Goal: Task Accomplishment & Management: Manage account settings

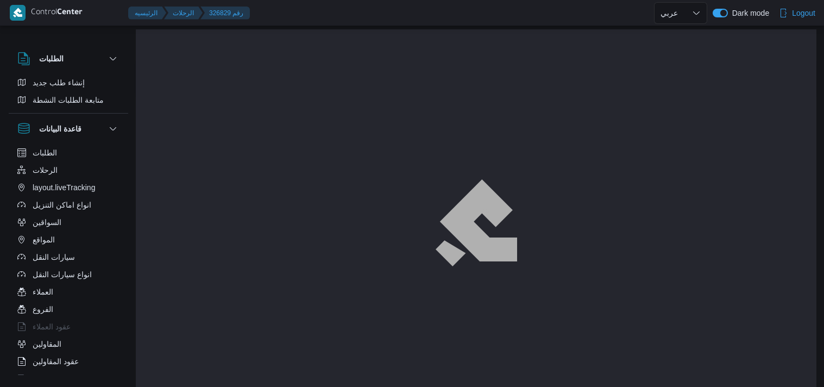
select select "ar"
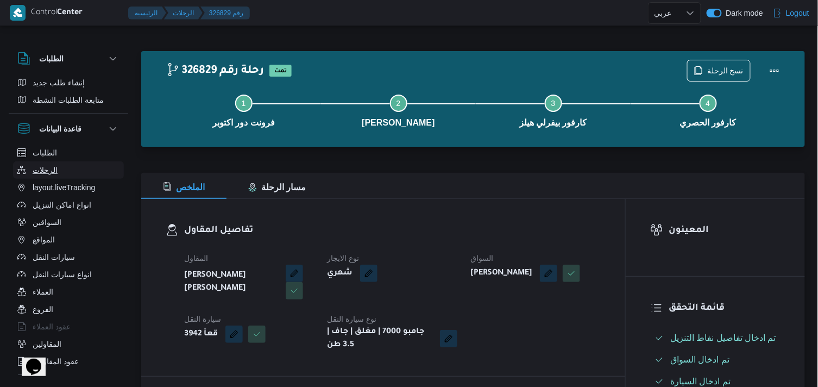
click at [49, 172] on span "الرحلات" at bounding box center [45, 169] width 25 height 13
select select "ar"
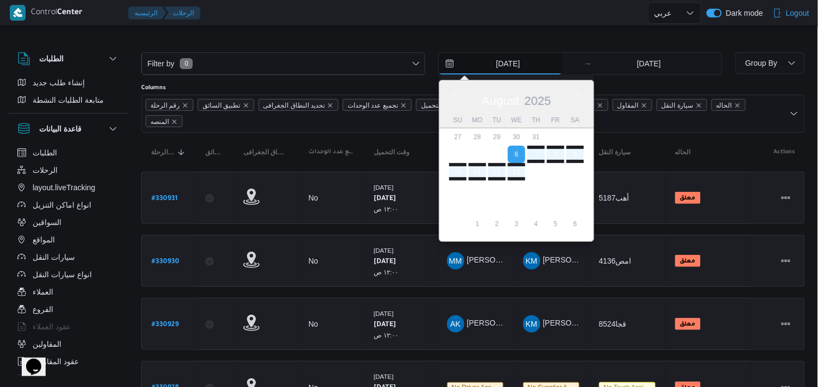
click at [476, 63] on input "6/8/2025" at bounding box center [500, 64] width 123 height 22
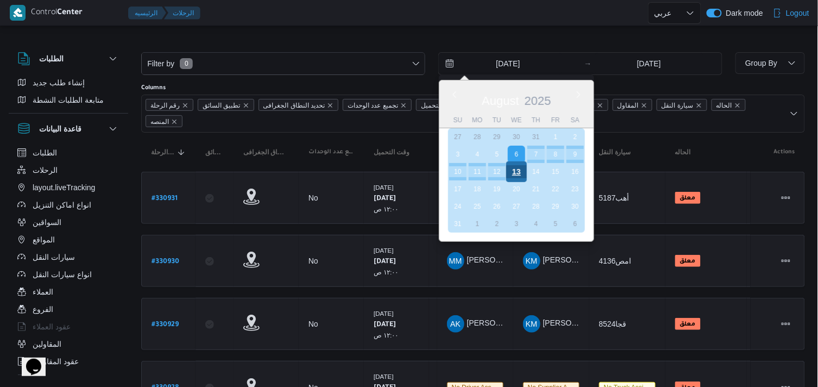
click at [522, 176] on div "13" at bounding box center [516, 171] width 21 height 21
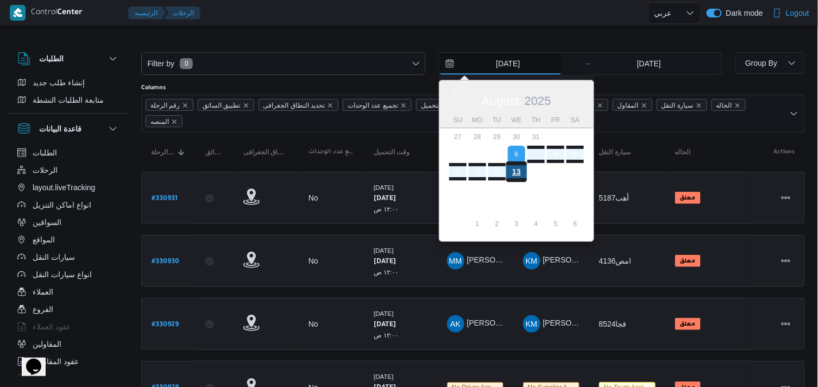
type input "[DATE]"
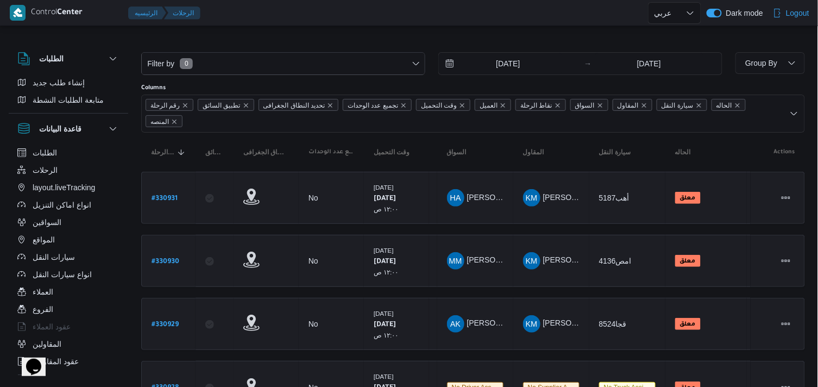
click at [272, 44] on div at bounding box center [473, 43] width 664 height 17
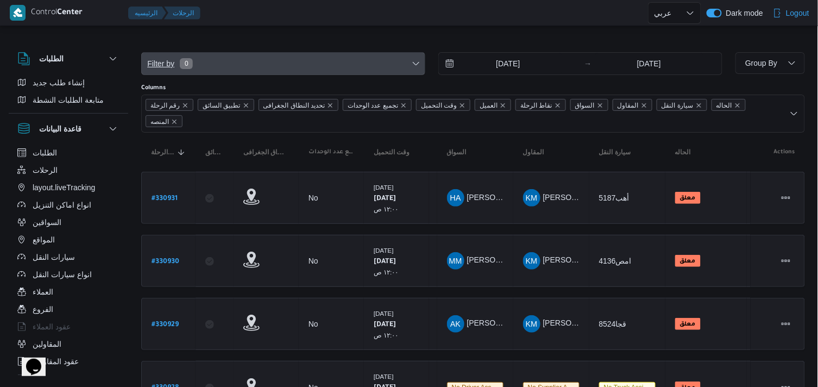
click at [271, 68] on span "Filter by 0" at bounding box center [283, 64] width 283 height 22
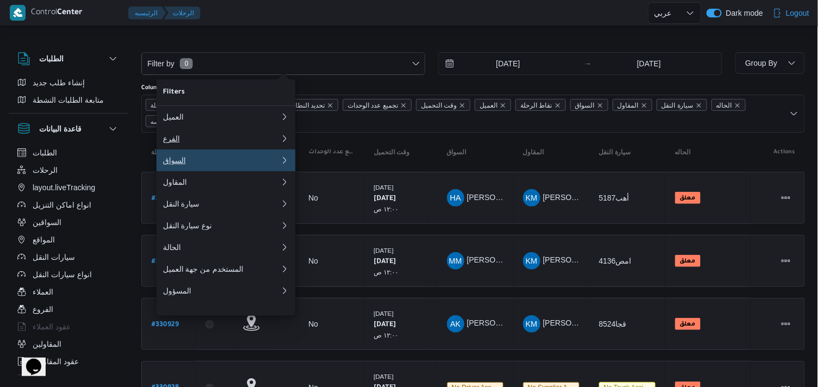
click at [257, 150] on div "العميل الفرع السواق المقاول سيارة النقل نوع سيارة النقل الحالة المستخدم من جهة …" at bounding box center [225, 203] width 139 height 195
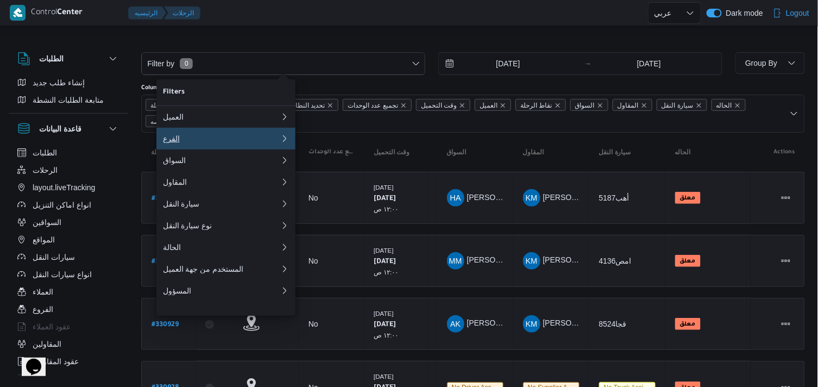
click at [263, 147] on button "الفرع" at bounding box center [225, 139] width 139 height 22
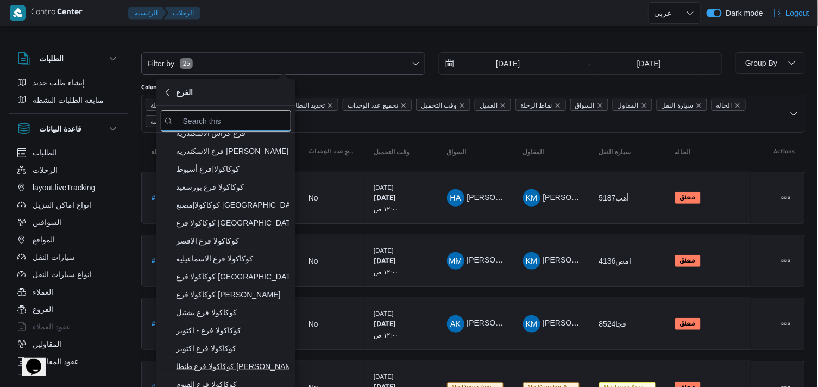
click at [237, 117] on input "search filters" at bounding box center [226, 120] width 130 height 21
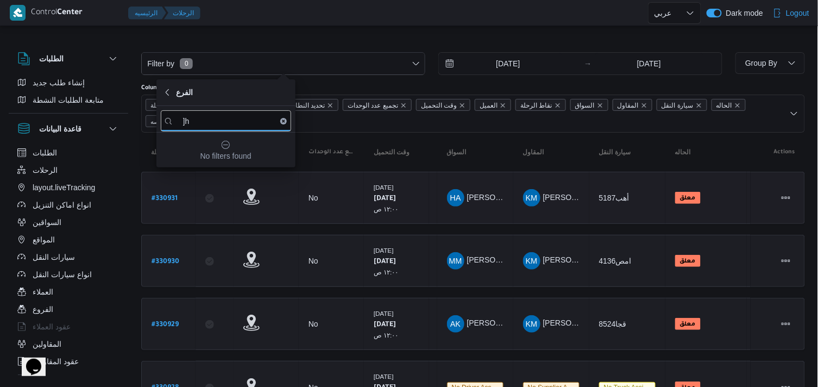
type input "]"
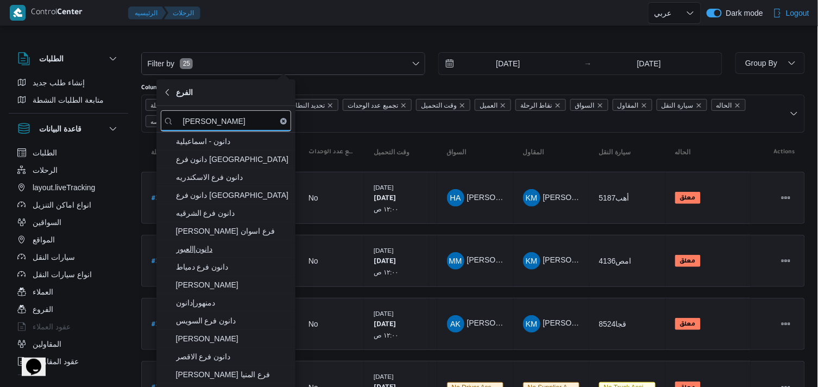
type input "[PERSON_NAME]"
click at [242, 256] on span "دانون|العبور" at bounding box center [226, 248] width 130 height 17
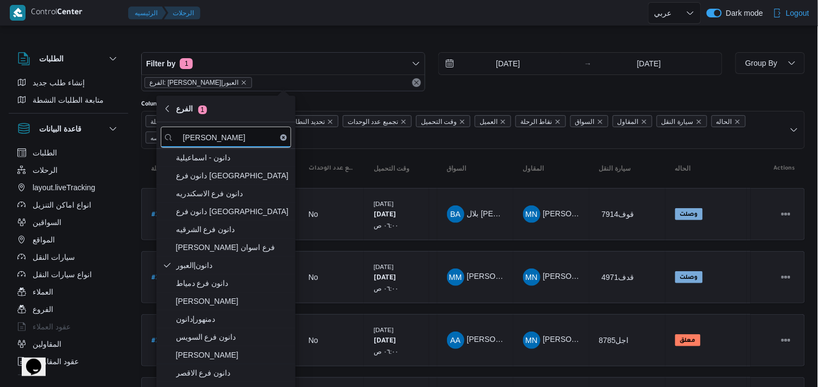
click at [379, 112] on div "رقم الرحلة تطبيق السائق تحديد النطاق الجغرافى تجميع عدد الوحدات وقت التحميل الع…" at bounding box center [473, 130] width 664 height 38
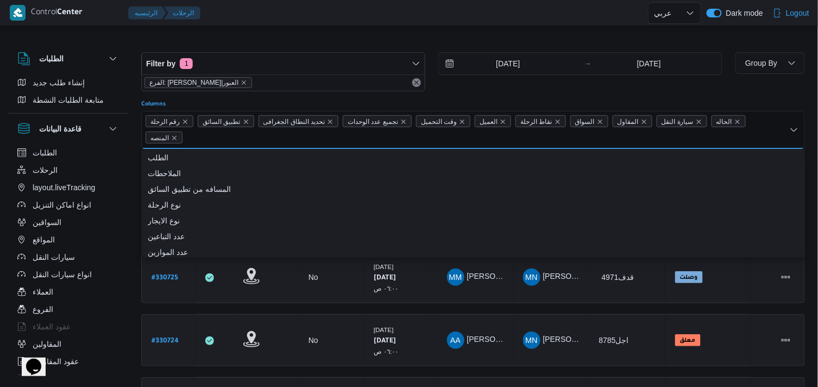
click at [379, 116] on span "تجميع عدد الوحدات" at bounding box center [372, 122] width 50 height 12
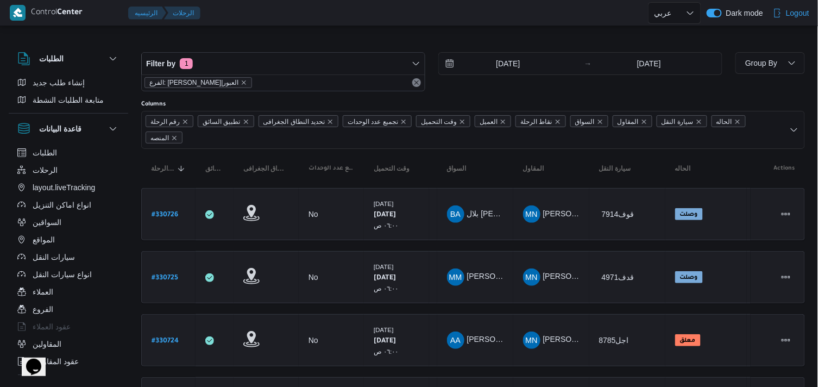
click at [306, 35] on div at bounding box center [473, 43] width 664 height 17
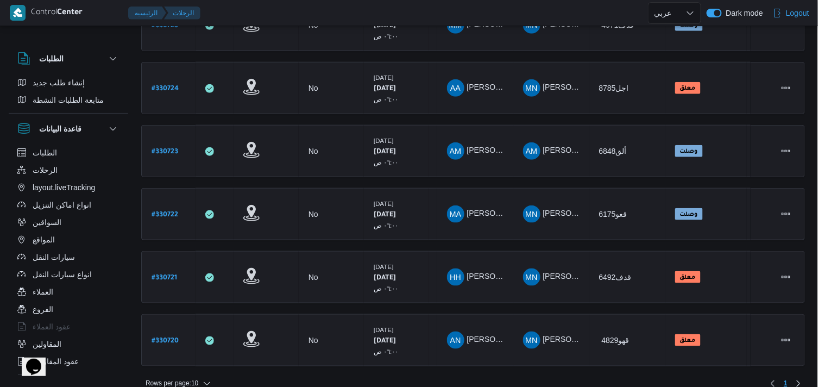
scroll to position [263, 0]
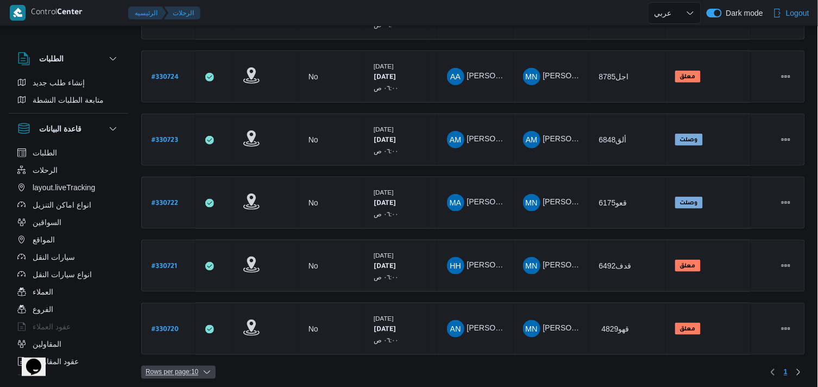
click at [205, 369] on icon "button" at bounding box center [207, 372] width 9 height 9
click at [204, 349] on button "20 rows" at bounding box center [185, 341] width 61 height 22
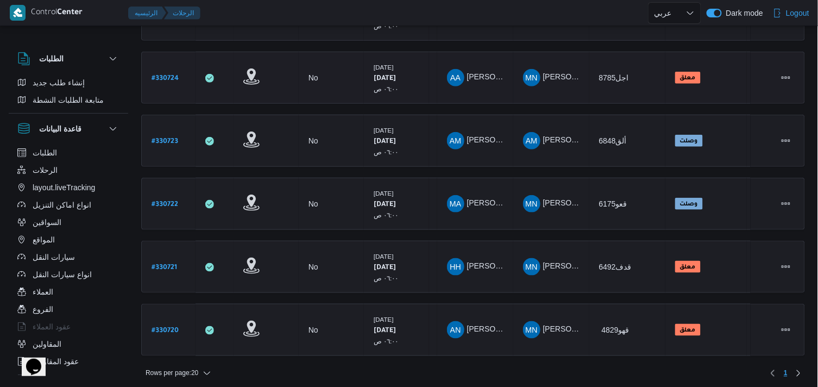
scroll to position [263, 0]
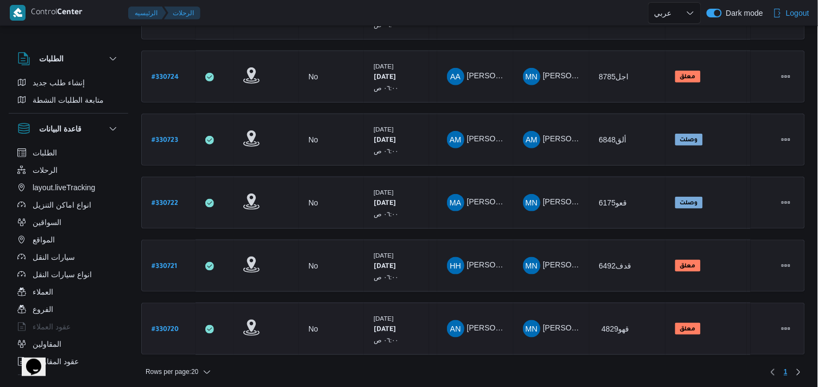
click at [160, 326] on b "# 330720" at bounding box center [164, 330] width 27 height 8
select select "ar"
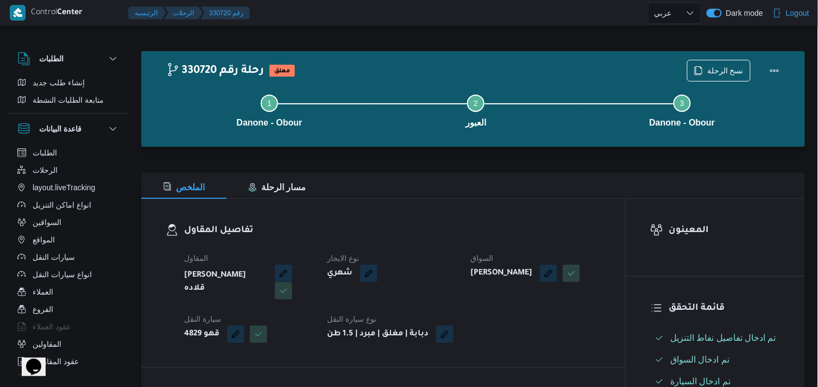
select select "ar"
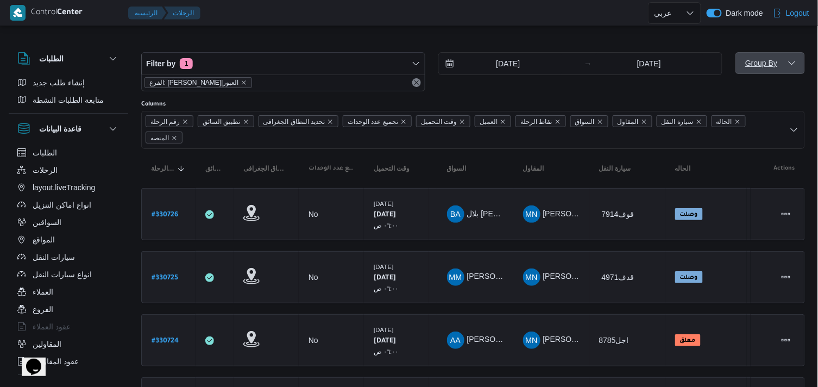
click at [782, 57] on span "Group By" at bounding box center [770, 63] width 61 height 22
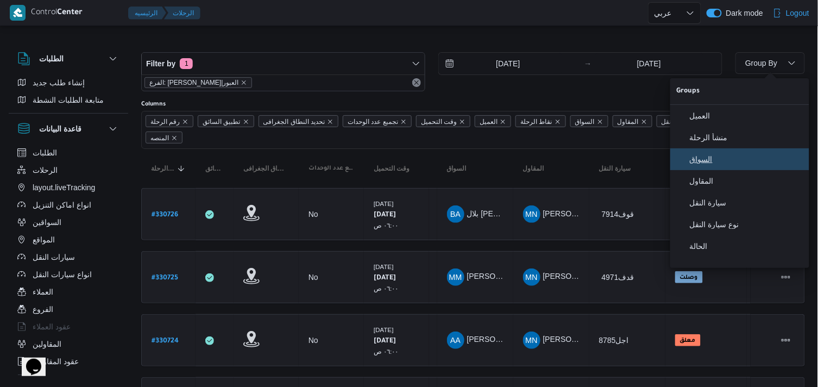
click at [763, 157] on span "السواق" at bounding box center [746, 159] width 113 height 9
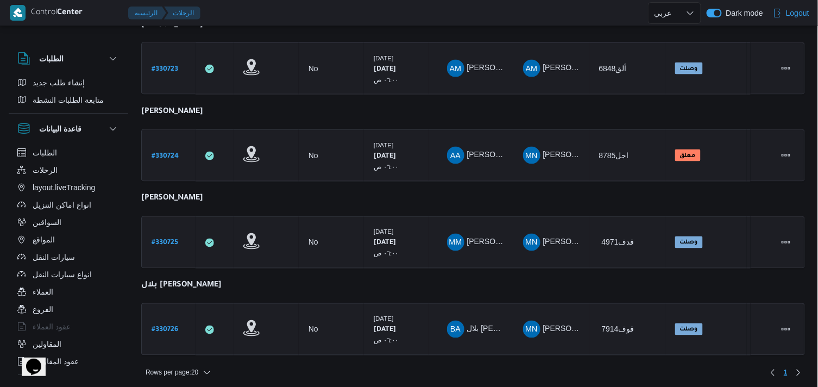
scroll to position [431, 0]
click at [783, 328] on button "Actions" at bounding box center [785, 327] width 17 height 17
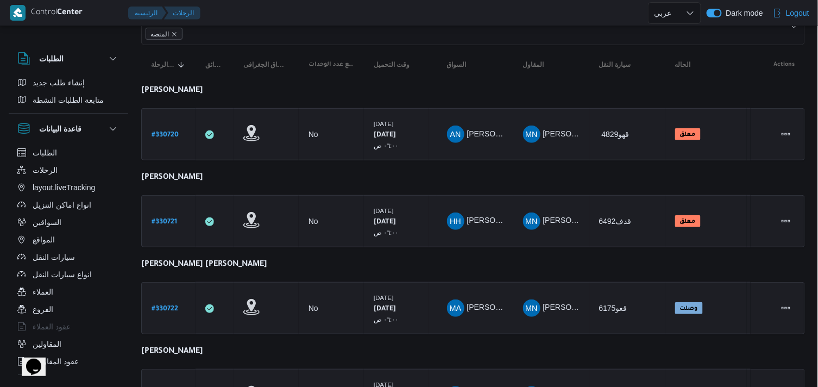
scroll to position [0, 0]
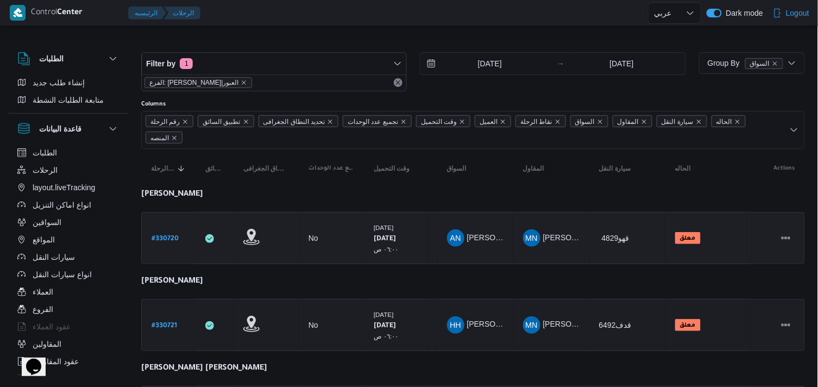
click at [175, 235] on b "# 330720" at bounding box center [164, 239] width 27 height 8
select select "ar"
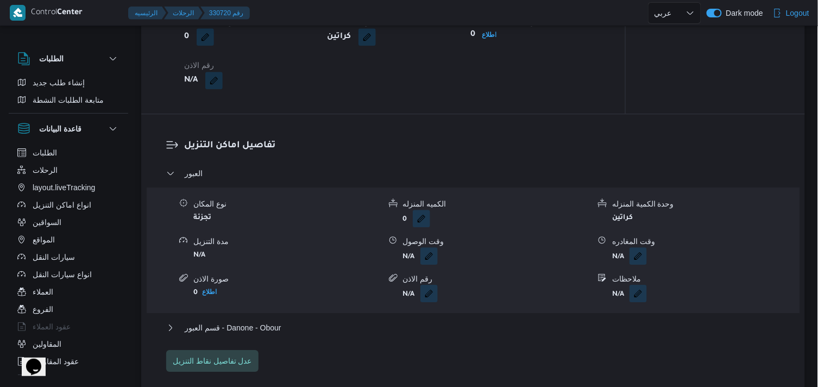
scroll to position [703, 0]
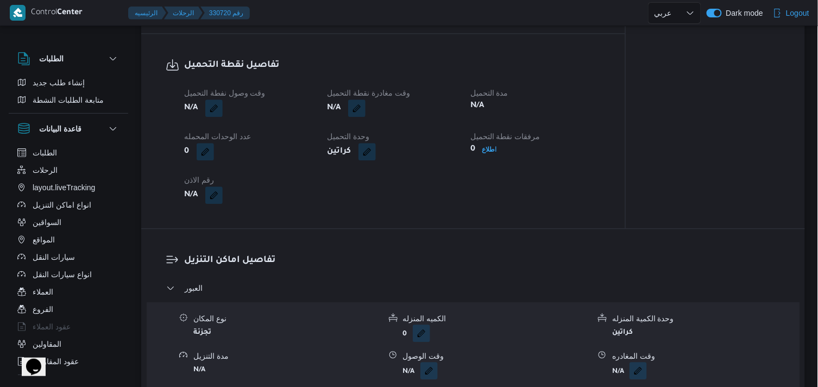
select select "ar"
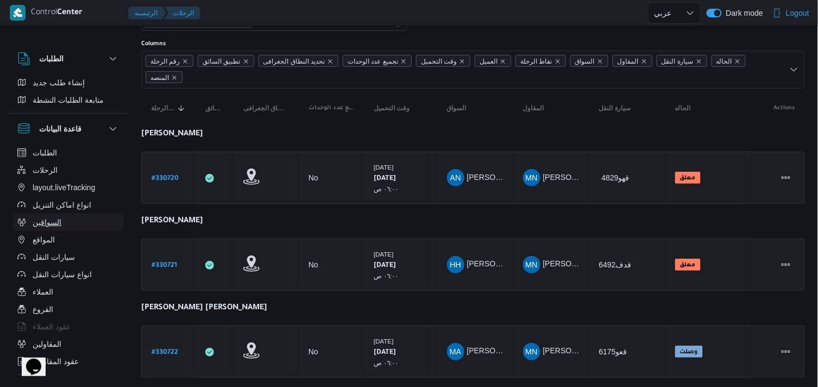
click at [46, 226] on span "السواقين" at bounding box center [47, 222] width 29 height 13
select select "ar"
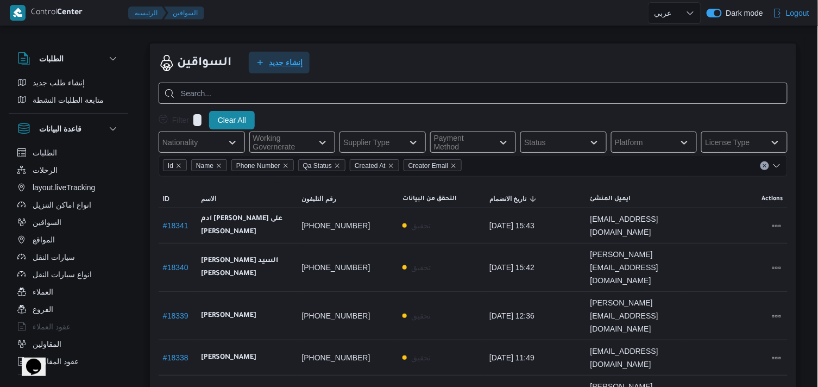
click at [281, 64] on span "إنشاء جديد" at bounding box center [286, 62] width 34 height 13
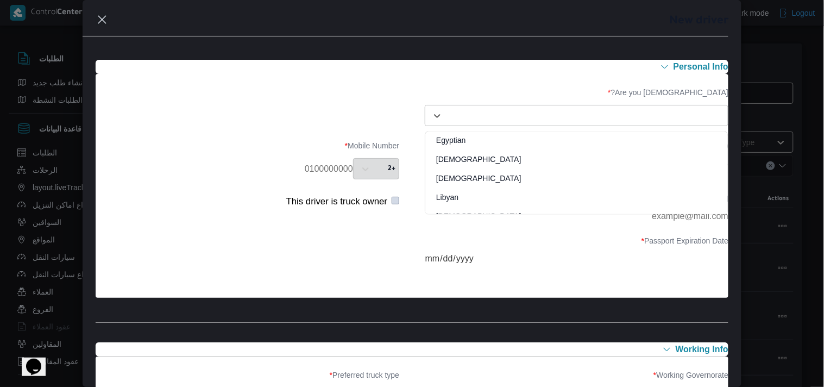
click at [623, 116] on div at bounding box center [586, 115] width 276 height 11
click at [546, 142] on div "Egyptian" at bounding box center [576, 144] width 302 height 19
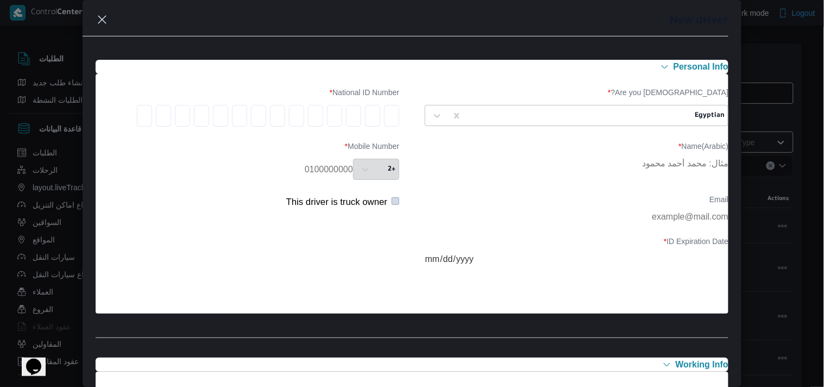
click at [362, 173] on div "+2" at bounding box center [376, 169] width 46 height 21
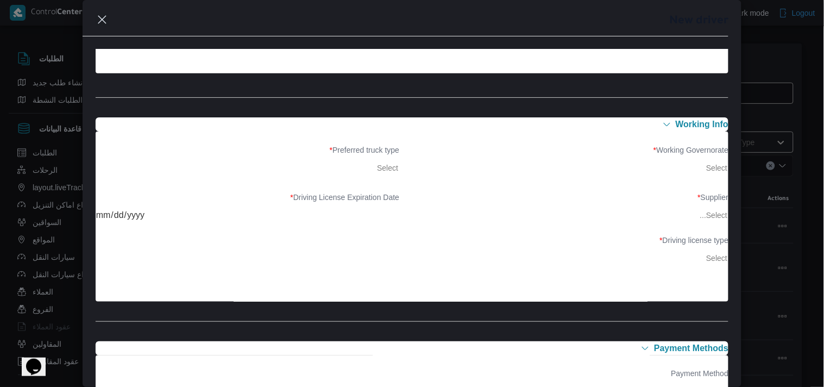
scroll to position [241, 0]
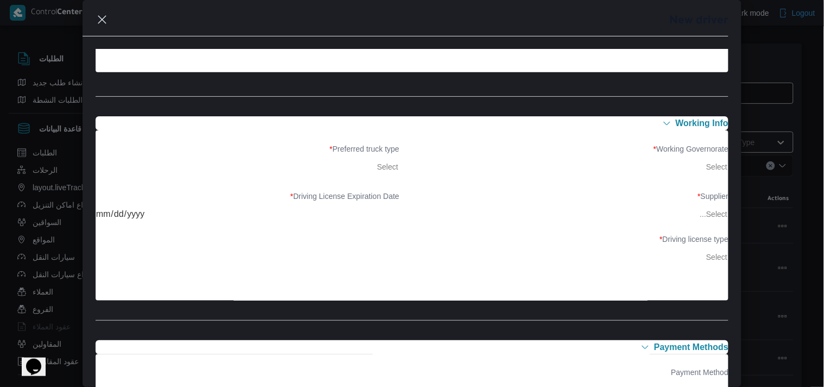
click at [664, 149] on label "Working Governorate *" at bounding box center [577, 152] width 304 height 17
click at [681, 126] on span "working Info" at bounding box center [701, 123] width 53 height 9
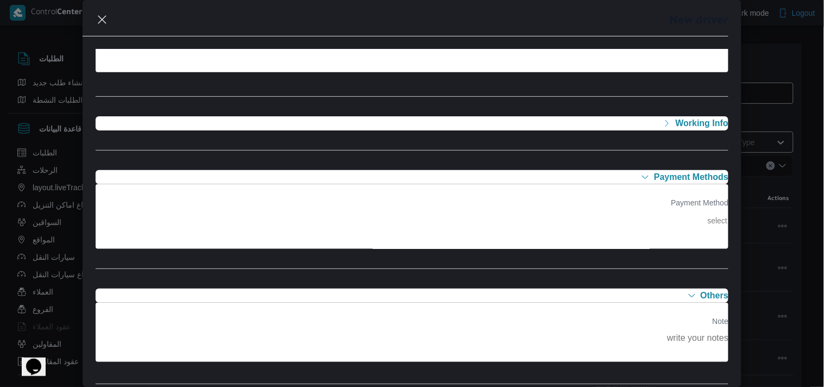
click at [681, 126] on span "working Info" at bounding box center [701, 123] width 53 height 9
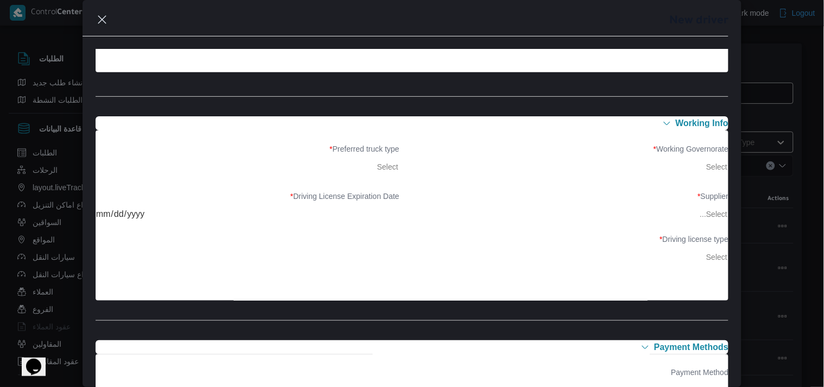
click at [672, 151] on label "Working Governorate *" at bounding box center [577, 152] width 304 height 17
click at [679, 149] on label "Working Governorate *" at bounding box center [577, 152] width 304 height 17
click at [686, 167] on div "Working Governorate * Select" at bounding box center [577, 160] width 304 height 32
click at [703, 169] on div "Working Governorate * Select" at bounding box center [577, 160] width 304 height 32
click at [382, 168] on div "Preferred truck type * Select" at bounding box center [248, 160] width 304 height 32
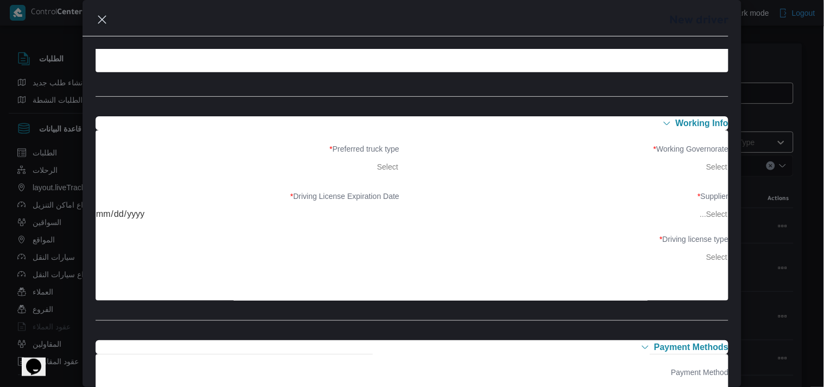
click at [370, 188] on div "Supplier * Select... Driving License Expiration Date * Driving license type * S…" at bounding box center [412, 229] width 633 height 86
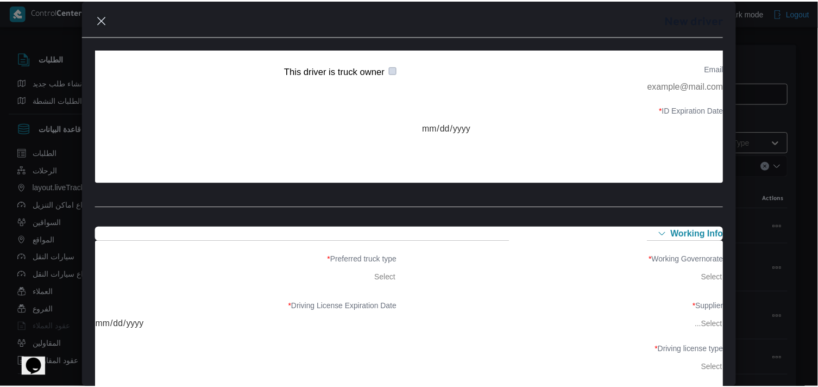
scroll to position [122, 0]
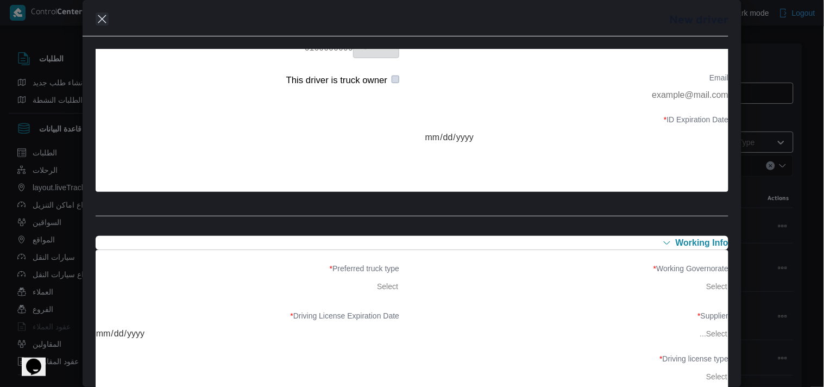
click at [100, 19] on button "Closes this modal window" at bounding box center [102, 18] width 13 height 13
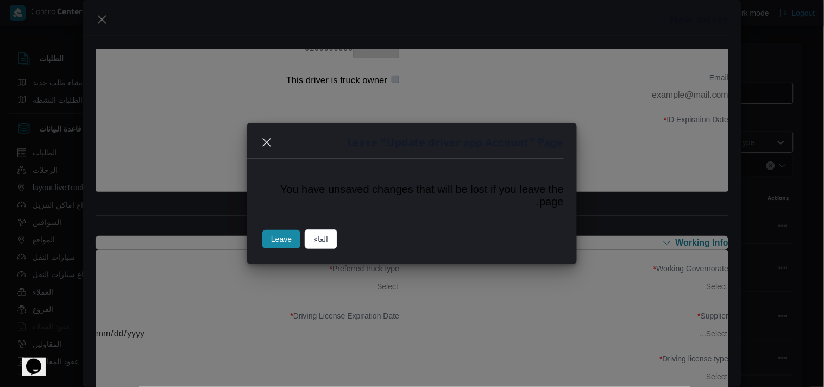
click at [279, 236] on button "Leave" at bounding box center [281, 239] width 38 height 18
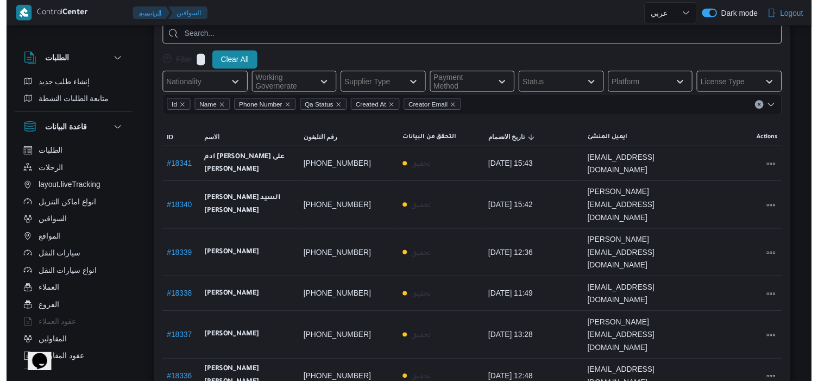
scroll to position [60, 0]
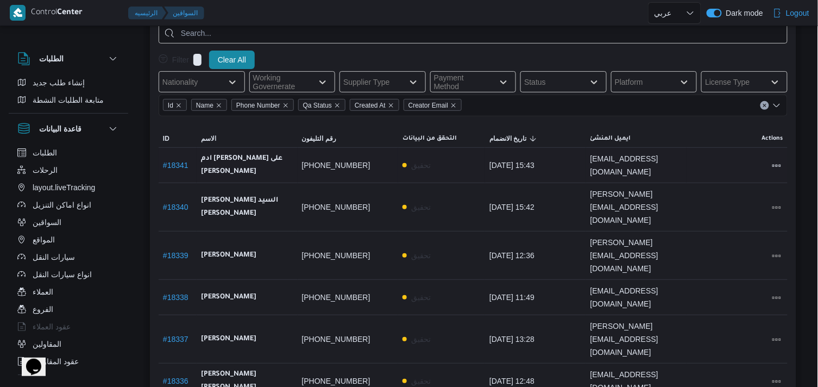
click at [174, 164] on link "# 18341" at bounding box center [176, 165] width 26 height 9
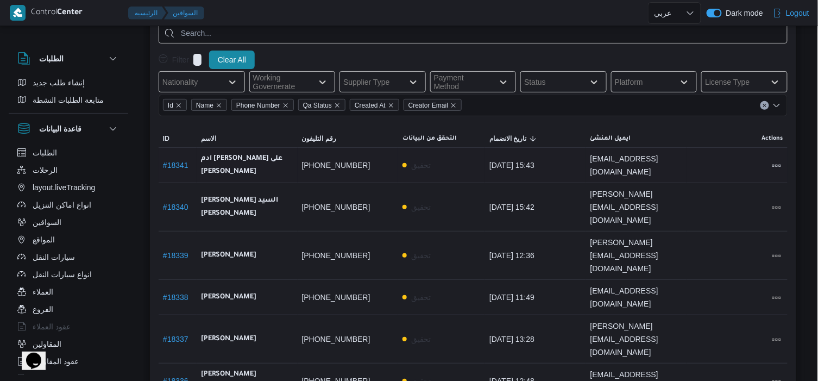
select select "ar"
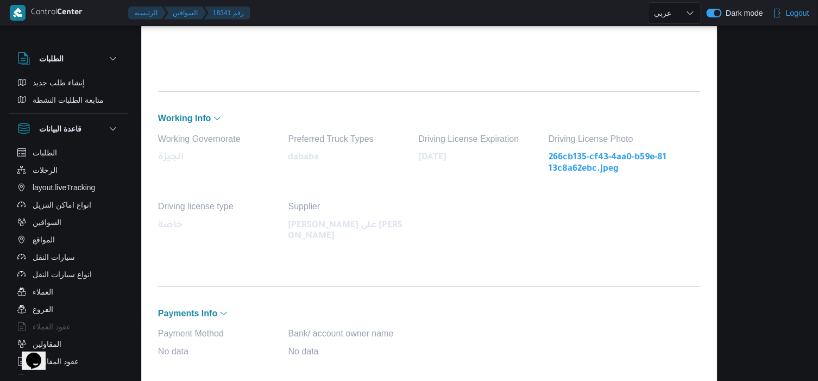
scroll to position [241, 0]
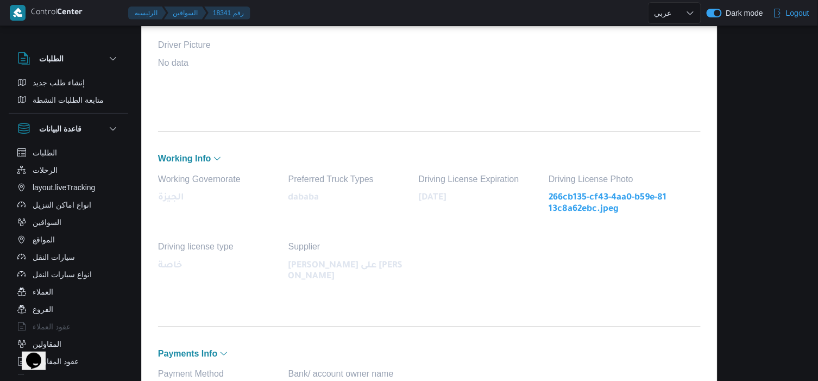
click at [571, 194] on link "266cb135-cf43-4aa0-b59e-8113c8a62ebc.jpeg" at bounding box center [607, 203] width 119 height 22
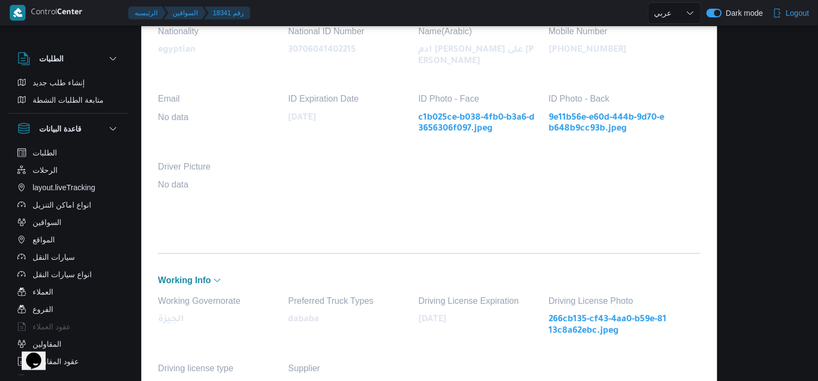
scroll to position [0, 0]
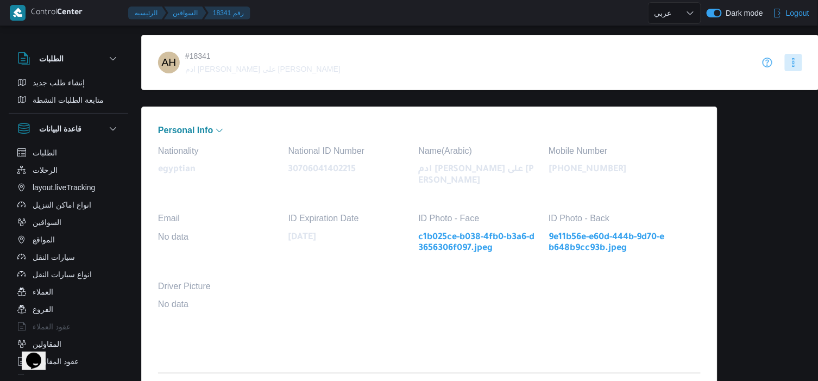
select select "ar"
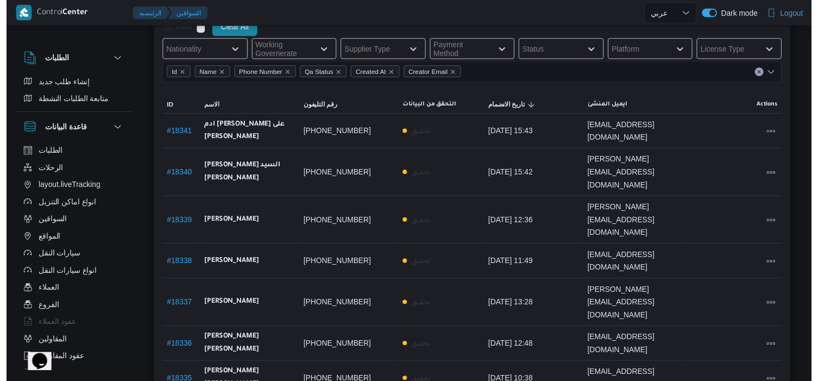
scroll to position [121, 0]
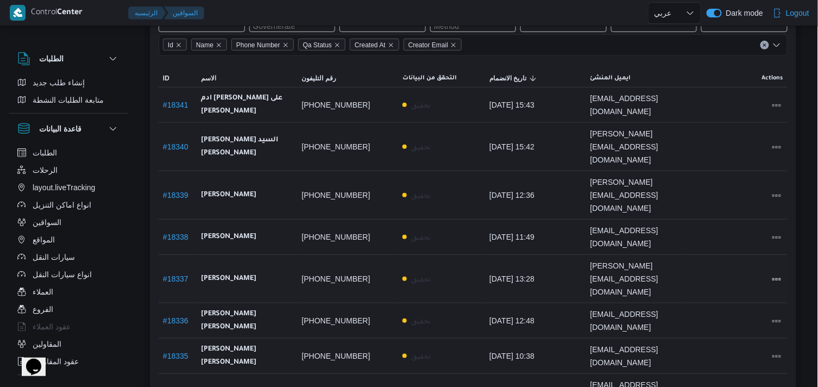
click at [169, 274] on link "# 18337" at bounding box center [176, 278] width 26 height 9
select select "ar"
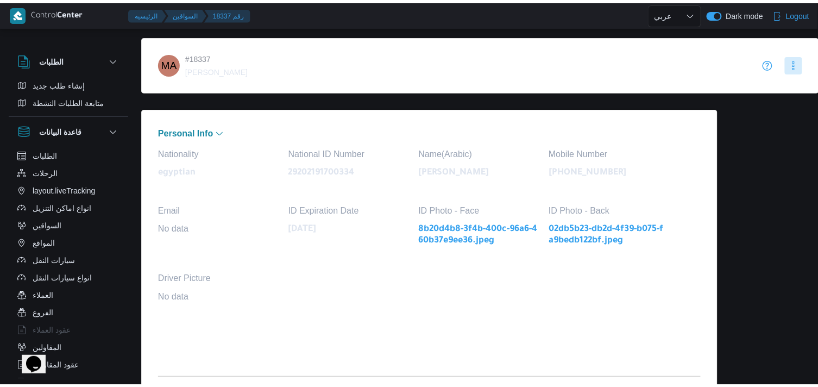
scroll to position [121, 0]
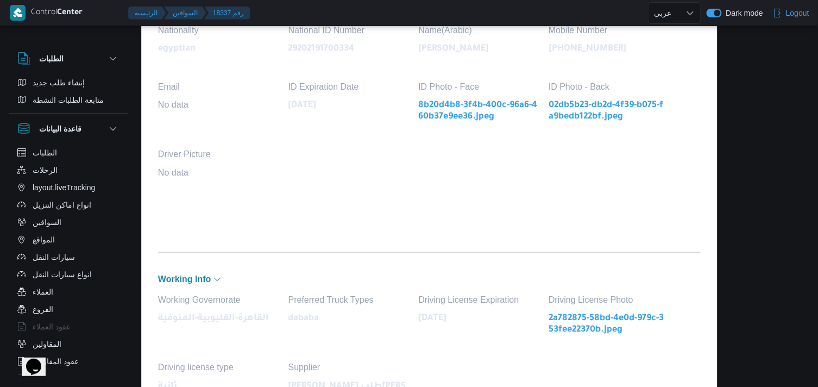
select select "ar"
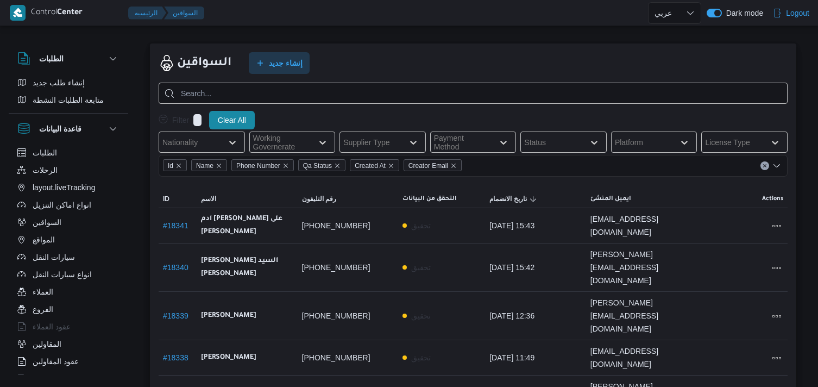
select select "ar"
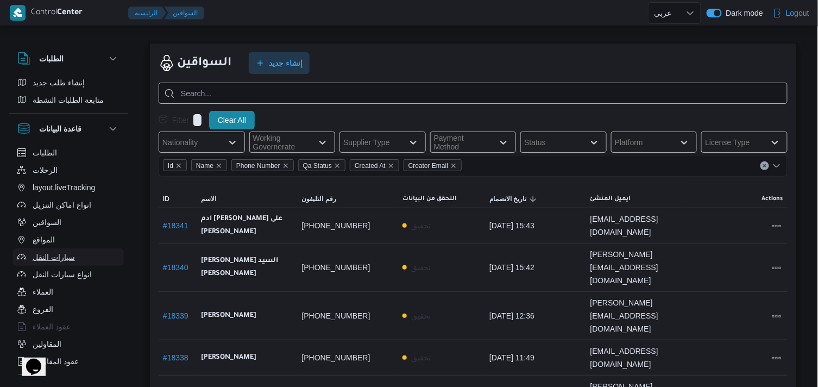
click at [76, 255] on button "سيارات النقل" at bounding box center [68, 256] width 111 height 17
select select "ar"
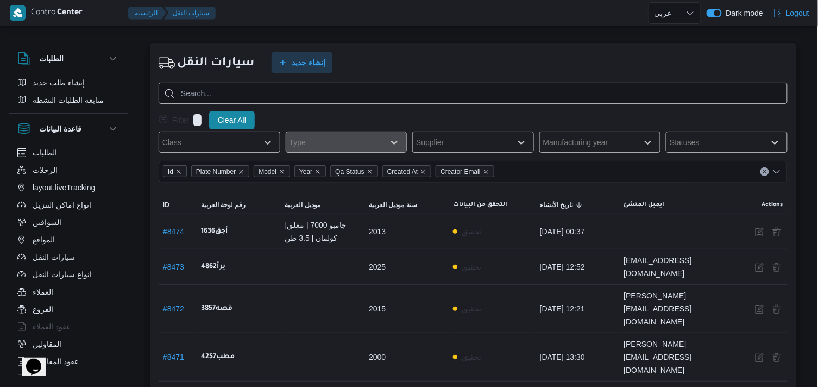
click at [289, 54] on span "إنشاء جديد" at bounding box center [301, 63] width 61 height 22
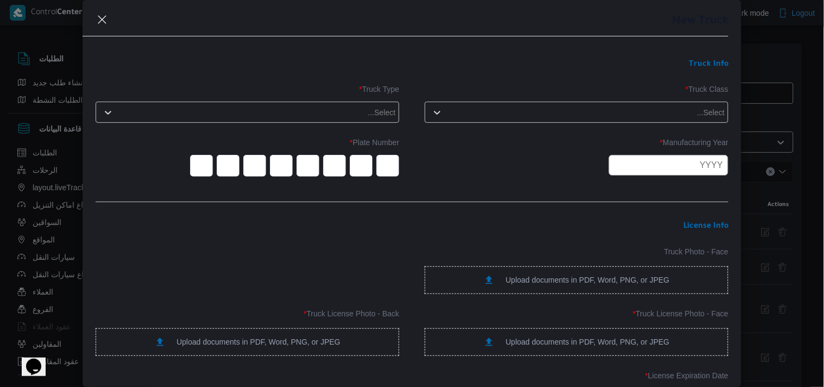
click at [564, 105] on div "Select..." at bounding box center [586, 112] width 279 height 15
click at [354, 103] on div "Select..." at bounding box center [247, 113] width 298 height 20
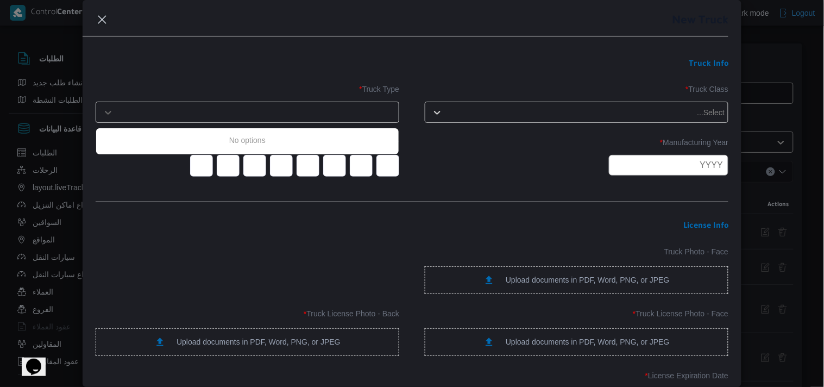
click at [354, 103] on div "Select..." at bounding box center [247, 113] width 298 height 20
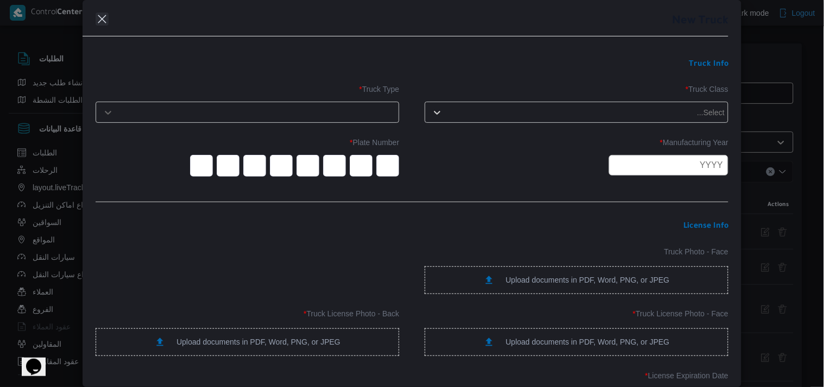
click at [106, 19] on button "Closes this modal window" at bounding box center [102, 18] width 13 height 13
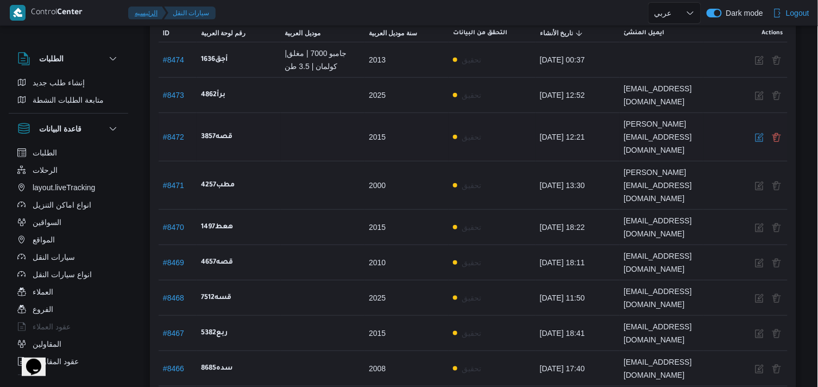
scroll to position [53, 0]
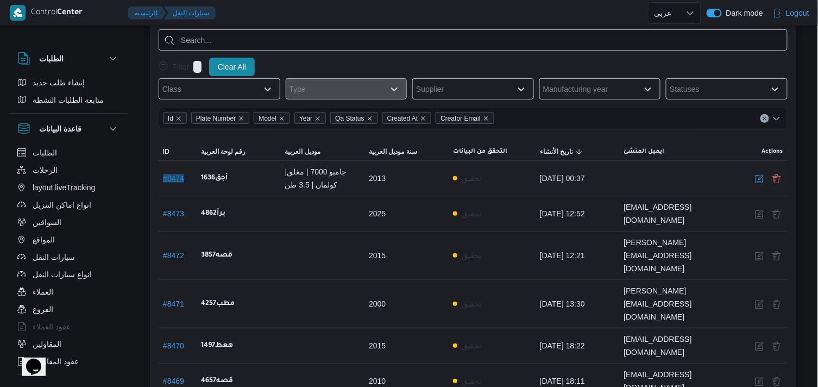
click at [182, 178] on button "# 8474" at bounding box center [173, 178] width 21 height 9
click at [182, 176] on button "# 8474" at bounding box center [173, 178] width 21 height 9
click at [178, 213] on button "# 8473" at bounding box center [173, 213] width 21 height 9
click at [178, 251] on button "# 8472" at bounding box center [173, 255] width 21 height 9
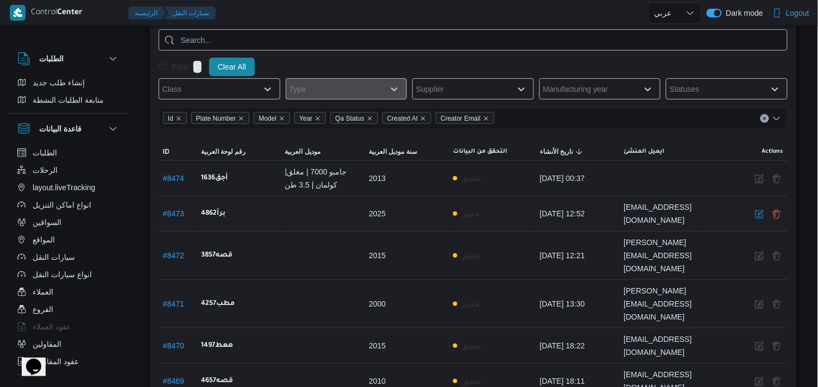
click at [408, 207] on div "2025" at bounding box center [406, 214] width 84 height 22
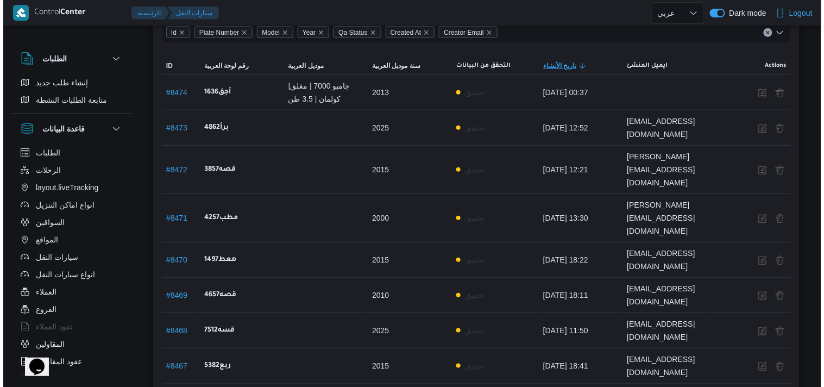
scroll to position [235, 0]
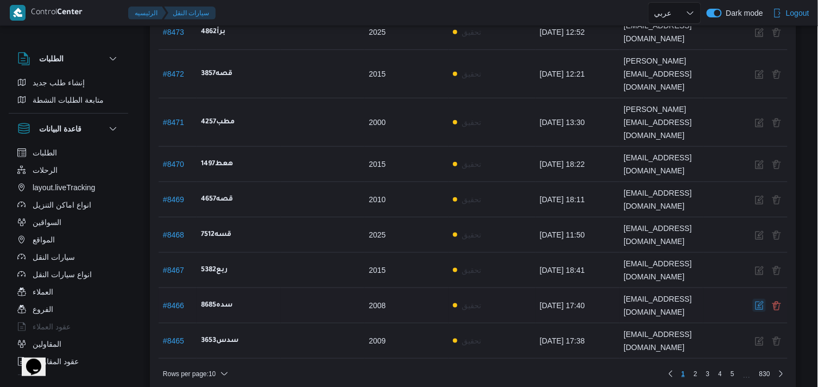
click at [759, 299] on button "button" at bounding box center [759, 305] width 13 height 13
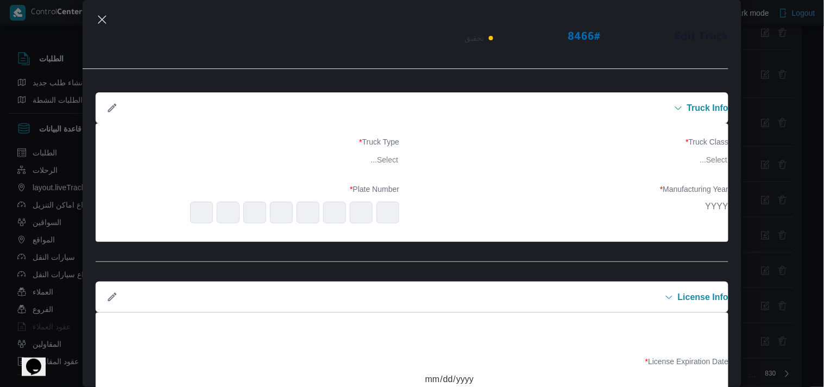
type input "2008"
type input "2025-08-14"
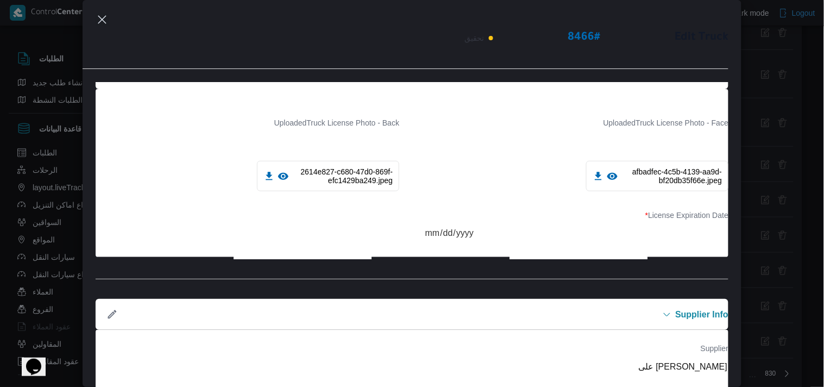
scroll to position [202, 0]
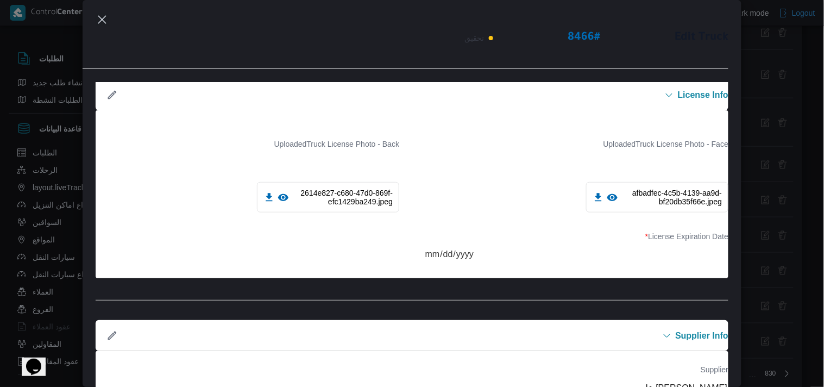
click at [606, 201] on icon at bounding box center [611, 197] width 11 height 11
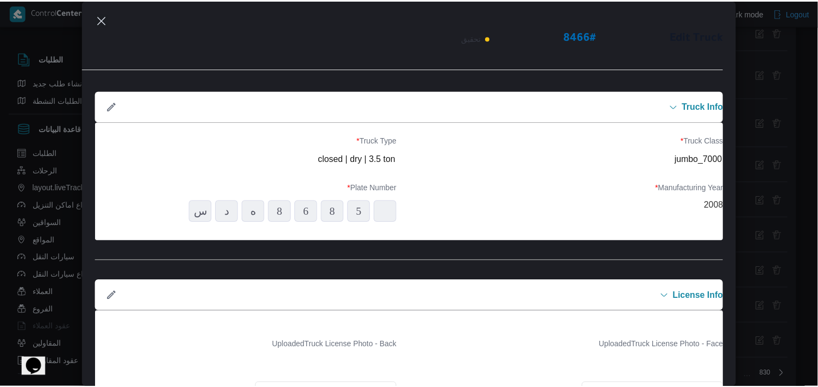
scroll to position [0, 0]
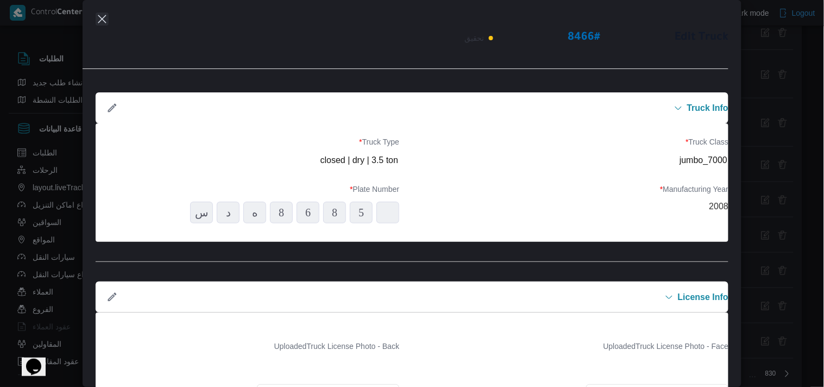
click at [96, 19] on button "Closes this modal window" at bounding box center [102, 18] width 13 height 13
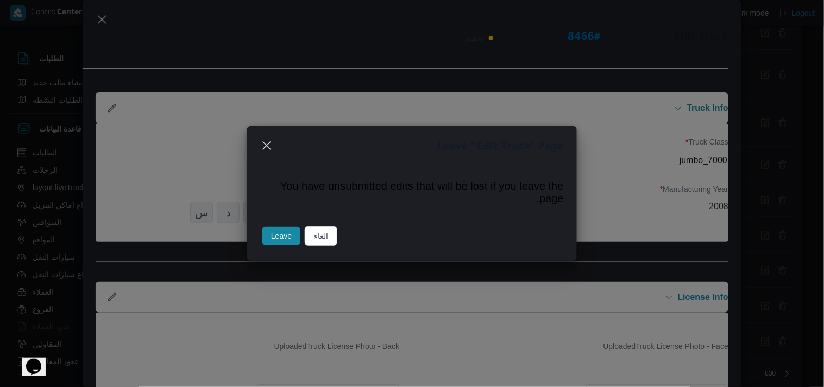
click at [267, 236] on button "Leave" at bounding box center [281, 235] width 38 height 18
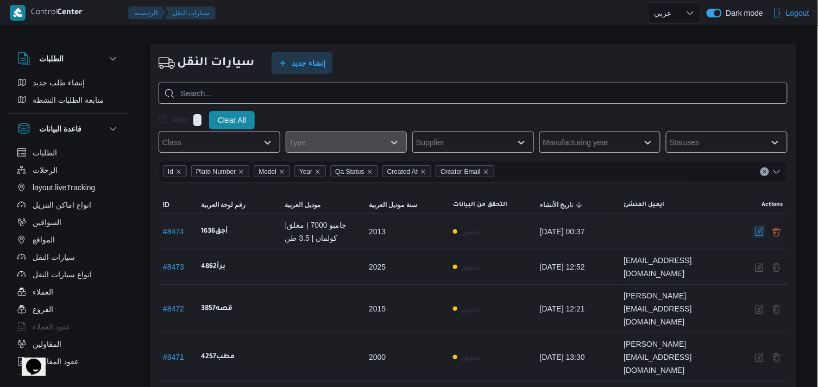
click at [761, 236] on button "button" at bounding box center [759, 231] width 13 height 13
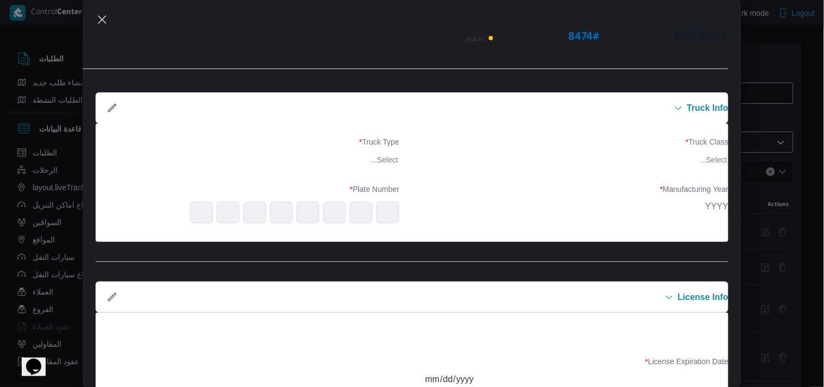
type input "2013"
type input "2026-08-05"
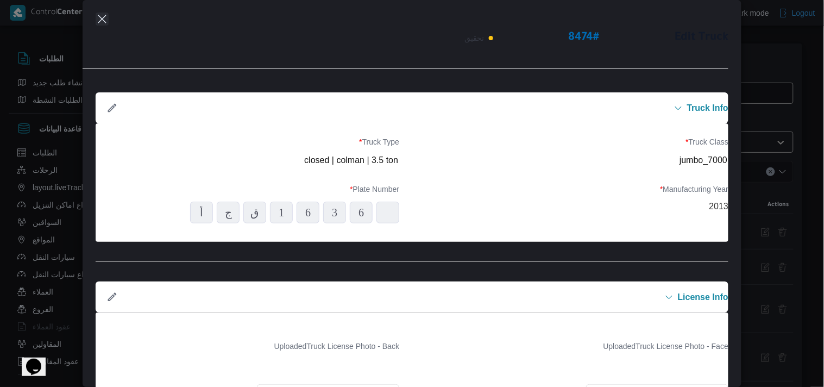
click at [106, 14] on button "Closes this modal window" at bounding box center [102, 18] width 13 height 13
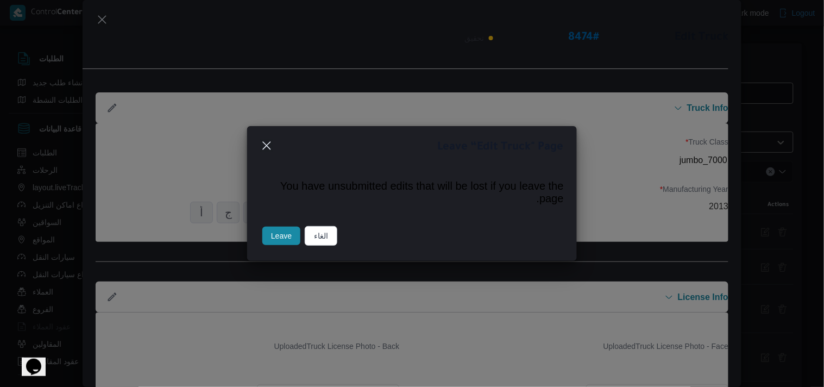
click at [286, 236] on button "Leave" at bounding box center [281, 235] width 38 height 18
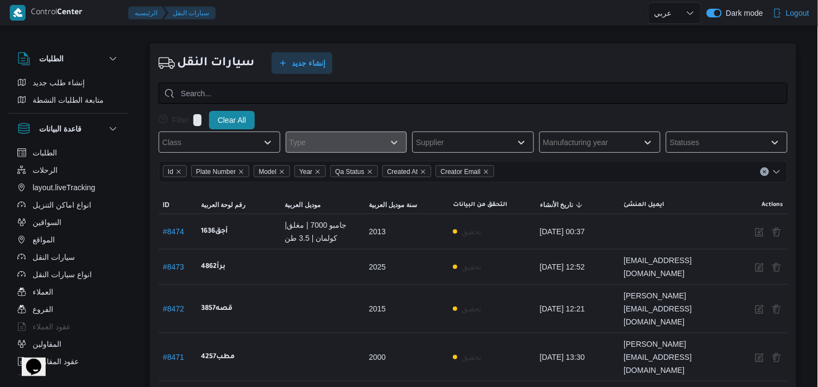
select select "ar"
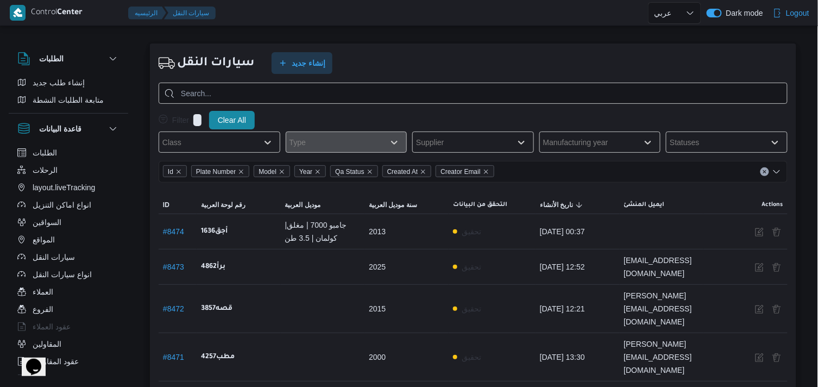
select select "ar"
click at [22, 151] on icon "button" at bounding box center [21, 152] width 9 height 9
select select "ar"
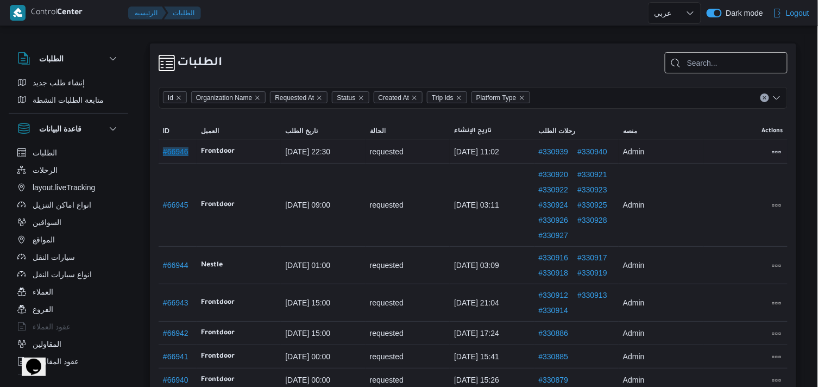
click at [173, 147] on button "# 66946" at bounding box center [176, 151] width 26 height 9
click at [774, 152] on button "All actions" at bounding box center [776, 151] width 13 height 13
click at [736, 124] on span "Preview" at bounding box center [742, 128] width 35 height 9
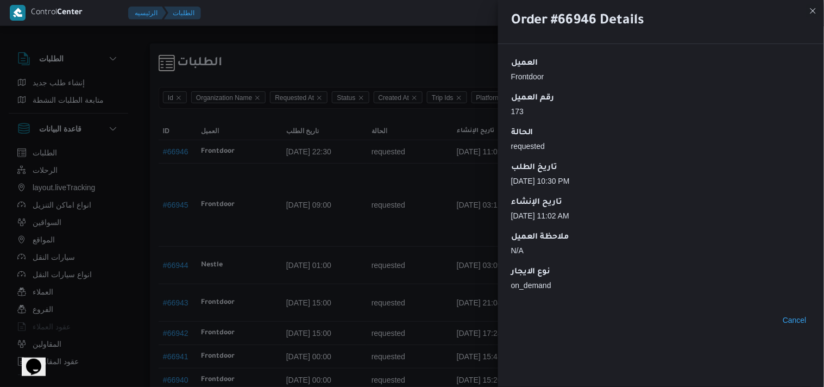
click at [489, 169] on div at bounding box center [412, 193] width 824 height 387
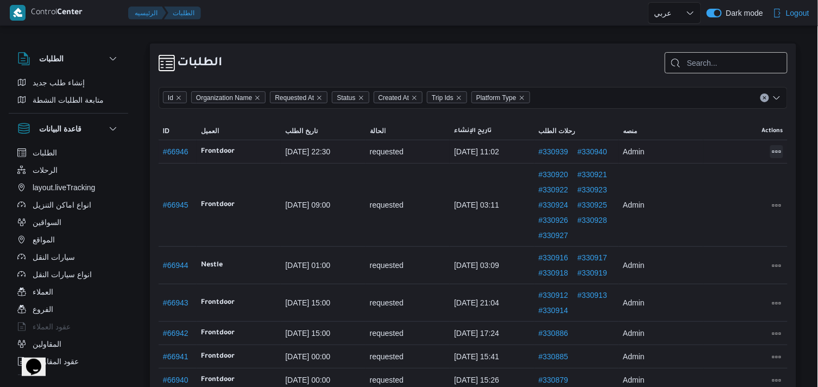
click at [782, 153] on button "All actions" at bounding box center [776, 151] width 13 height 13
click at [757, 153] on span "Edit" at bounding box center [742, 150] width 35 height 9
select select "requested"
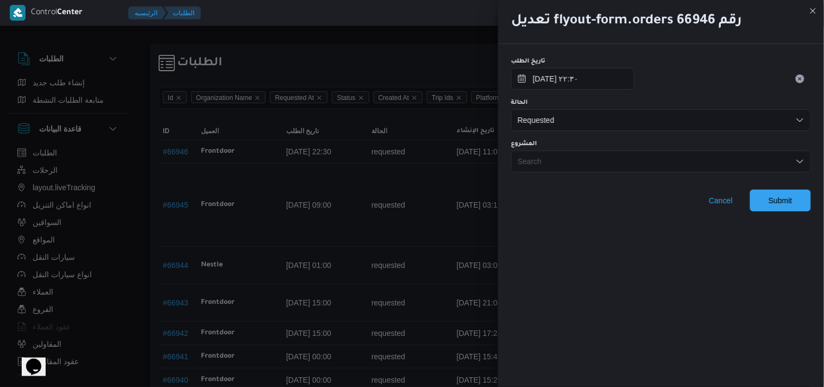
click at [489, 182] on div at bounding box center [412, 193] width 824 height 387
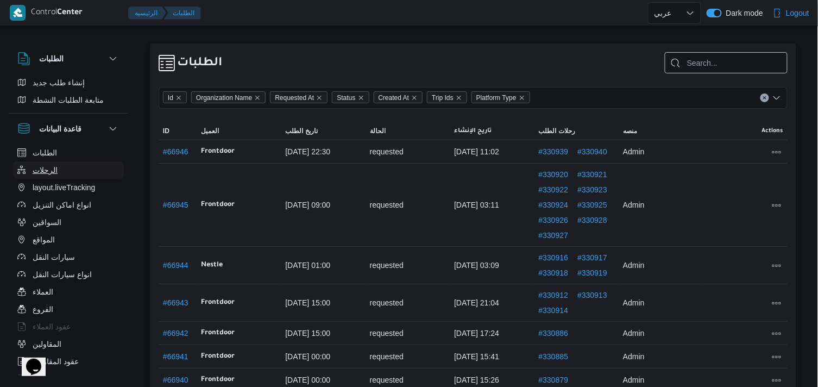
click at [76, 161] on button "الرحلات" at bounding box center [68, 169] width 111 height 17
select select "ar"
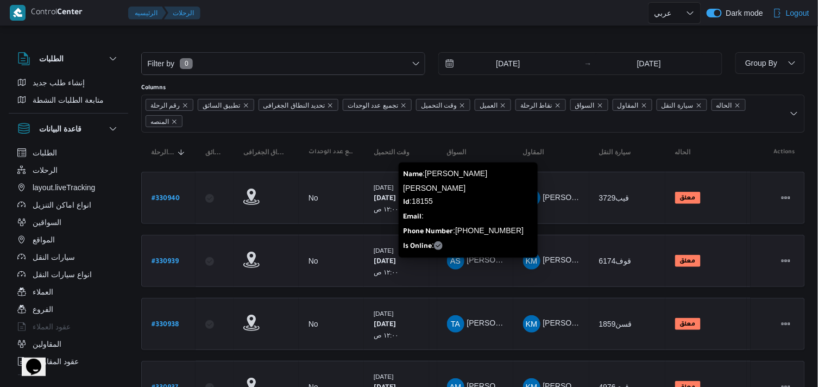
click at [459, 259] on span "AS" at bounding box center [455, 260] width 10 height 17
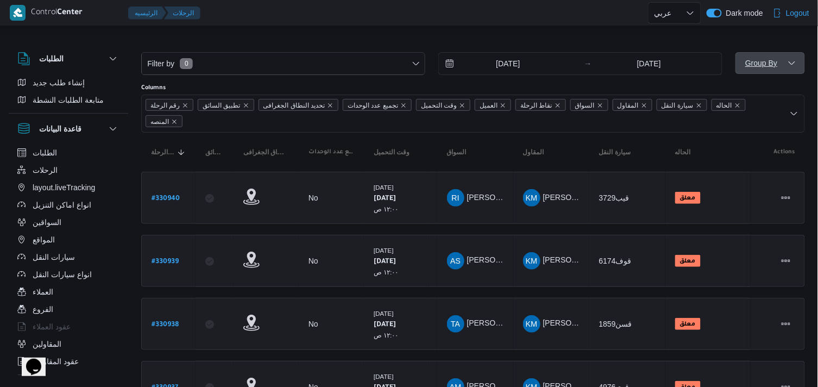
click at [775, 64] on span "Group By" at bounding box center [761, 63] width 32 height 9
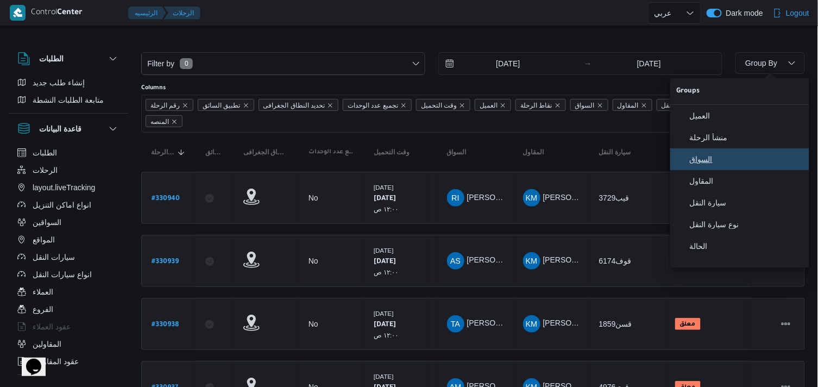
click at [748, 159] on span "السواق" at bounding box center [746, 159] width 113 height 9
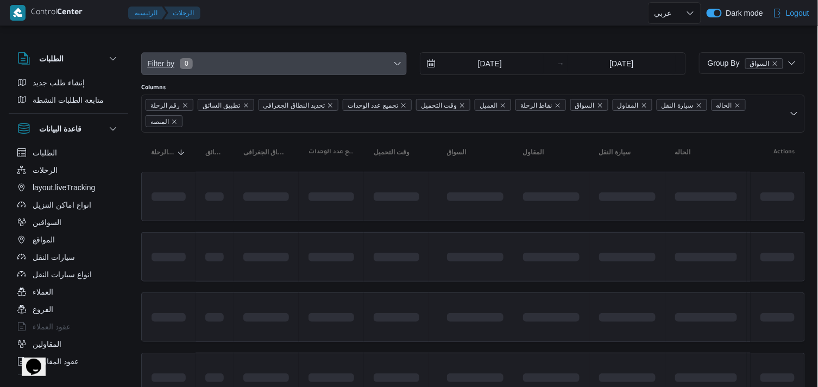
click at [394, 66] on icon "button" at bounding box center [397, 63] width 9 height 9
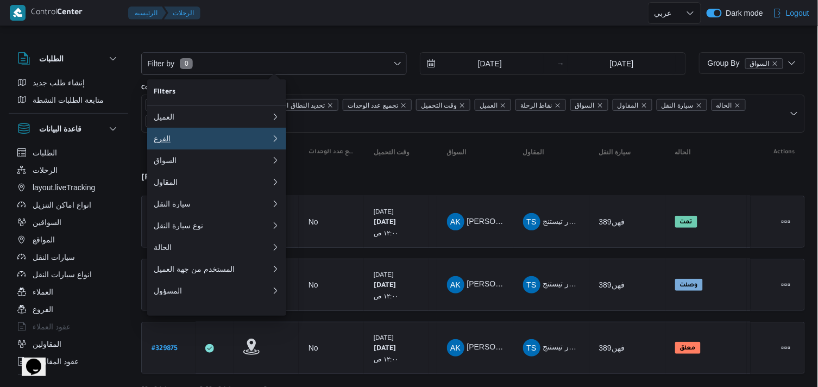
click at [231, 143] on div "الفرع" at bounding box center [212, 138] width 117 height 9
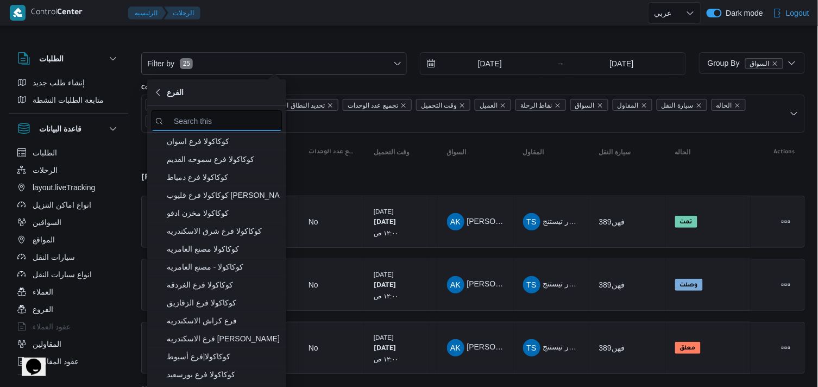
click at [225, 119] on input "search filters" at bounding box center [216, 120] width 130 height 21
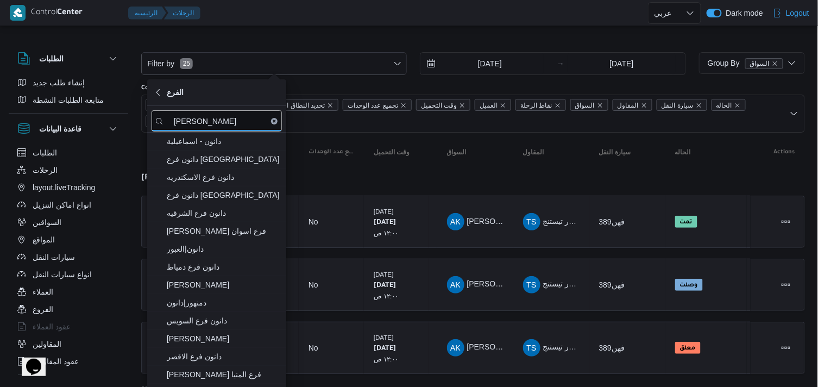
type input "[PERSON_NAME]"
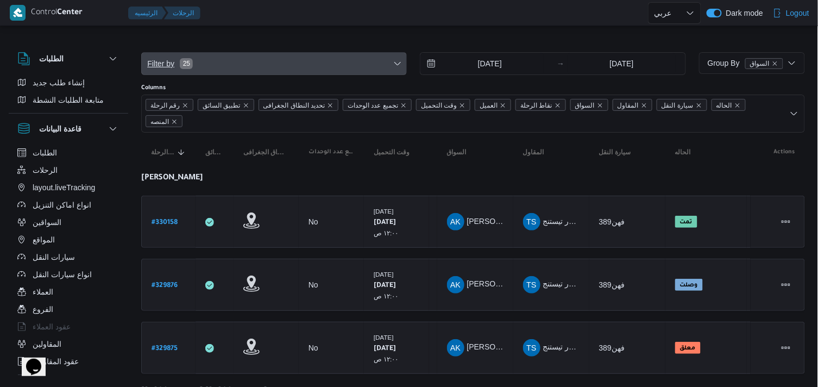
click at [370, 64] on span "Filter by 25" at bounding box center [274, 64] width 264 height 22
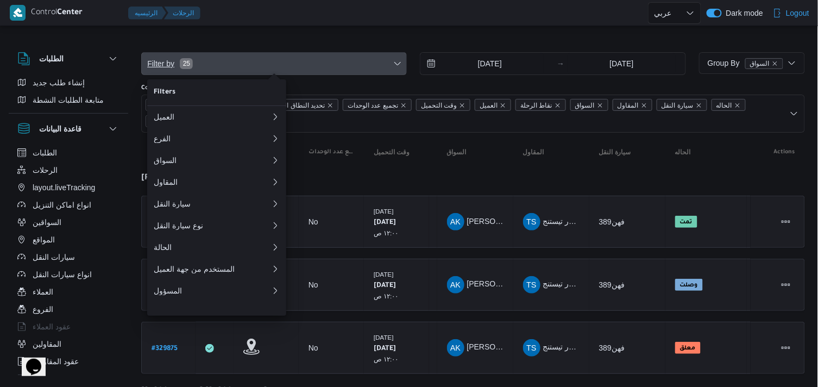
click at [393, 61] on icon "button" at bounding box center [397, 63] width 9 height 9
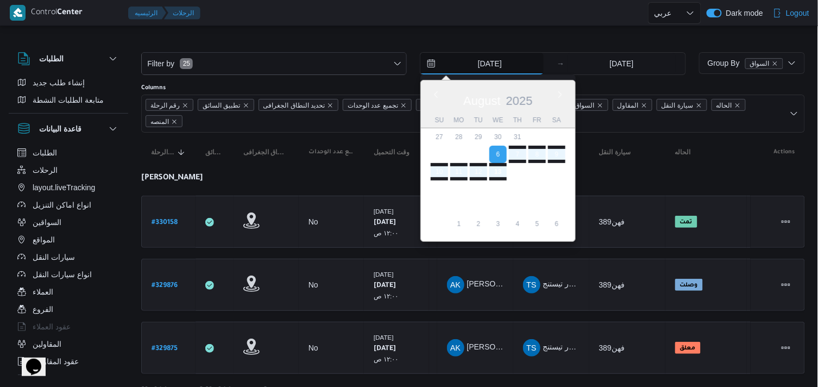
click at [500, 60] on input "[DATE]" at bounding box center [481, 64] width 123 height 22
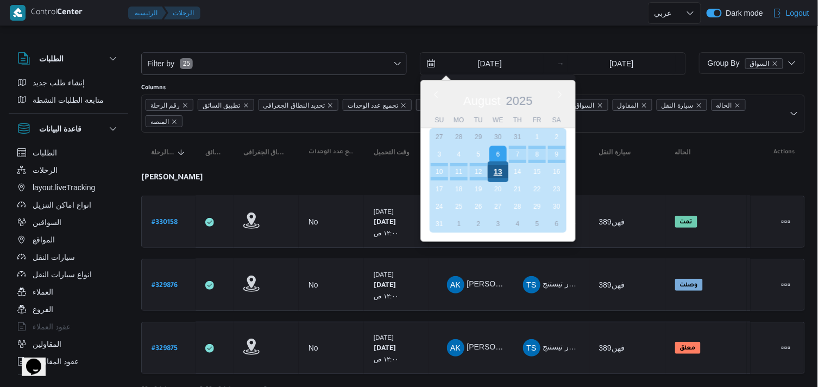
click at [492, 165] on div "13" at bounding box center [498, 171] width 21 height 21
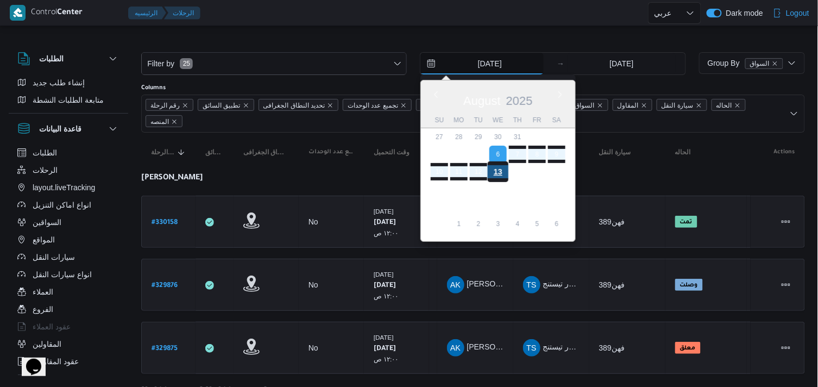
type input "[DATE]"
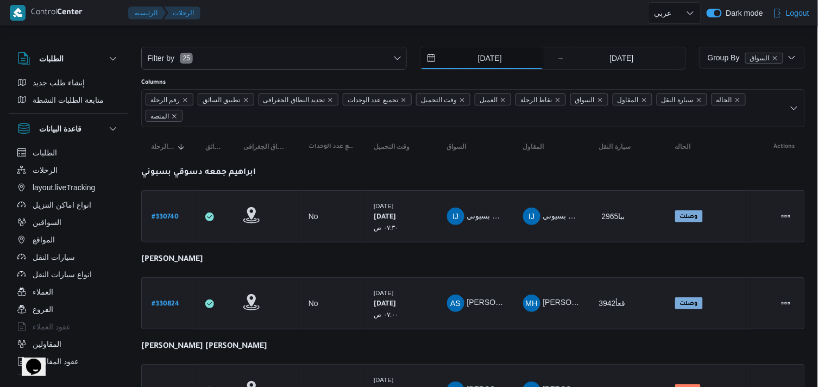
scroll to position [3, 0]
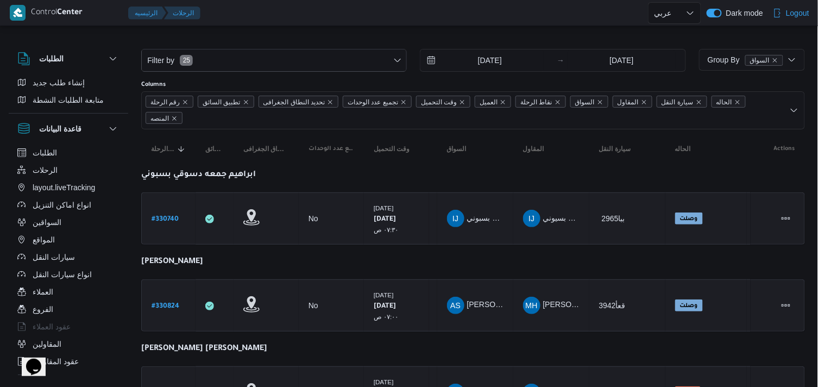
click at [794, 110] on icon "Open list of options" at bounding box center [793, 110] width 9 height 9
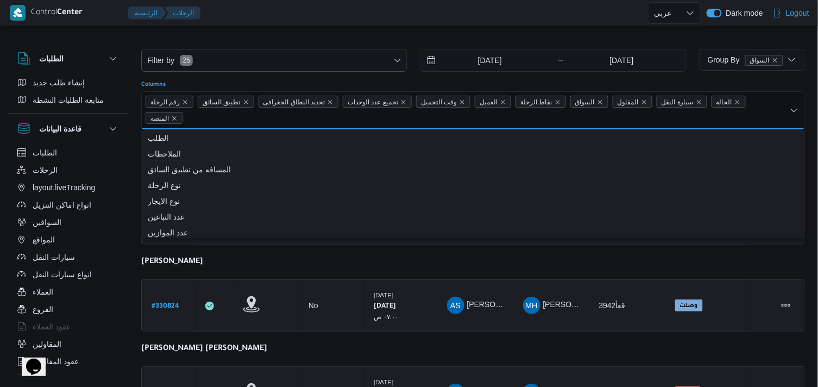
click at [794, 110] on icon "Close list of options" at bounding box center [793, 110] width 9 height 9
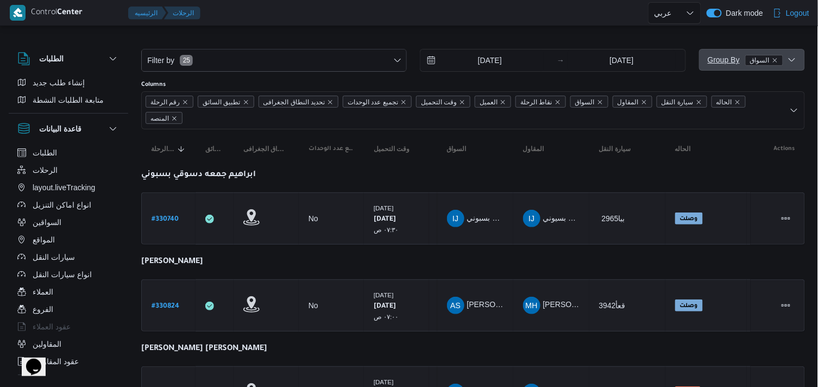
click at [793, 58] on icon "button" at bounding box center [791, 59] width 9 height 9
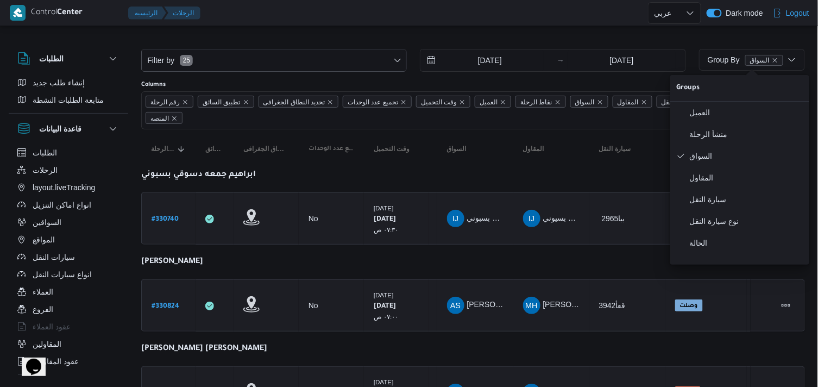
click at [621, 42] on div "Filter by 25 13/8/2025 → 13/8/2025" at bounding box center [414, 60] width 558 height 36
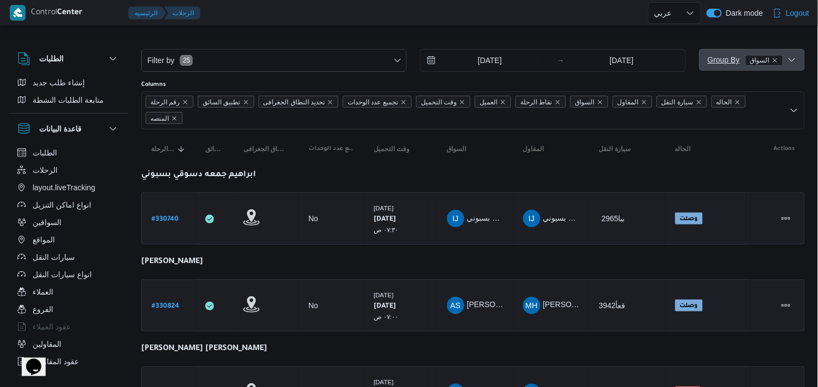
click at [790, 63] on icon "button" at bounding box center [791, 59] width 9 height 9
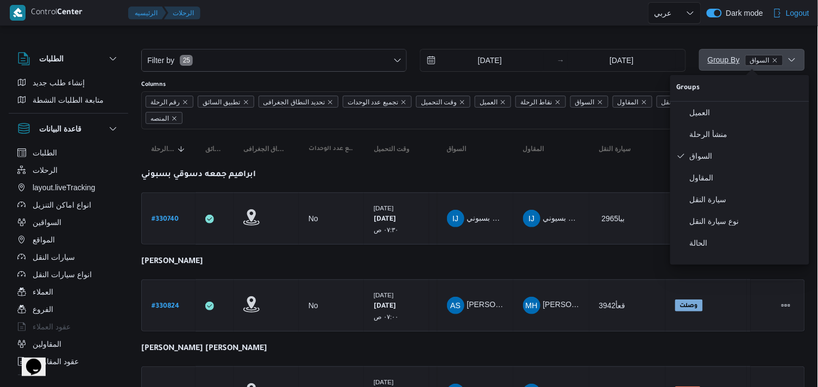
click at [790, 63] on icon "button" at bounding box center [791, 59] width 9 height 9
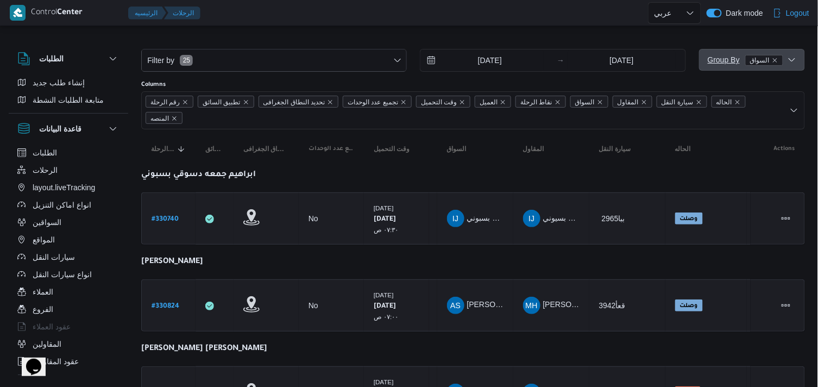
click at [789, 56] on icon "button" at bounding box center [791, 59] width 9 height 9
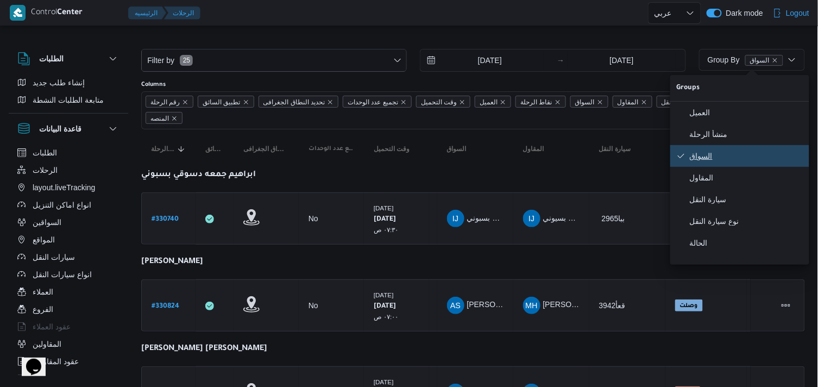
click at [706, 155] on span "السواق" at bounding box center [746, 155] width 113 height 9
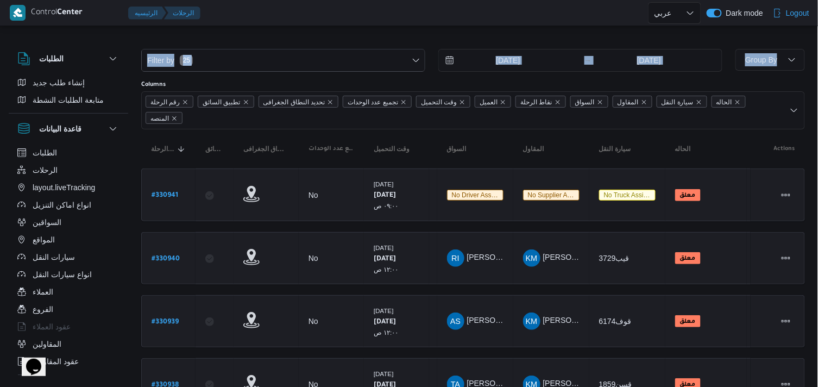
drag, startPoint x: 730, startPoint y: 39, endPoint x: 823, endPoint y: 62, distance: 95.7
click at [817, 62] on html "Control Center الرئيسيه الرحلات English عربي Dark mode Logout الطلبات إنشاء طلب…" at bounding box center [409, 190] width 818 height 387
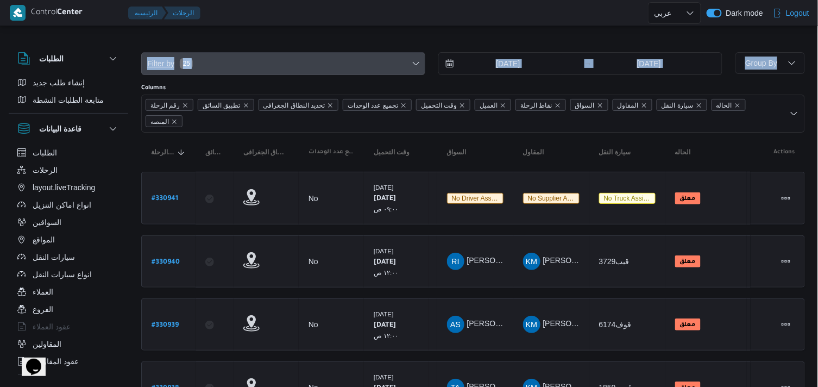
click at [177, 67] on span "Filter by 25" at bounding box center [169, 63] width 47 height 13
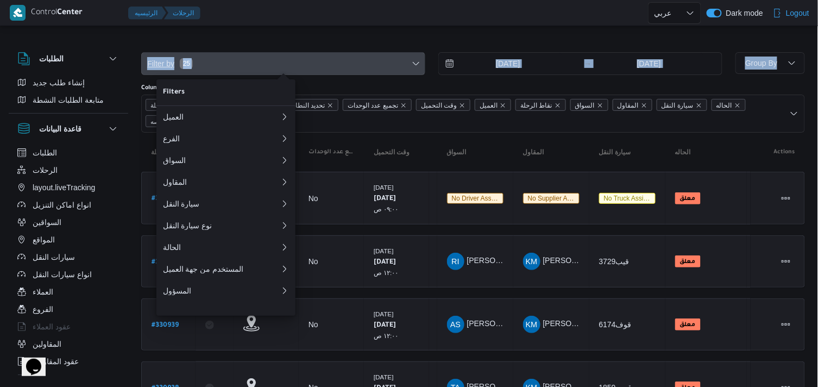
click at [177, 67] on span "Filter by 25" at bounding box center [169, 63] width 47 height 13
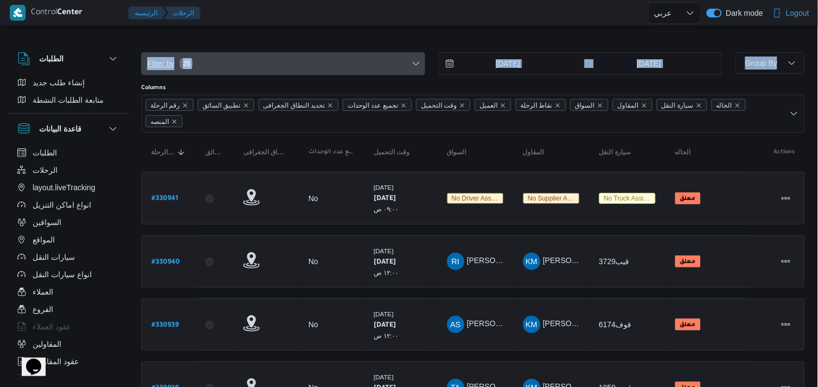
click at [418, 67] on icon "button" at bounding box center [416, 63] width 9 height 9
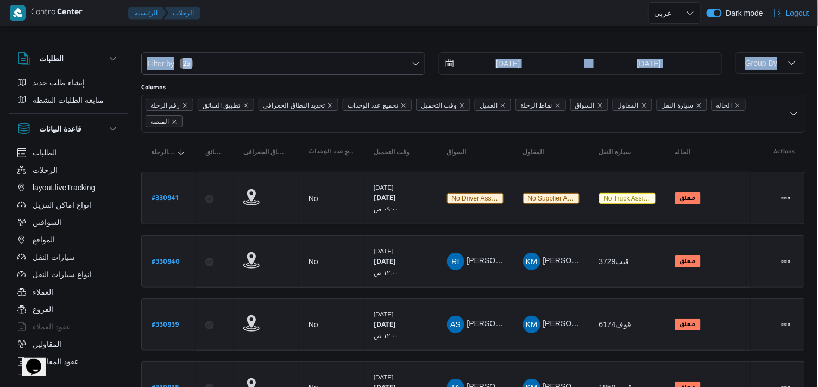
click at [359, 47] on div "Filter by 25 13/8/2025 → 13/8/2025" at bounding box center [432, 64] width 594 height 36
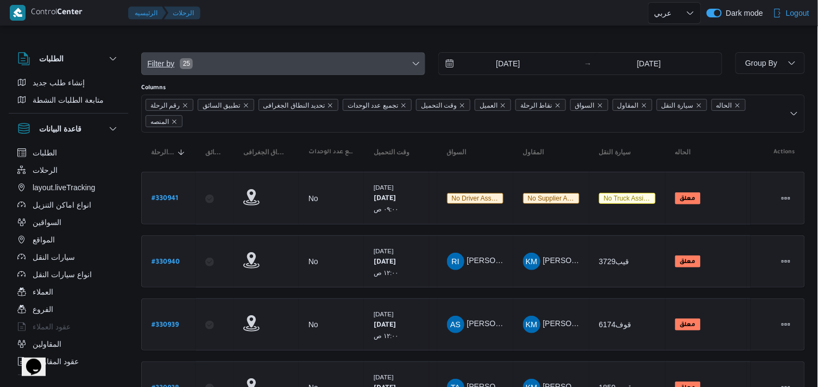
click at [419, 64] on icon "button" at bounding box center [416, 63] width 9 height 9
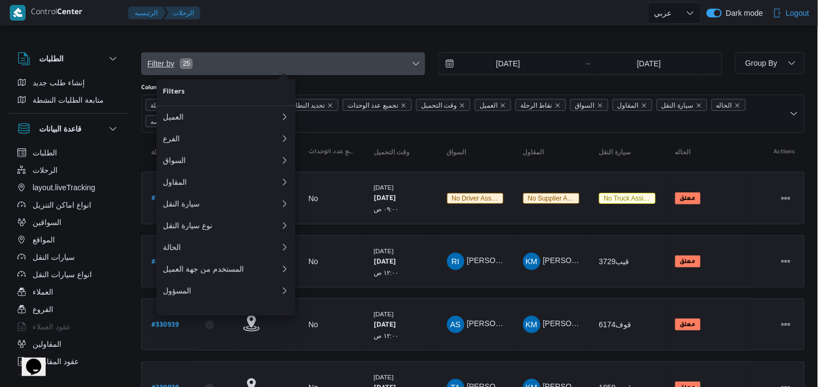
click at [419, 64] on icon "button" at bounding box center [416, 63] width 9 height 9
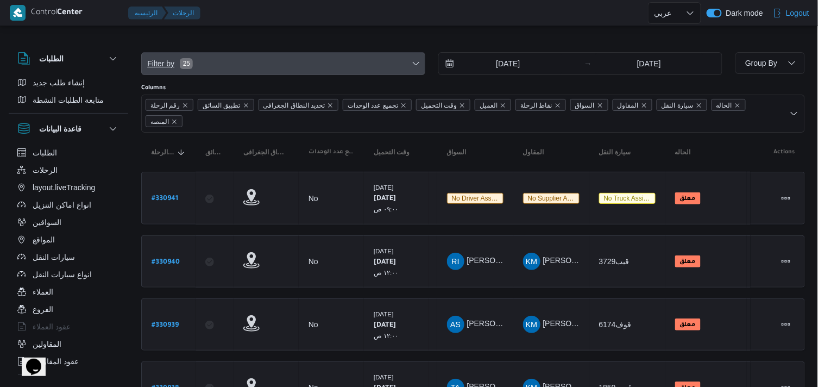
click at [419, 64] on icon "button" at bounding box center [416, 63] width 9 height 9
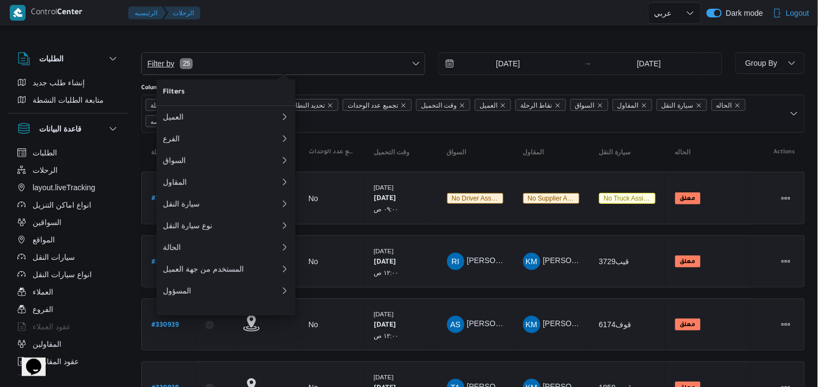
click at [419, 64] on icon "button" at bounding box center [416, 63] width 9 height 9
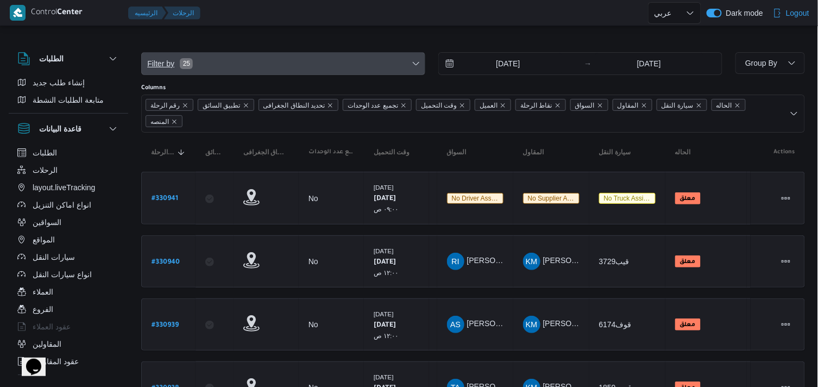
click at [419, 64] on icon "button" at bounding box center [416, 63] width 9 height 9
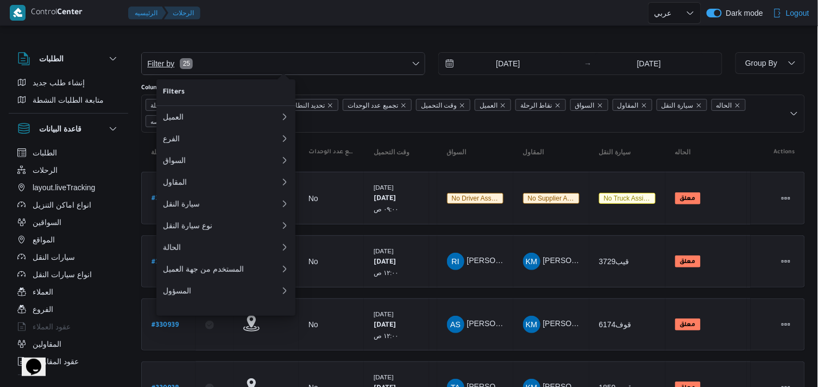
click at [419, 64] on icon "button" at bounding box center [416, 63] width 9 height 9
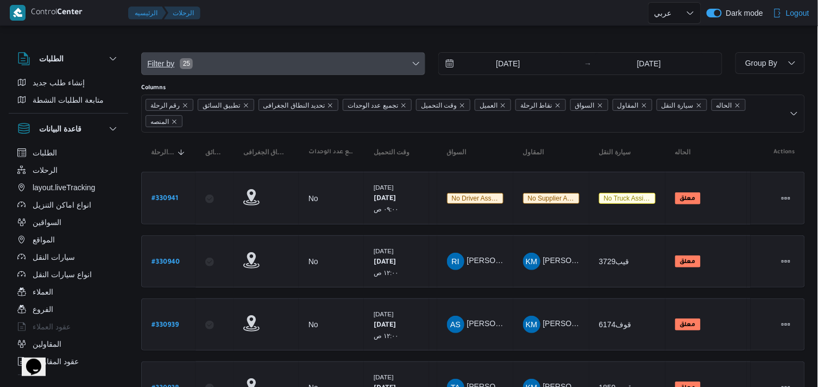
click at [419, 64] on icon "button" at bounding box center [416, 63] width 9 height 9
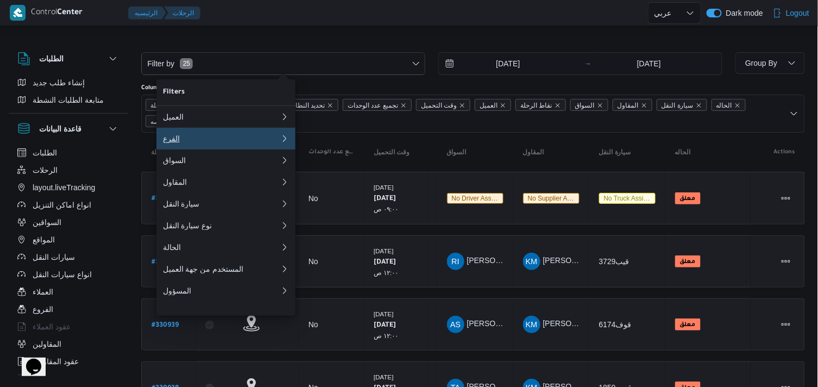
click at [235, 149] on button "الفرع" at bounding box center [225, 139] width 139 height 22
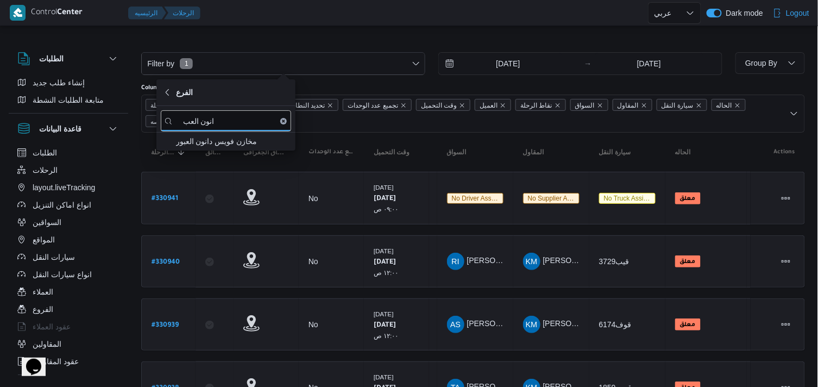
type input "انون العب"
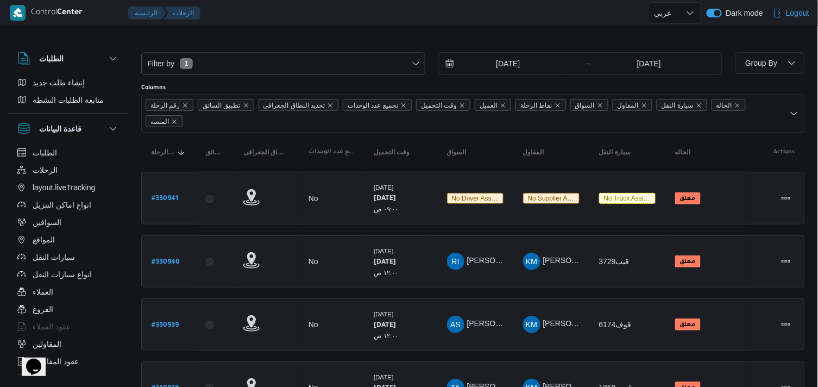
click at [280, 48] on div "Filter by 1 13/8/2025 → 13/8/2025" at bounding box center [432, 64] width 594 height 36
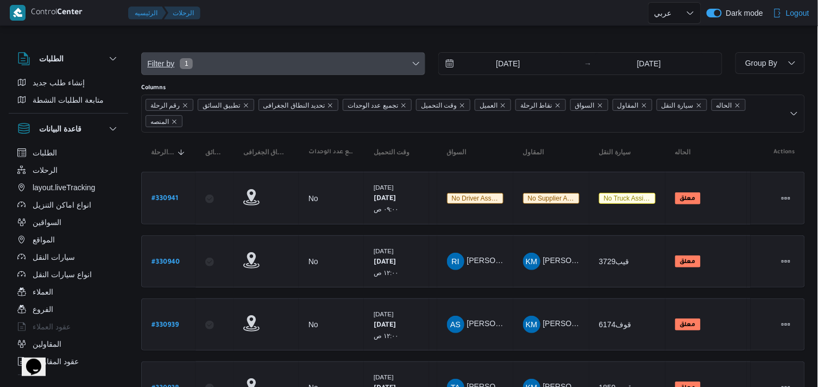
click at [280, 58] on span "Filter by 1" at bounding box center [283, 64] width 283 height 22
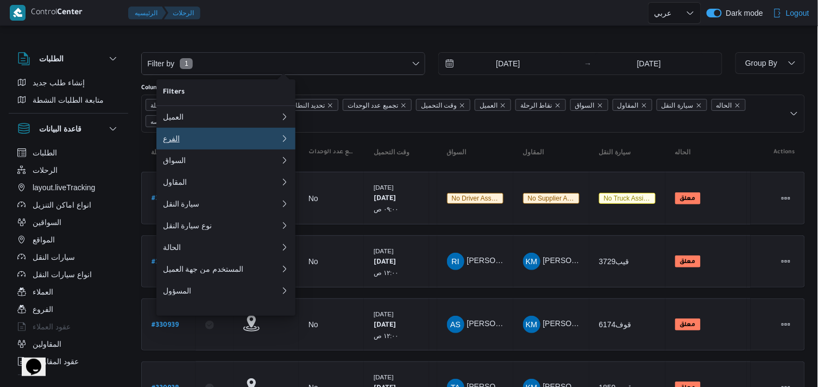
click at [235, 142] on div "الفرع" at bounding box center [221, 138] width 117 height 9
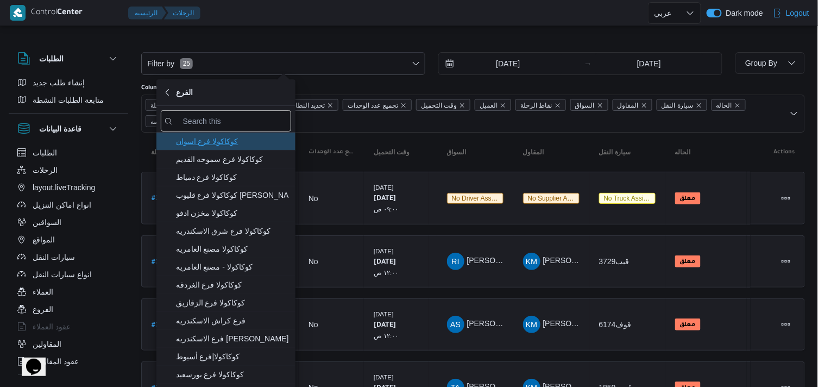
click at [242, 141] on span "كوكاكولا فرع اسوان" at bounding box center [232, 141] width 113 height 13
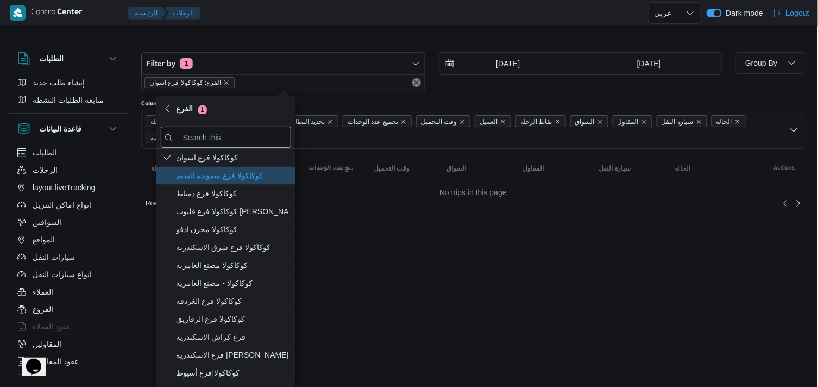
click at [219, 181] on span "كوكاكولا فرع سموحه القديم" at bounding box center [232, 175] width 113 height 13
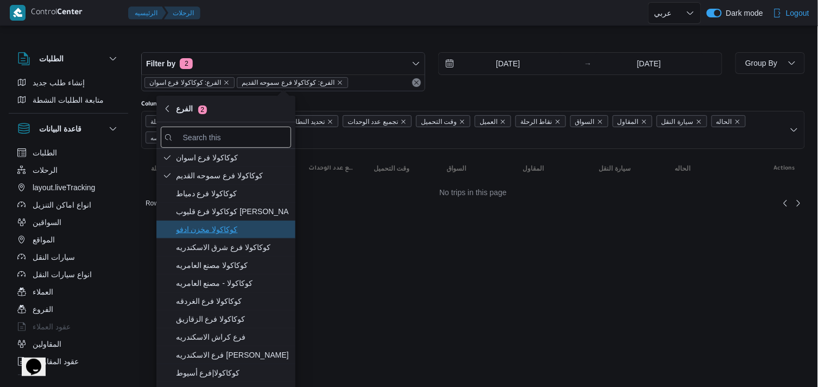
click at [218, 232] on span "كوكاكولا مخزن ادفو" at bounding box center [232, 229] width 113 height 13
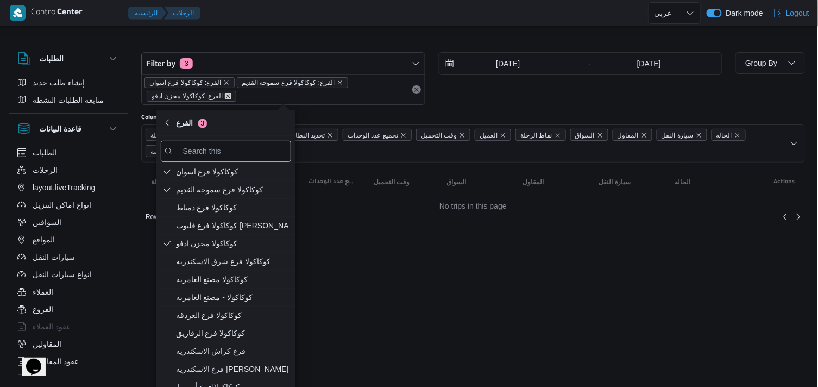
click at [226, 98] on icon "remove selected entity" at bounding box center [228, 96] width 4 height 4
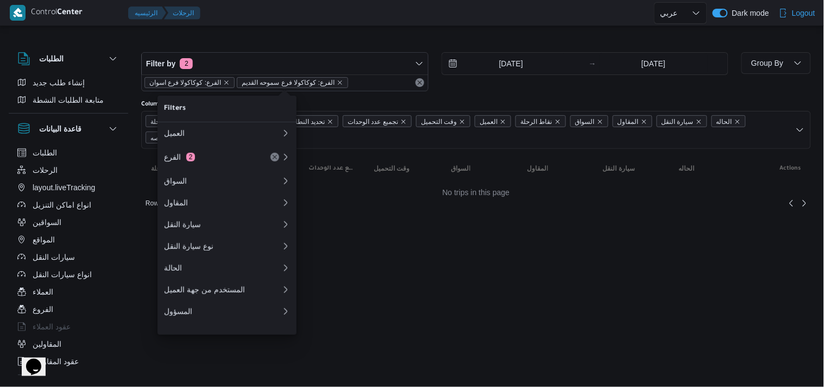
click at [223, 78] on span "الفرع: كوكاكولا فرع اسوان" at bounding box center [189, 83] width 80 height 10
click at [224, 84] on icon "remove selected entity" at bounding box center [226, 82] width 7 height 7
click at [243, 78] on span "الفرع: كوكاكولا فرع سموحه القديم" at bounding box center [200, 83] width 102 height 10
click at [247, 82] on icon "remove selected entity" at bounding box center [247, 82] width 7 height 7
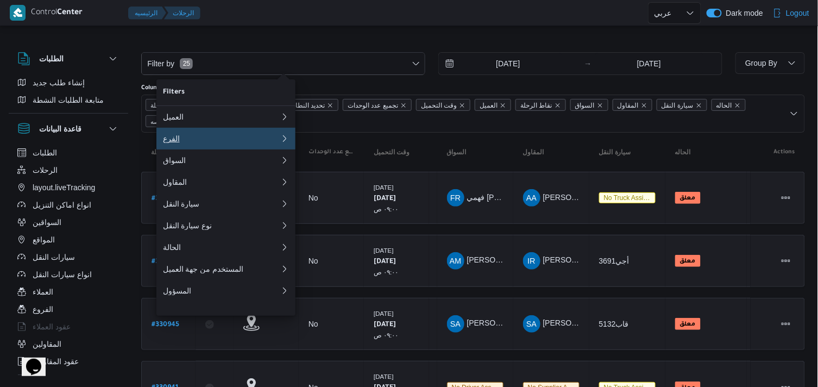
click at [205, 134] on button "الفرع 0" at bounding box center [225, 139] width 139 height 22
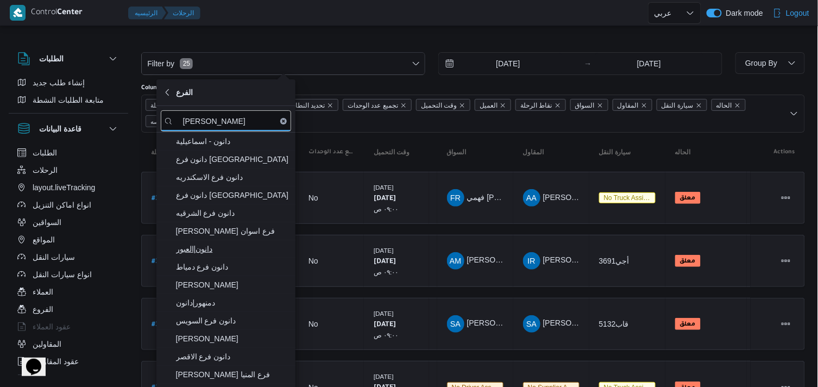
type input "[PERSON_NAME]"
click at [221, 256] on span "دانون|العبور" at bounding box center [226, 248] width 130 height 17
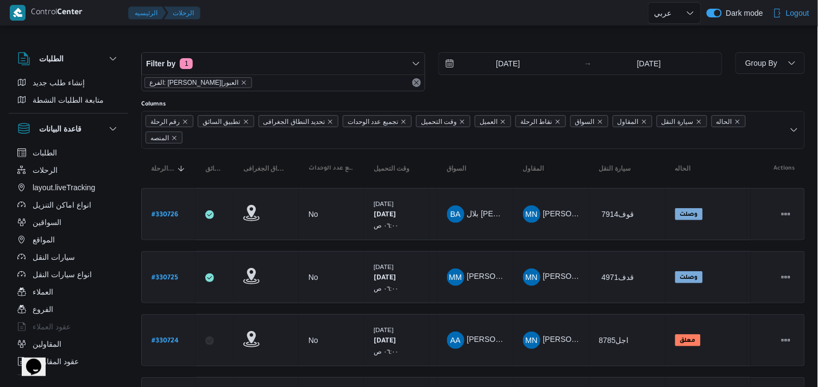
click at [317, 23] on div at bounding box center [426, 13] width 443 height 26
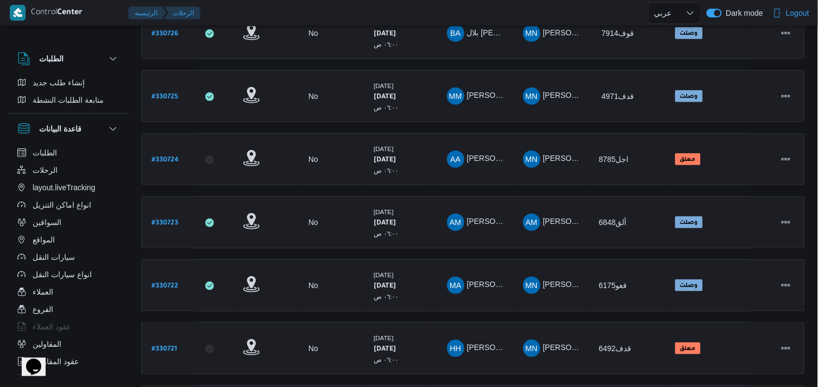
scroll to position [121, 0]
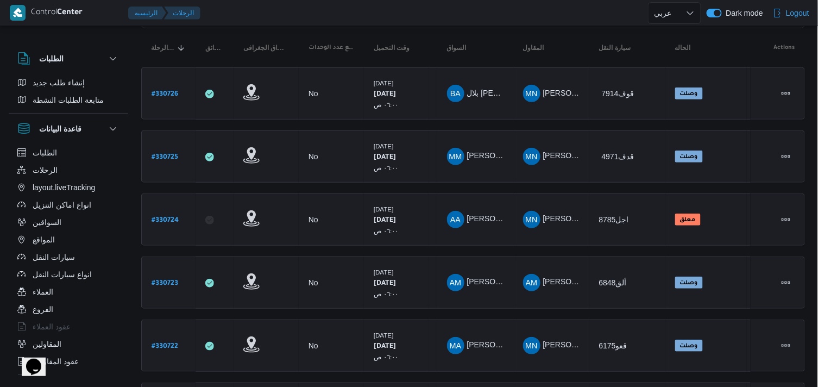
click at [713, 16] on button "button" at bounding box center [713, 13] width 15 height 9
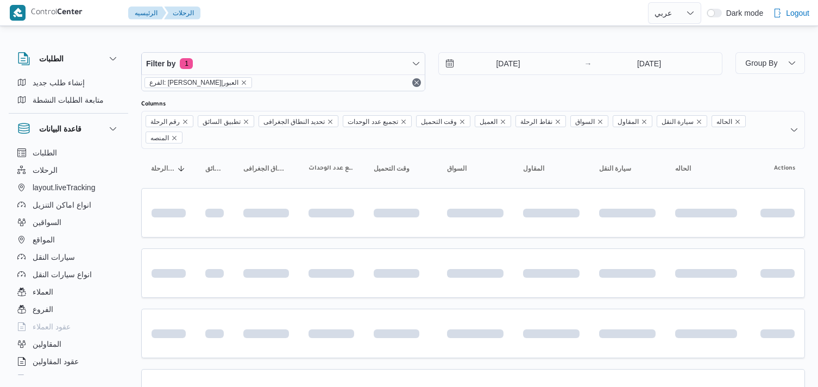
select select "ar"
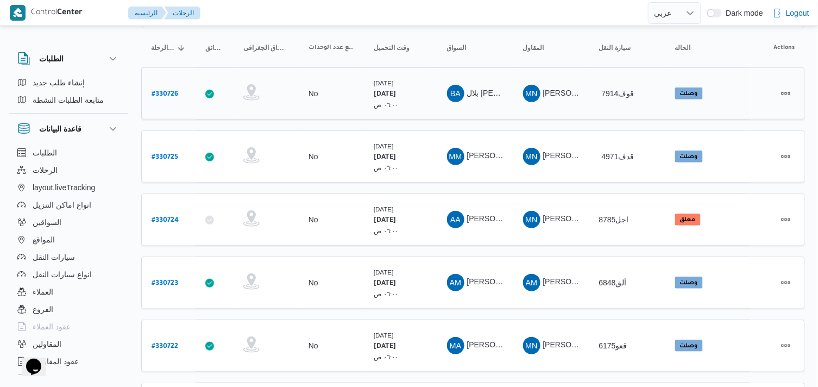
scroll to position [60, 0]
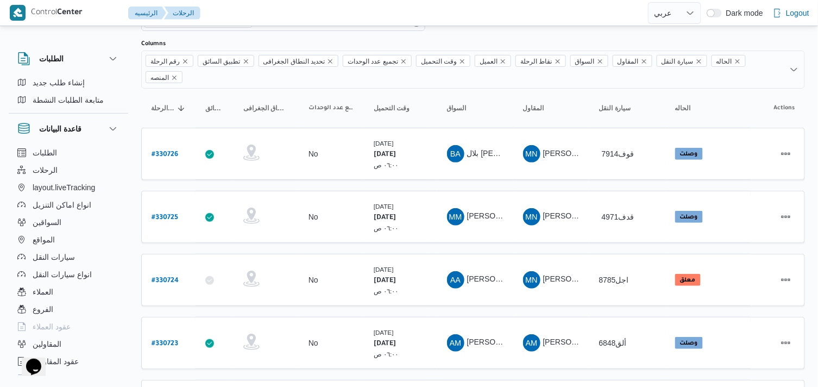
click at [715, 15] on button "button" at bounding box center [713, 13] width 15 height 9
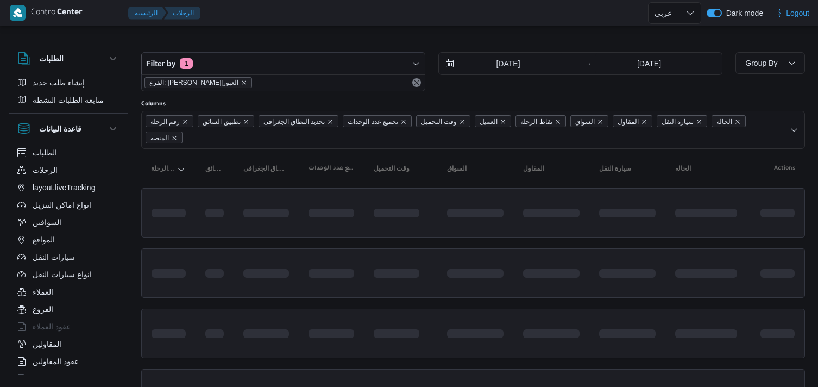
select select "ar"
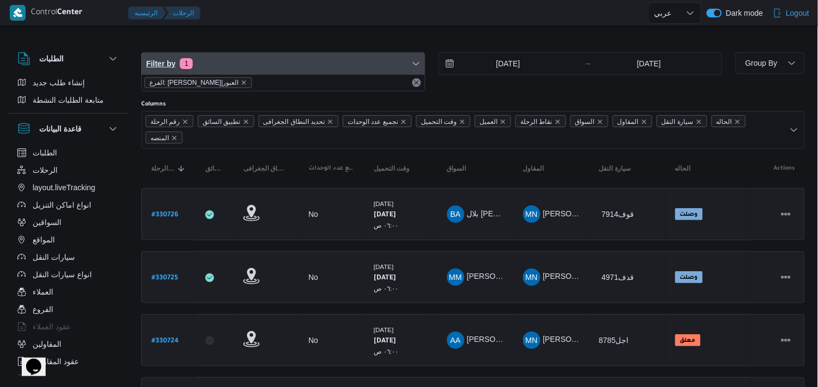
click at [332, 67] on span "Filter by 1" at bounding box center [283, 64] width 283 height 22
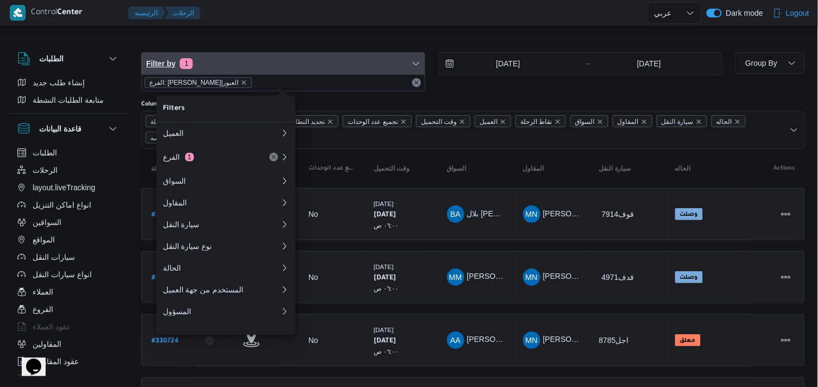
click at [332, 67] on span "Filter by 1" at bounding box center [283, 64] width 283 height 22
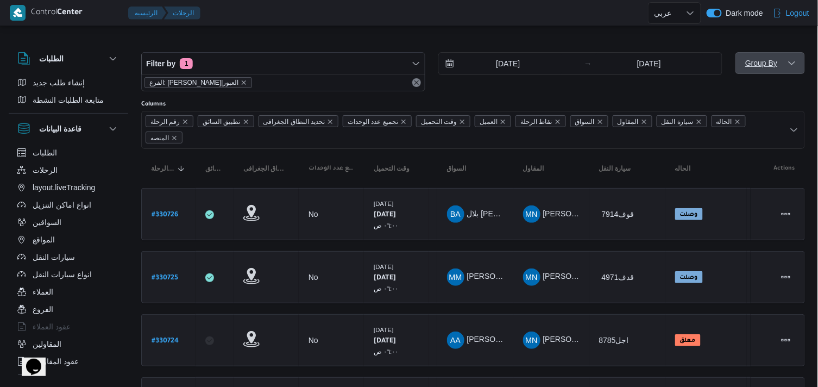
click at [752, 60] on span "Group By" at bounding box center [761, 63] width 32 height 9
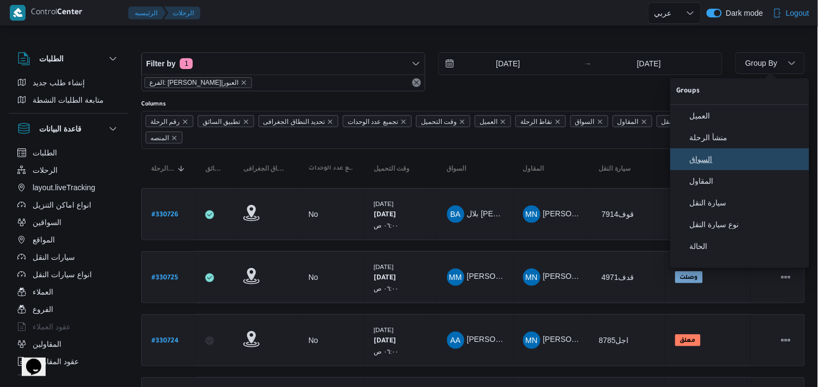
click at [707, 161] on span "السواق" at bounding box center [746, 159] width 113 height 9
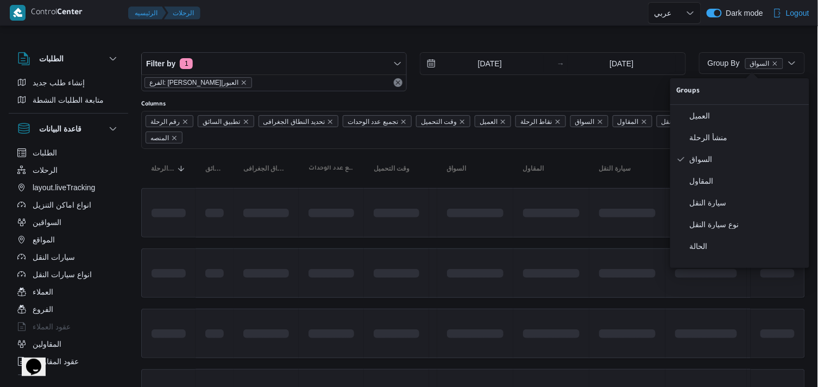
click at [533, 85] on div "[DATE] → [DATE]" at bounding box center [553, 71] width 266 height 39
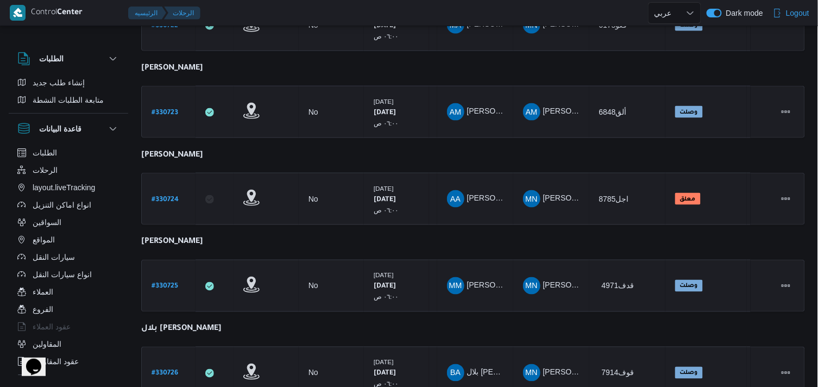
scroll to position [431, 0]
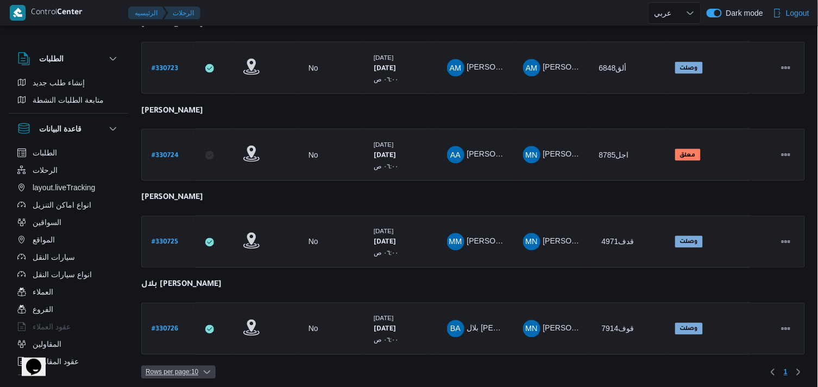
click at [212, 367] on span "Rows per page : 10" at bounding box center [178, 371] width 74 height 13
click at [208, 345] on span "20 rows" at bounding box center [192, 340] width 35 height 9
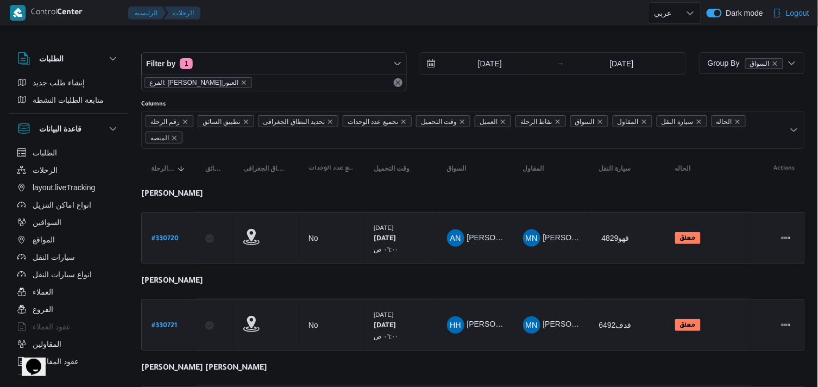
click at [711, 105] on div "Columns" at bounding box center [473, 104] width 664 height 9
click at [797, 55] on span "Group By السواق" at bounding box center [751, 63] width 97 height 22
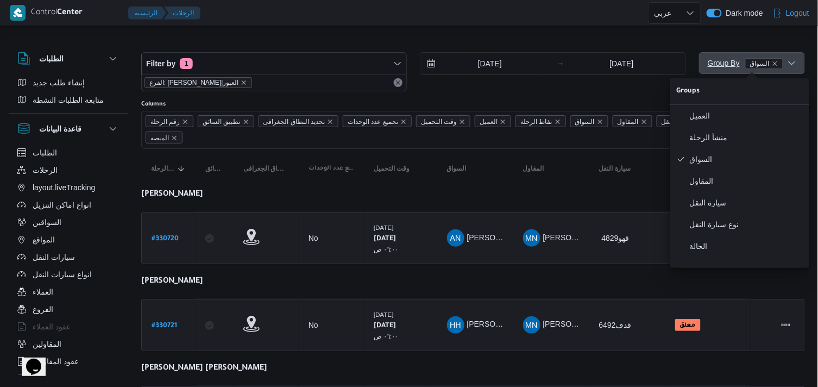
click at [797, 55] on span "Group By السواق" at bounding box center [751, 63] width 97 height 22
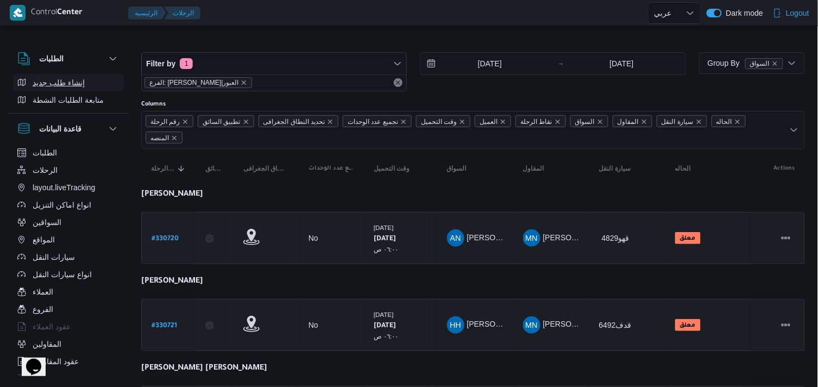
click at [74, 80] on span "إنشاء طلب جديد" at bounding box center [59, 82] width 52 height 13
select select "ar"
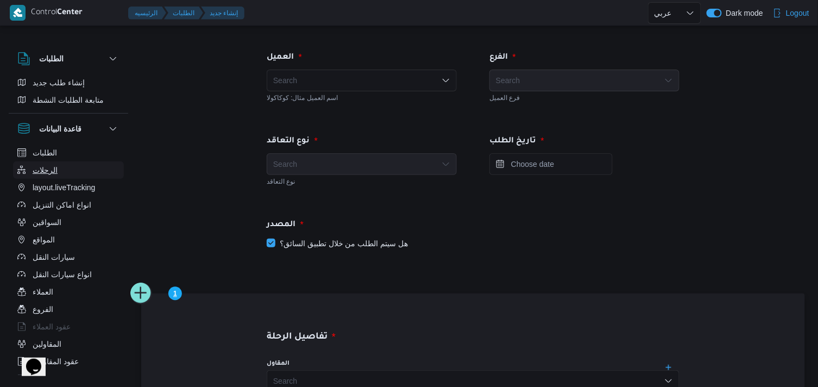
click at [57, 175] on button "الرحلات" at bounding box center [68, 169] width 111 height 17
select select "ar"
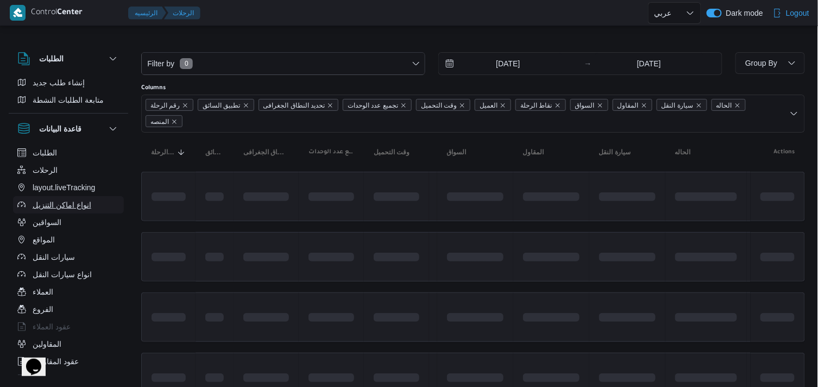
click at [50, 207] on span "انواع اماكن التنزيل" at bounding box center [62, 204] width 59 height 13
select select "ar"
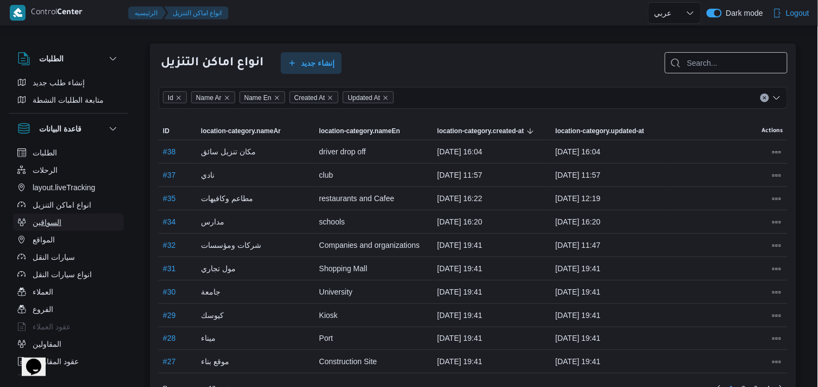
click at [49, 224] on span "السواقين" at bounding box center [47, 222] width 29 height 13
select select "ar"
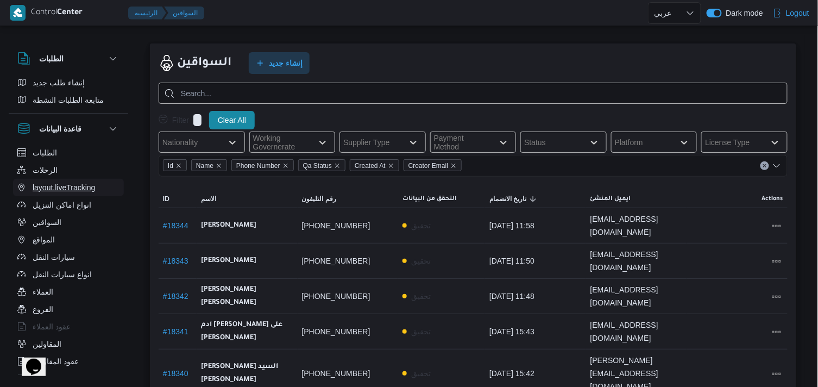
click at [68, 186] on span "layout.liveTracking" at bounding box center [64, 187] width 62 height 13
select select "ar"
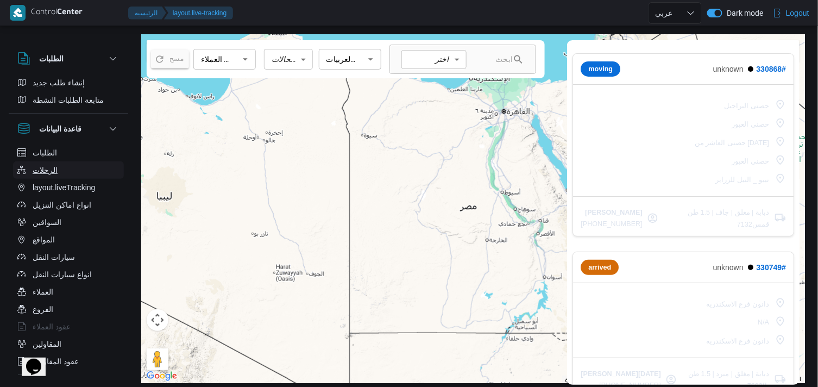
click at [46, 163] on span "الرحلات" at bounding box center [45, 169] width 25 height 13
select select "ar"
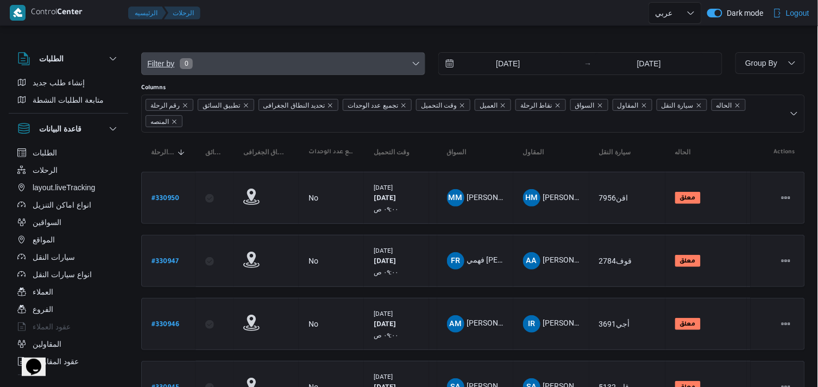
click at [227, 58] on span "Filter by 0" at bounding box center [283, 64] width 283 height 22
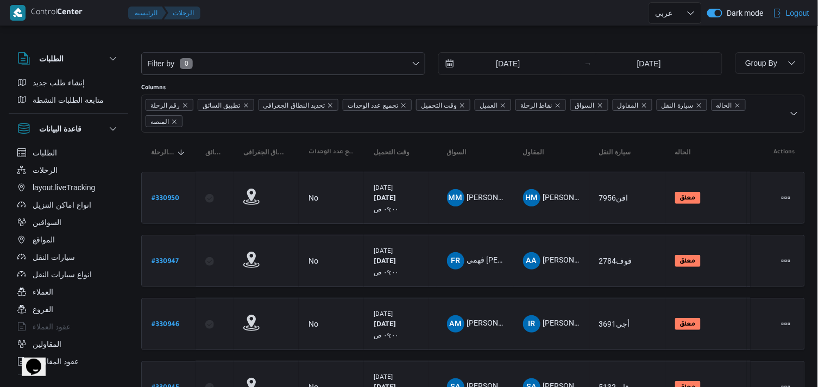
click at [291, 43] on div at bounding box center [473, 43] width 664 height 17
drag, startPoint x: 5, startPoint y: 369, endPoint x: 34, endPoint y: 296, distance: 78.0
select select "ar"
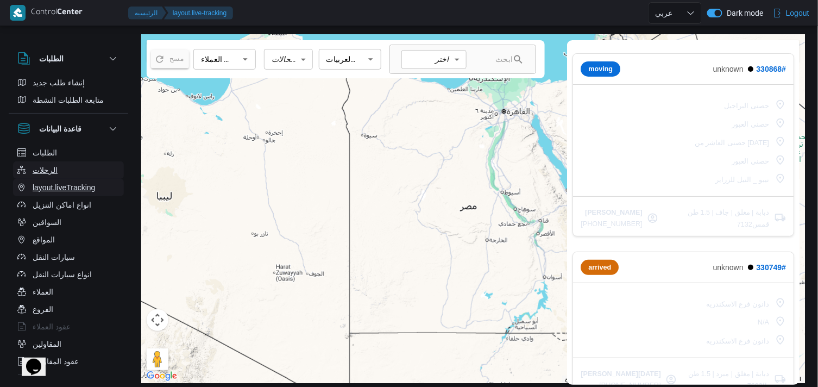
click at [66, 181] on ul "الطلبات الرحلات layout.liveTracking انواع اماكن التنزيل السواقين المواقع سيارات…" at bounding box center [68, 317] width 111 height 347
click at [52, 158] on span "الطلبات" at bounding box center [45, 152] width 24 height 13
select select "ar"
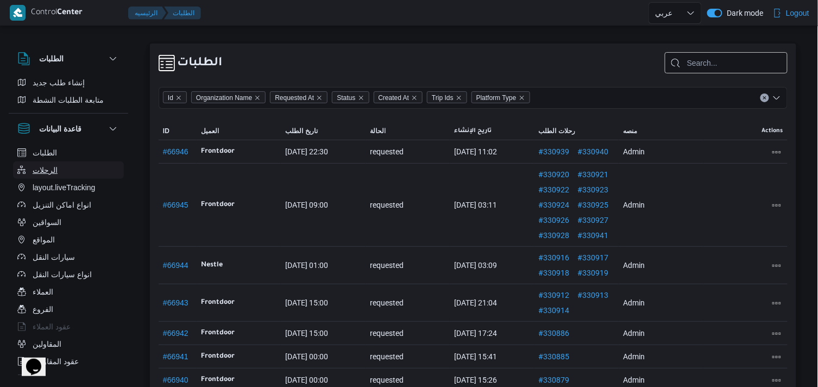
click at [35, 172] on span "الرحلات" at bounding box center [45, 169] width 25 height 13
select select "ar"
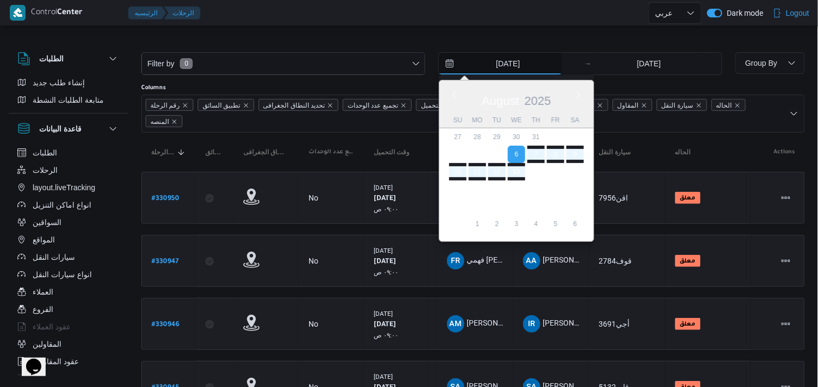
click at [528, 62] on input "6/8/2025" at bounding box center [500, 64] width 123 height 22
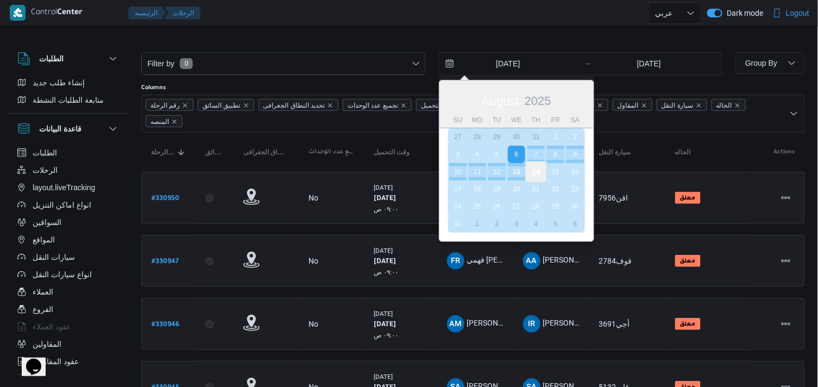
click at [538, 170] on div "14" at bounding box center [536, 171] width 21 height 21
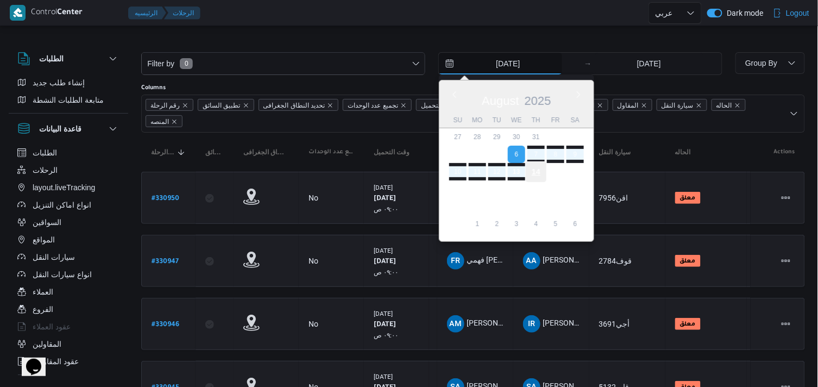
type input "[DATE]"
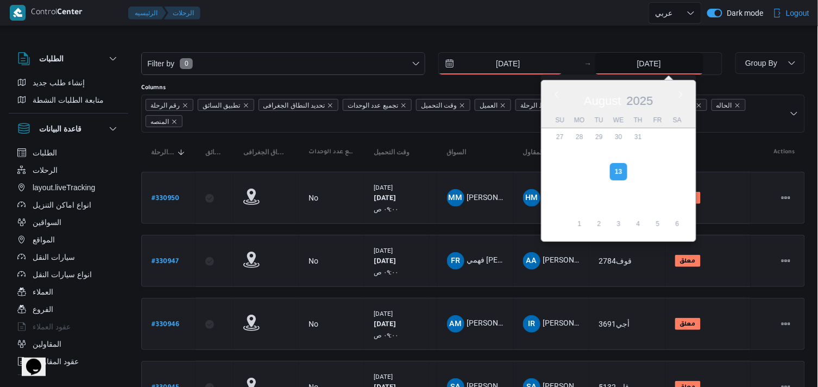
click at [641, 71] on input "[DATE]" at bounding box center [649, 64] width 108 height 22
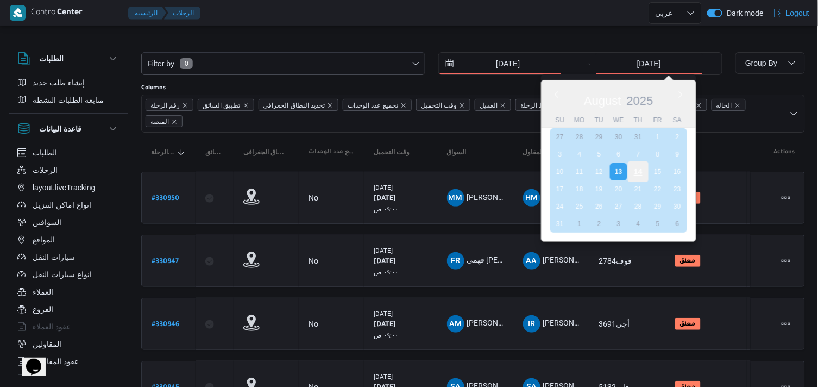
click at [639, 171] on div "14" at bounding box center [637, 171] width 21 height 21
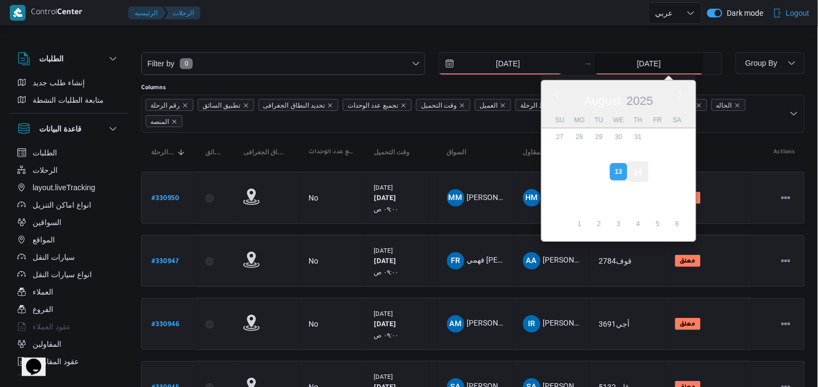
type input "[DATE]"
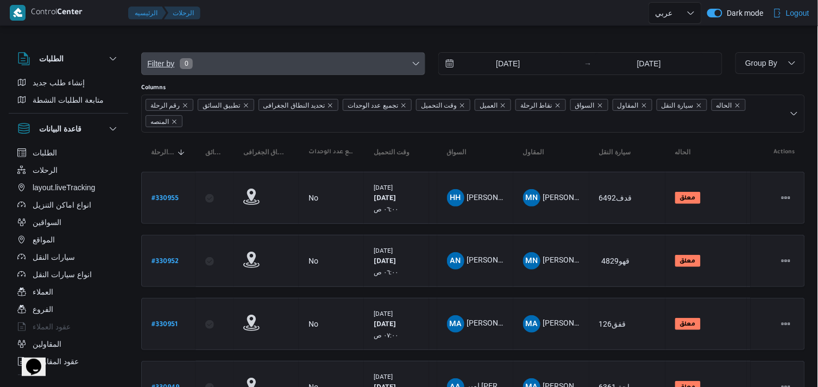
click at [409, 71] on span "Filter by 0" at bounding box center [283, 64] width 283 height 22
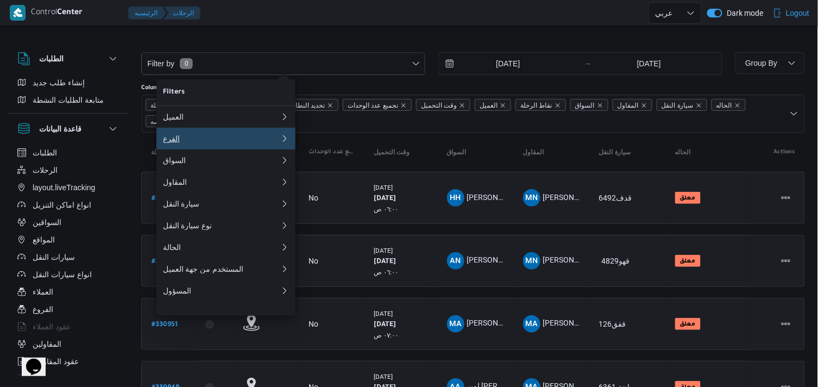
click at [270, 140] on div "الفرع" at bounding box center [221, 138] width 117 height 9
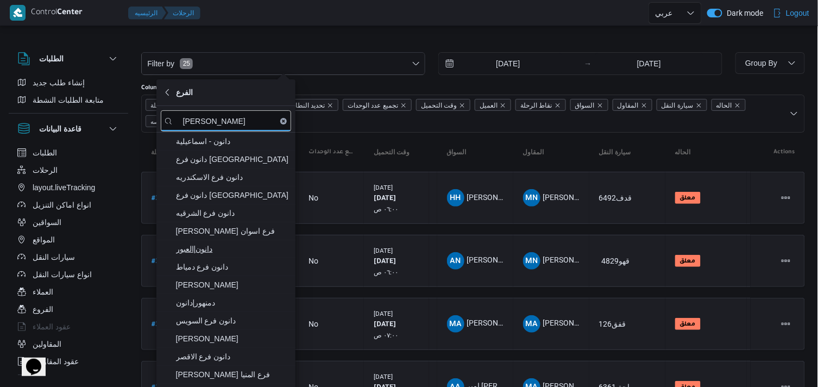
type input "[PERSON_NAME]"
click at [174, 252] on span "دانون|العبور" at bounding box center [226, 248] width 130 height 17
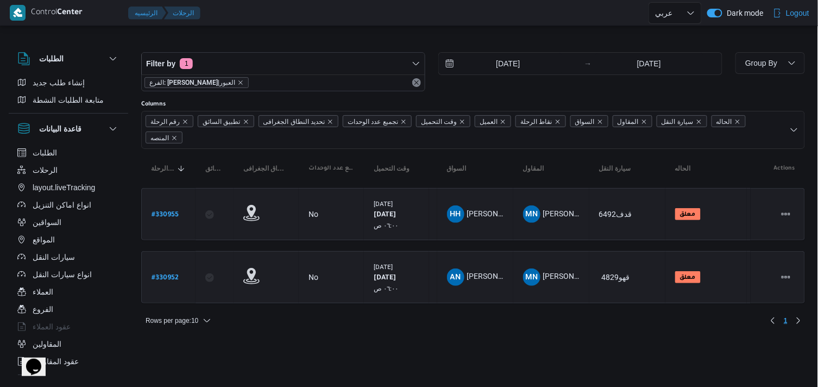
click at [263, 40] on div at bounding box center [473, 43] width 664 height 17
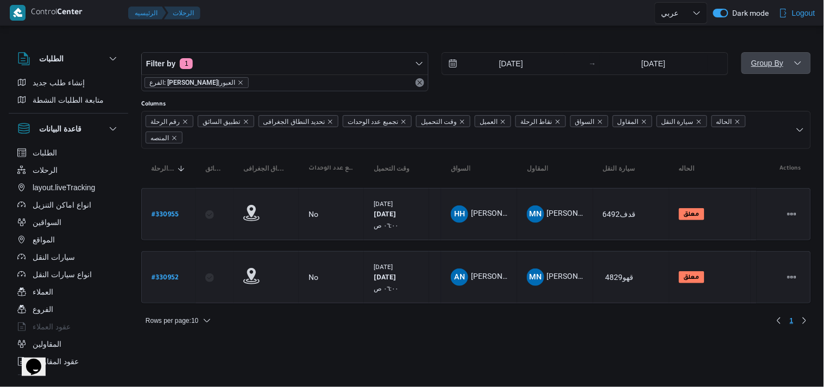
click at [753, 54] on span "Group By" at bounding box center [775, 63] width 61 height 22
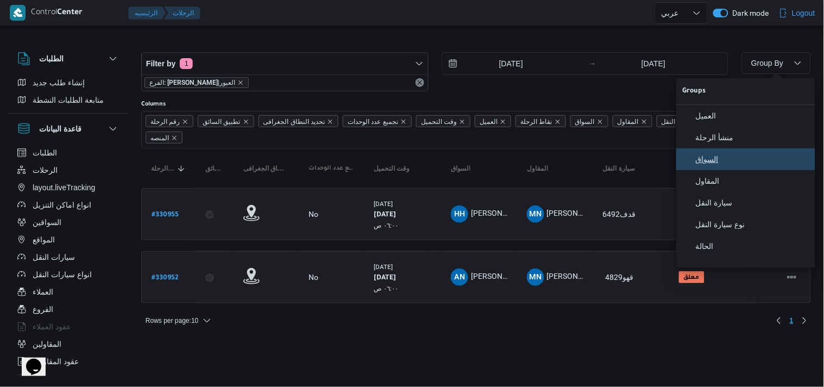
click at [736, 163] on span "السواق" at bounding box center [752, 159] width 113 height 9
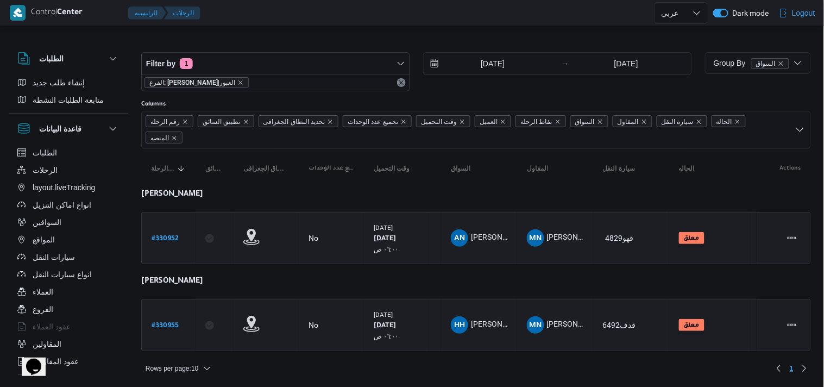
click at [598, 184] on table "رقم الرحلة Click to sort in ascending order تطبيق السائق Click to sort in ascen…" at bounding box center [475, 255] width 669 height 213
click at [210, 41] on div at bounding box center [475, 43] width 669 height 17
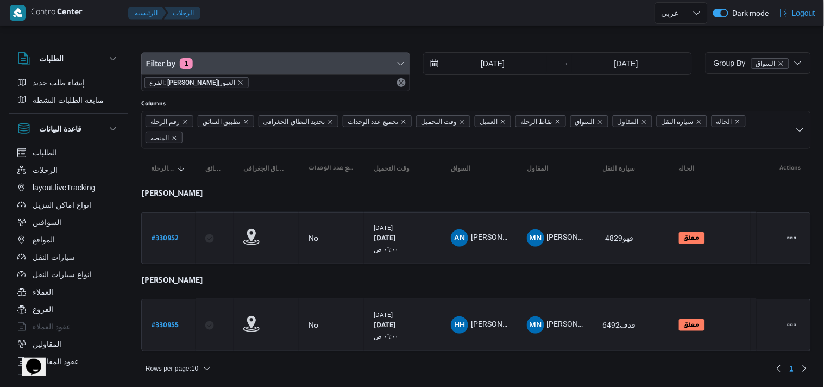
click at [207, 58] on span "Filter by 1" at bounding box center [276, 64] width 268 height 22
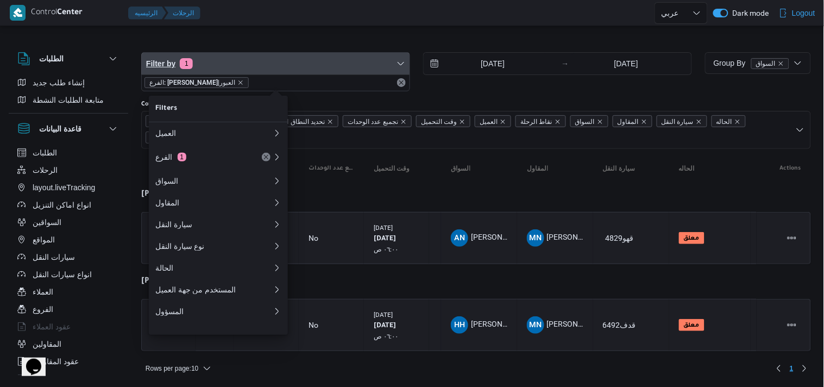
click at [211, 67] on span "Filter by 1" at bounding box center [276, 64] width 268 height 22
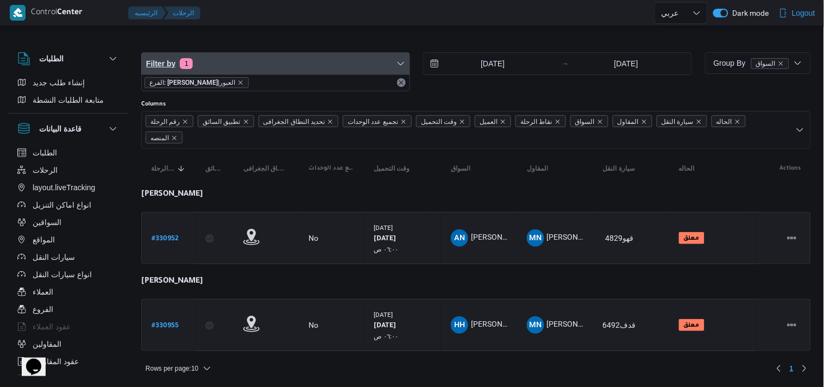
click at [355, 68] on span "Filter by 1" at bounding box center [276, 64] width 268 height 22
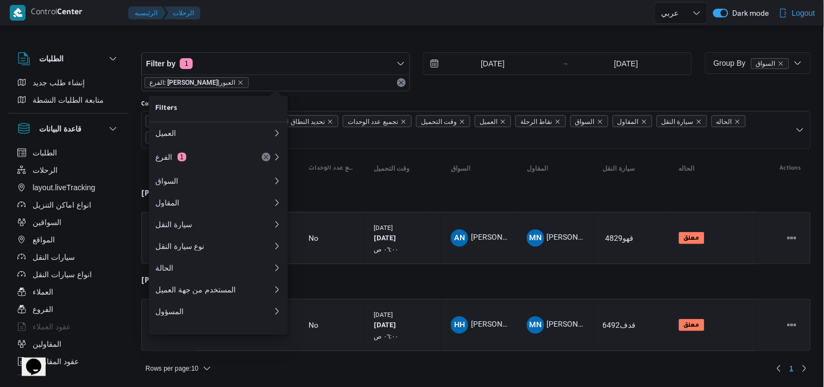
click at [425, 186] on table "رقم الرحلة Click to sort in ascending order تطبيق السائق Click to sort in ascen…" at bounding box center [475, 255] width 669 height 213
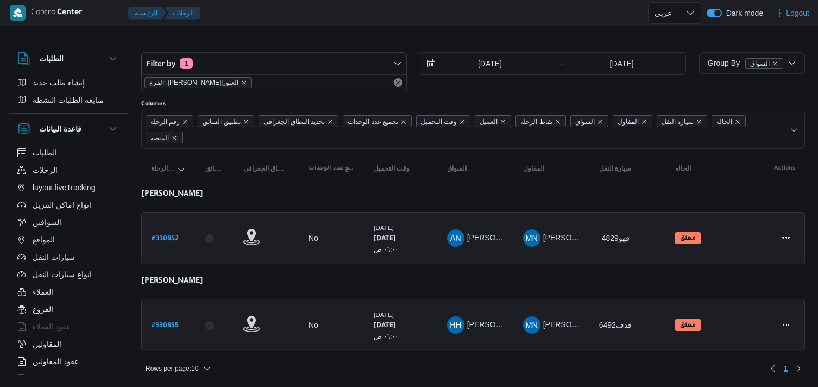
select select "ar"
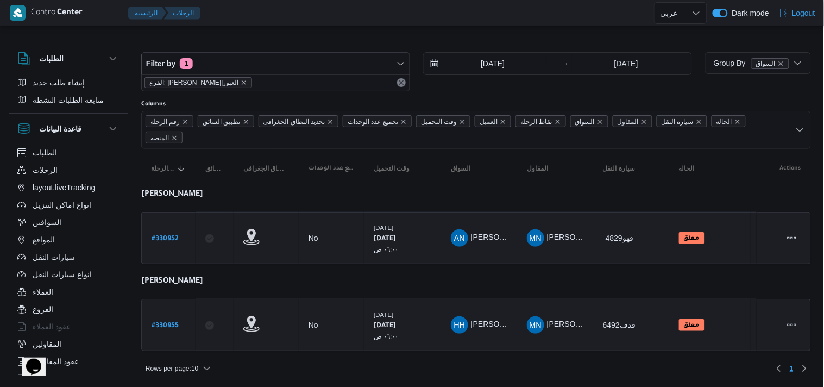
click at [501, 41] on div at bounding box center [475, 43] width 669 height 17
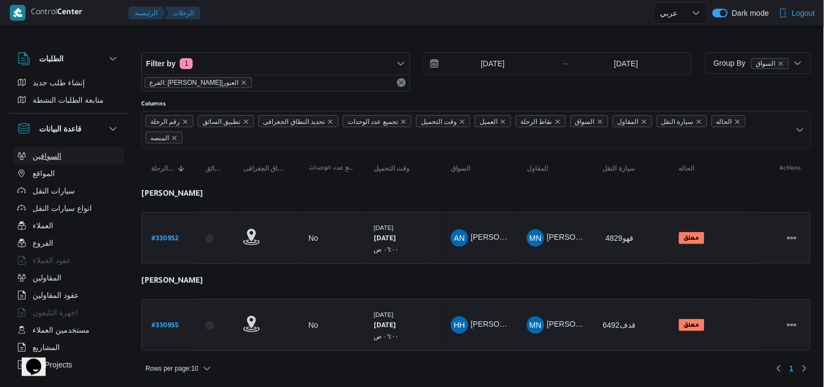
scroll to position [116, 0]
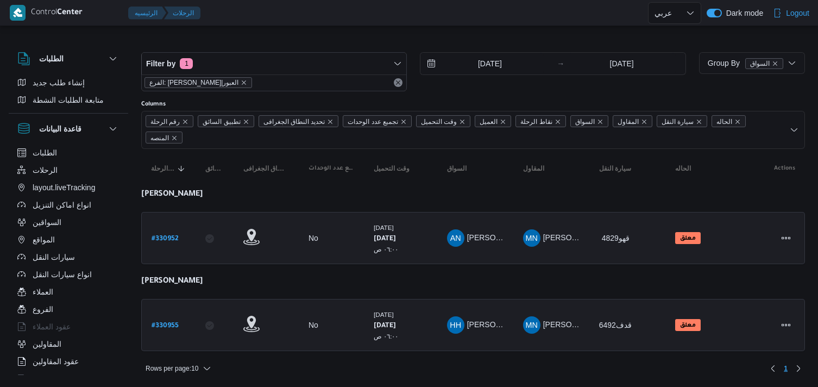
select select "ar"
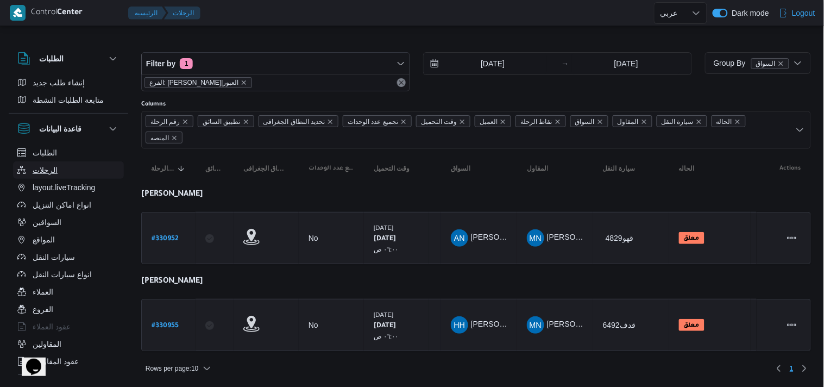
click at [62, 177] on button "الرحلات" at bounding box center [68, 169] width 111 height 17
click at [58, 226] on span "السواقين" at bounding box center [47, 222] width 29 height 13
select select "ar"
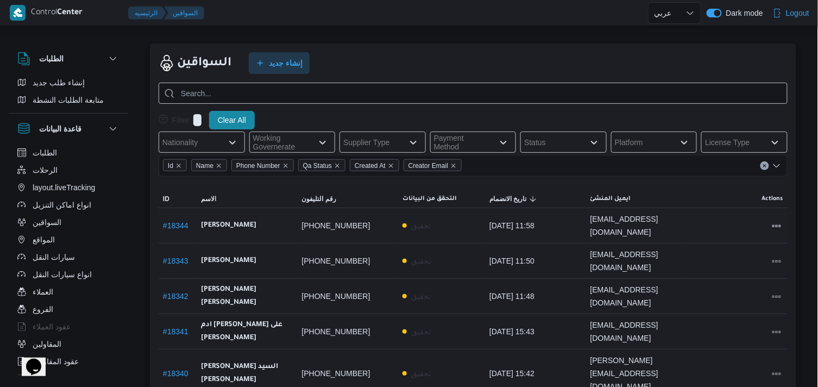
click at [180, 221] on link "# 18344" at bounding box center [176, 225] width 26 height 9
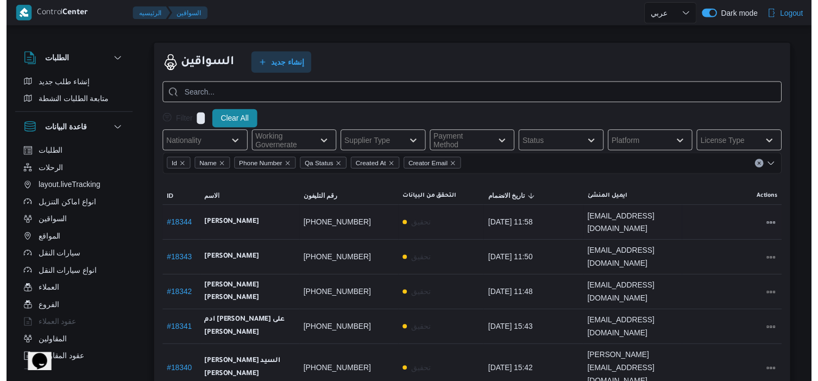
select select "ar"
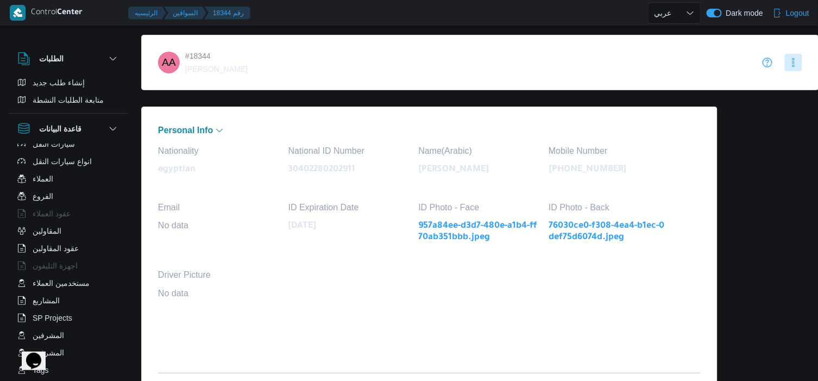
scroll to position [116, 0]
click at [132, 204] on div "الطلبات إنشاء طلب جديد متابعة الطلبات النشطة قاعدة البيانات الطلبات الرحلات lay…" at bounding box center [74, 211] width 130 height 336
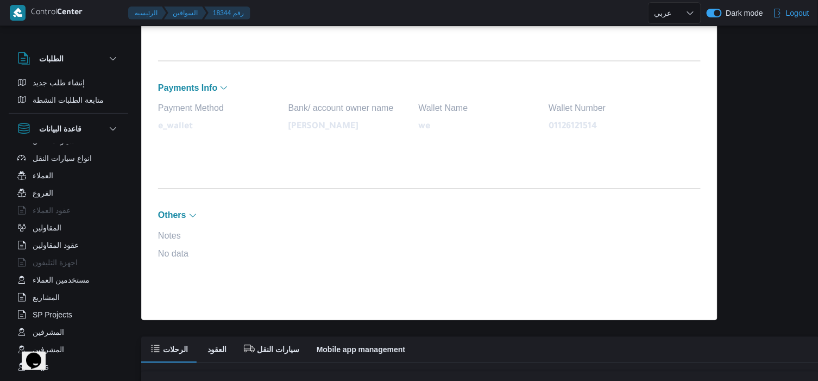
scroll to position [543, 0]
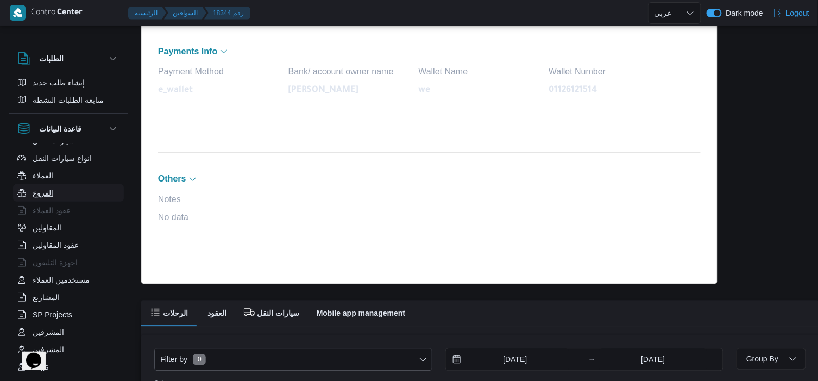
click at [38, 184] on button "الفروع" at bounding box center [68, 192] width 111 height 17
select select "ar"
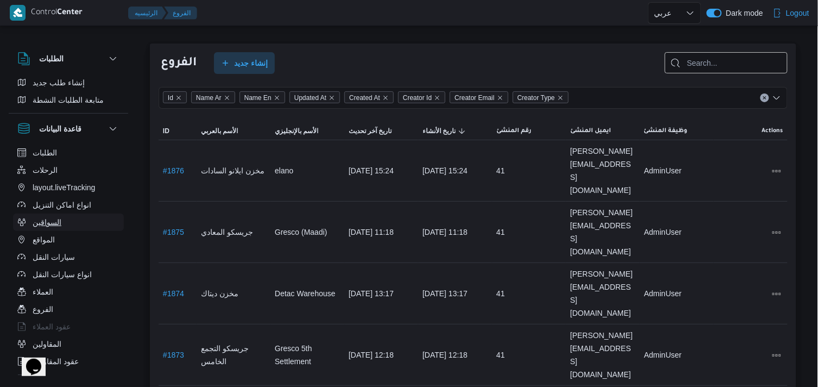
click at [30, 220] on button "السواقين" at bounding box center [68, 221] width 111 height 17
select select "ar"
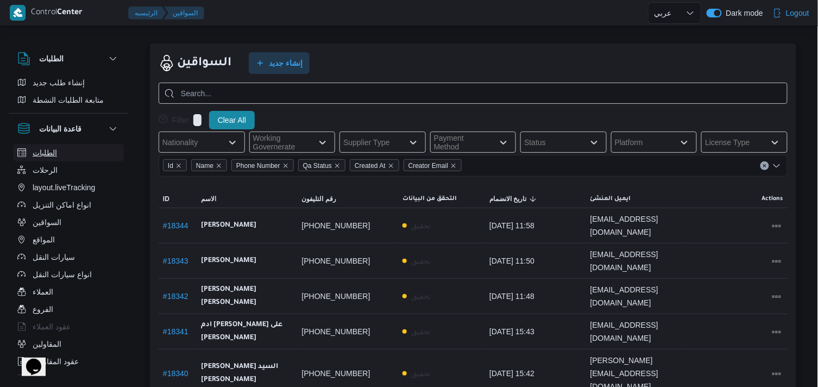
click at [83, 154] on button "الطلبات" at bounding box center [68, 152] width 111 height 17
select select "ar"
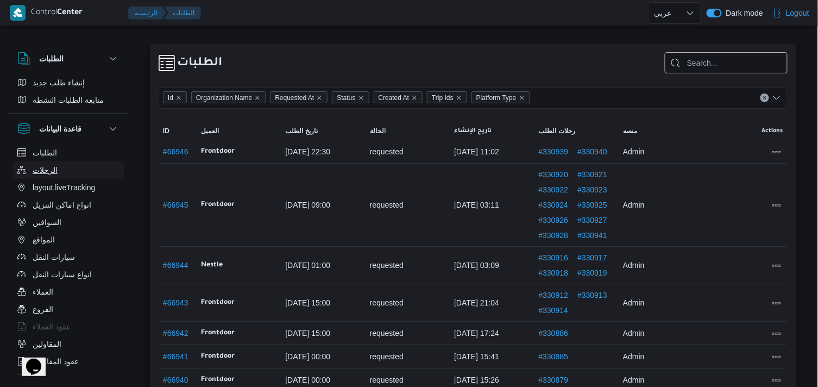
click at [72, 165] on button "الرحلات" at bounding box center [68, 169] width 111 height 17
select select "ar"
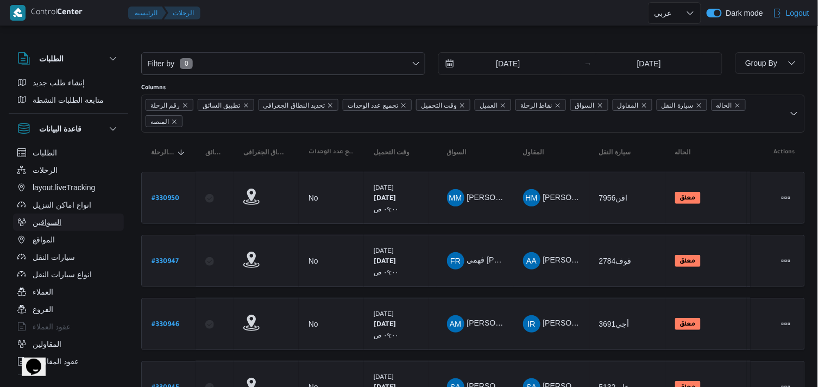
click at [41, 220] on span "السواقين" at bounding box center [47, 222] width 29 height 13
select select "ar"
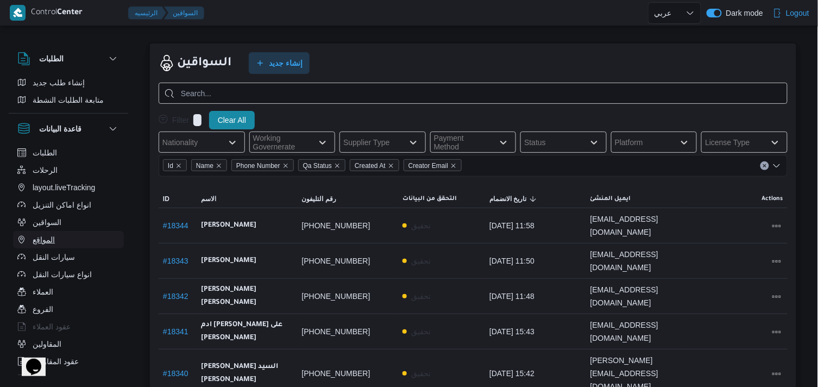
click at [35, 236] on span "المواقع" at bounding box center [44, 239] width 22 height 13
select select "ar"
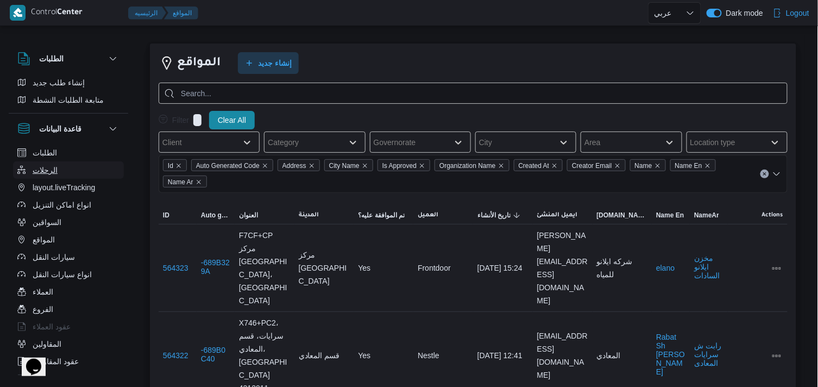
click at [57, 169] on button "الرحلات" at bounding box center [68, 169] width 111 height 17
select select "ar"
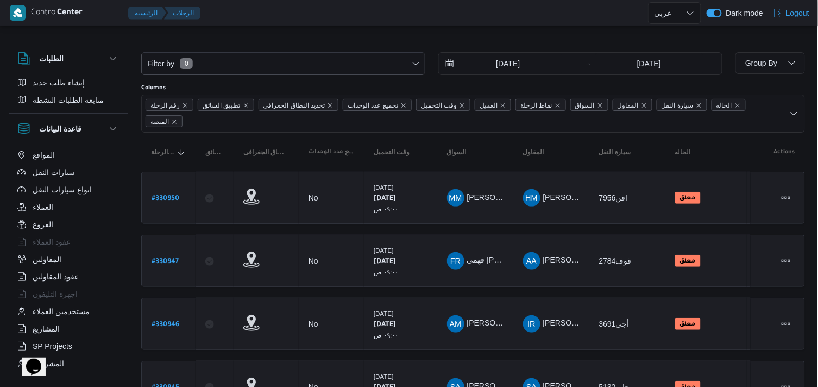
scroll to position [116, 0]
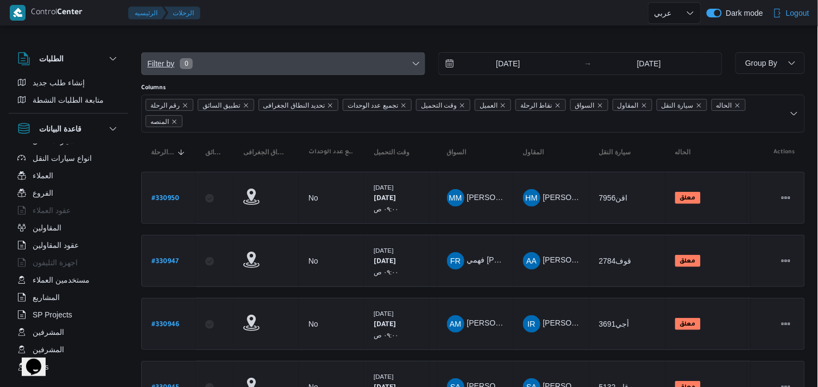
click at [234, 62] on span "Filter by 0" at bounding box center [283, 64] width 283 height 22
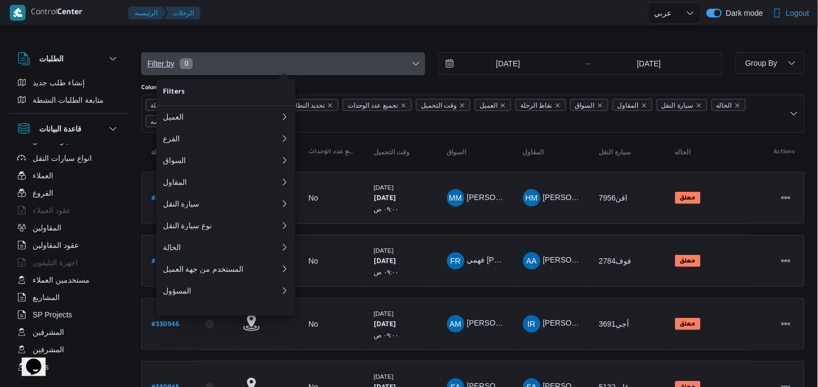
click at [230, 65] on span "Filter by 0" at bounding box center [283, 64] width 283 height 22
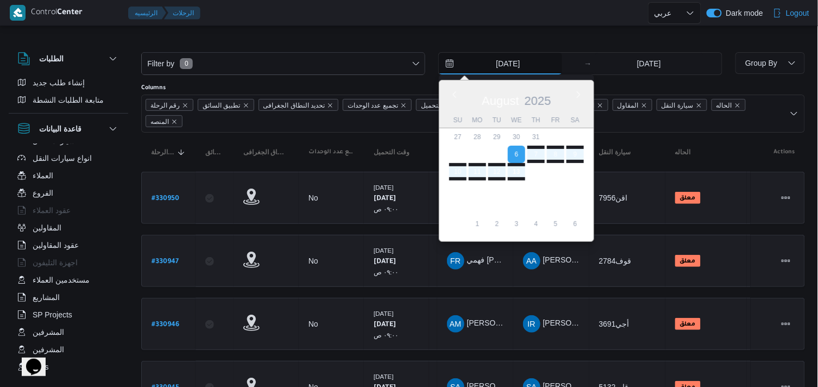
click at [534, 62] on input "[DATE]" at bounding box center [500, 64] width 123 height 22
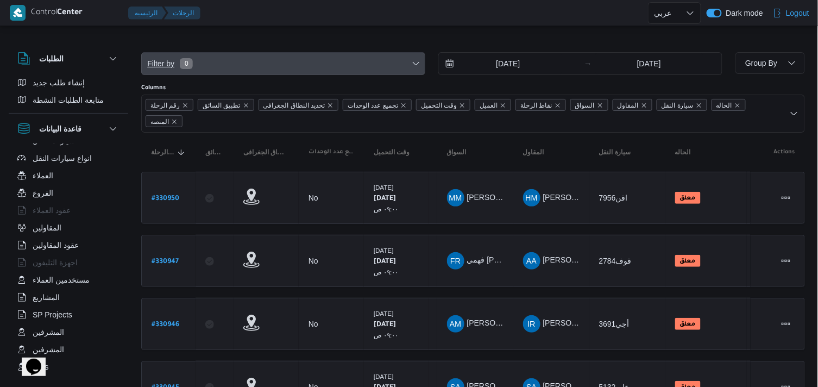
click at [394, 56] on span "Filter by 0" at bounding box center [283, 64] width 283 height 22
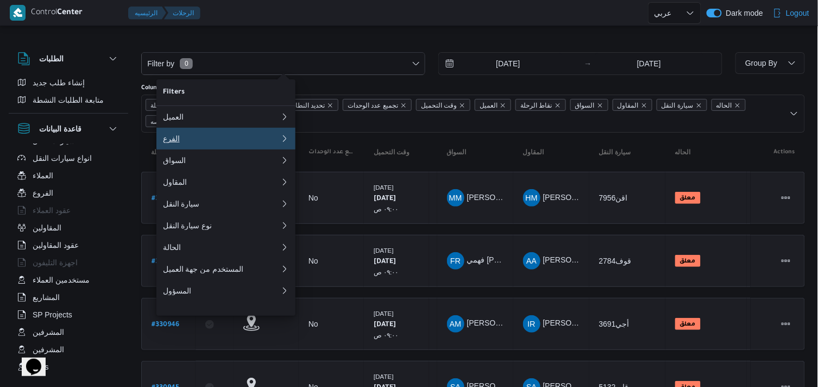
click at [206, 143] on div "الفرع" at bounding box center [221, 138] width 117 height 9
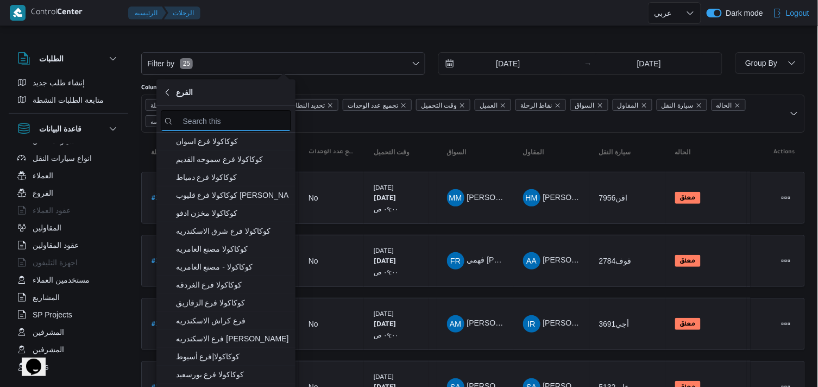
click at [261, 121] on input "search filters" at bounding box center [226, 120] width 130 height 21
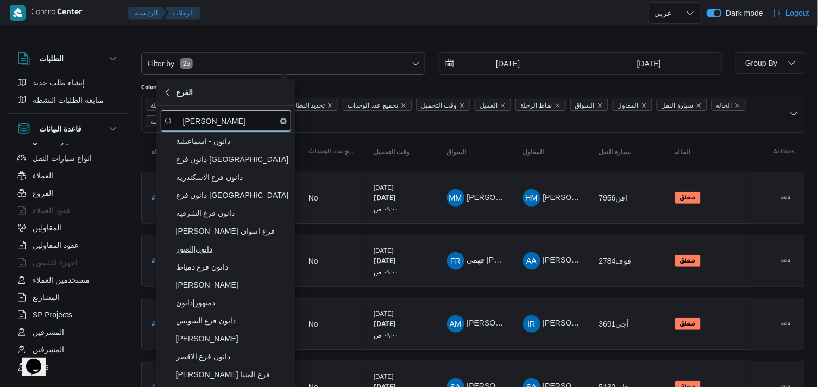
type input "[PERSON_NAME]"
click at [236, 255] on span "دانون|العبور" at bounding box center [232, 248] width 113 height 13
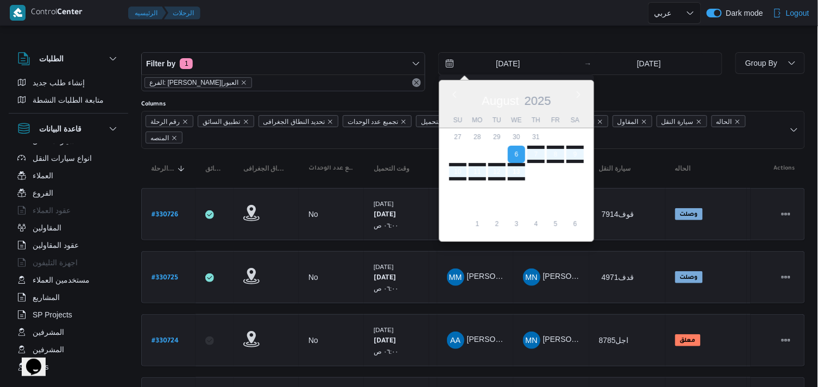
click at [488, 57] on input "[DATE]" at bounding box center [500, 64] width 123 height 22
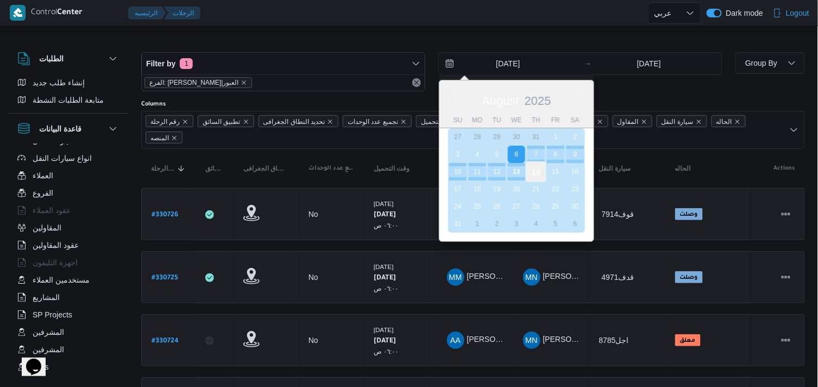
click at [541, 166] on div "14" at bounding box center [536, 171] width 21 height 21
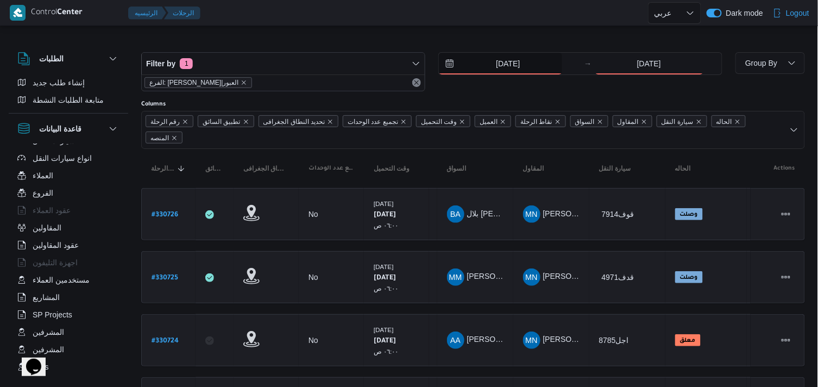
type input "[DATE]"
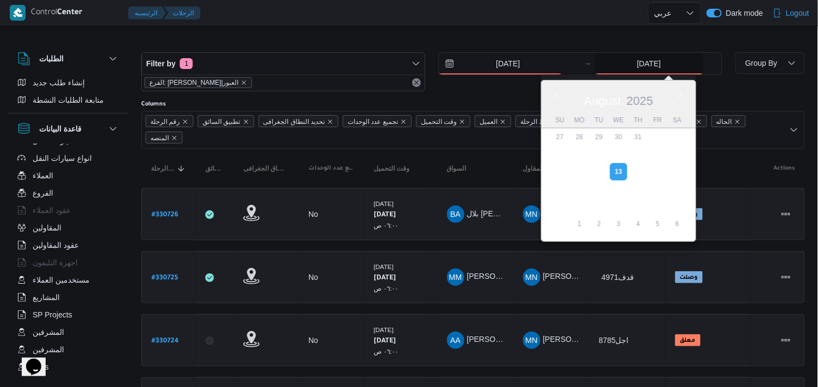
click at [642, 69] on input "[DATE]" at bounding box center [649, 64] width 108 height 22
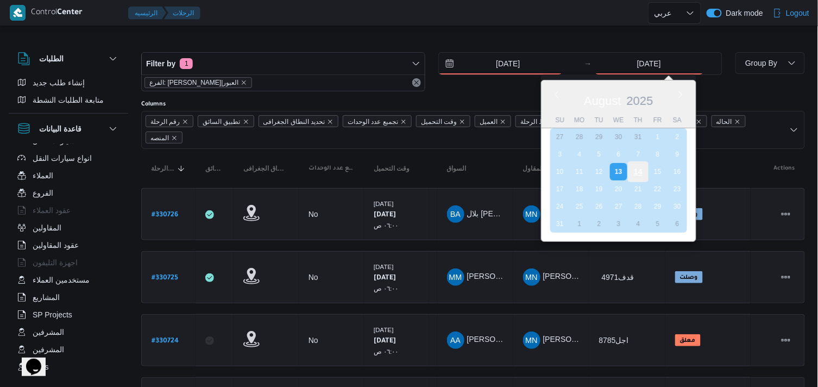
click at [635, 169] on div "14" at bounding box center [637, 171] width 21 height 21
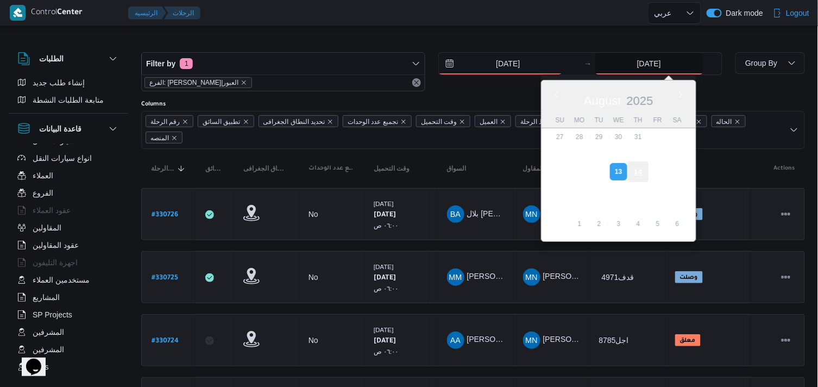
type input "[DATE]"
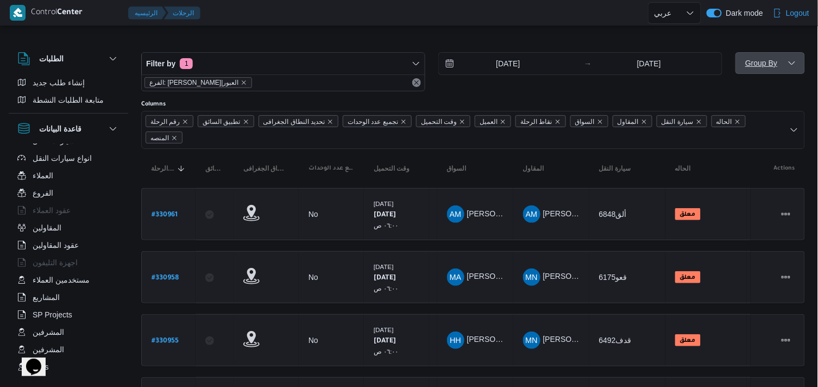
click at [752, 59] on span "Group By" at bounding box center [761, 63] width 32 height 9
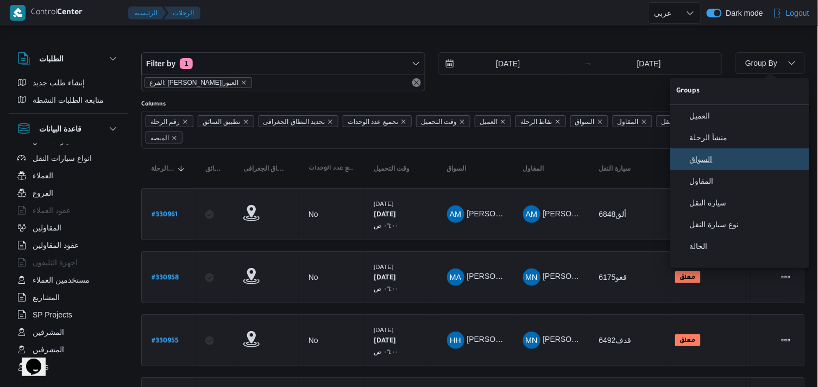
click at [729, 163] on span "السواق" at bounding box center [746, 159] width 113 height 9
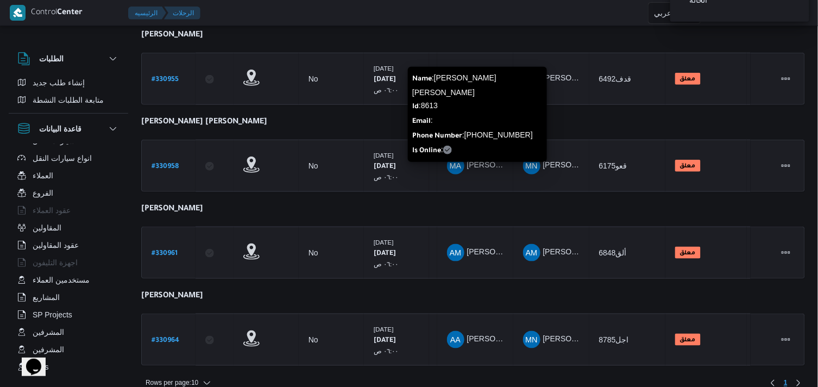
scroll to position [258, 0]
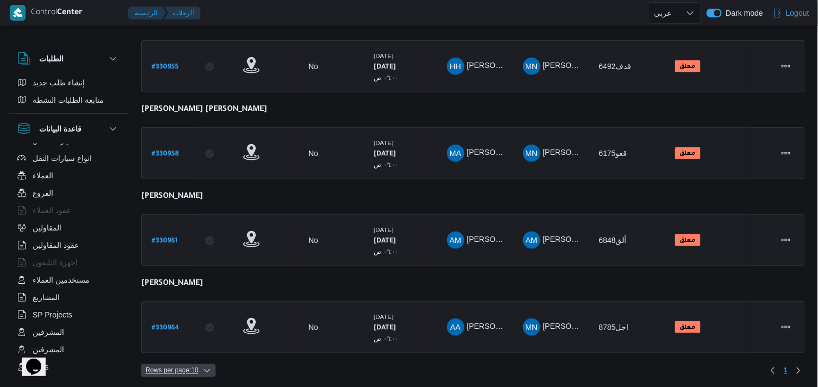
click at [172, 370] on span "Rows per page : 10" at bounding box center [172, 370] width 53 height 13
click at [174, 345] on span "20 rows" at bounding box center [186, 340] width 48 height 9
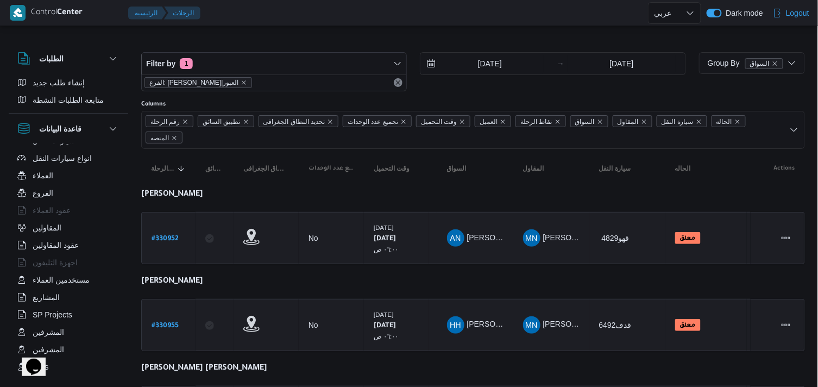
scroll to position [258, 0]
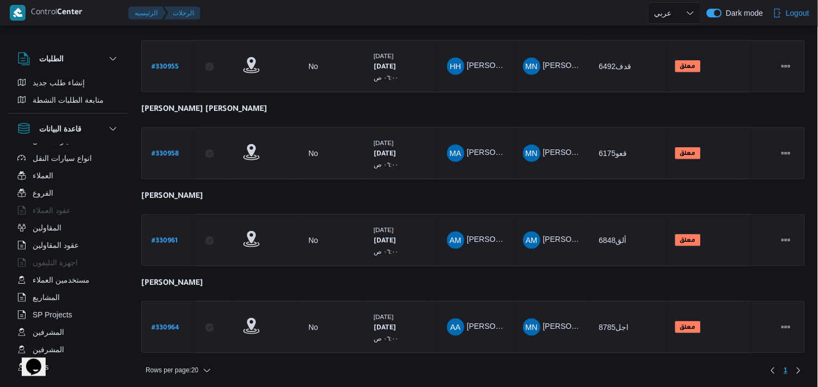
click at [587, 102] on table "رقم الرحلة Click to sort in ascending order تطبيق السائق Click to sort in ascen…" at bounding box center [473, 126] width 664 height 473
click at [42, 60] on h3 "الطلبات" at bounding box center [51, 58] width 24 height 13
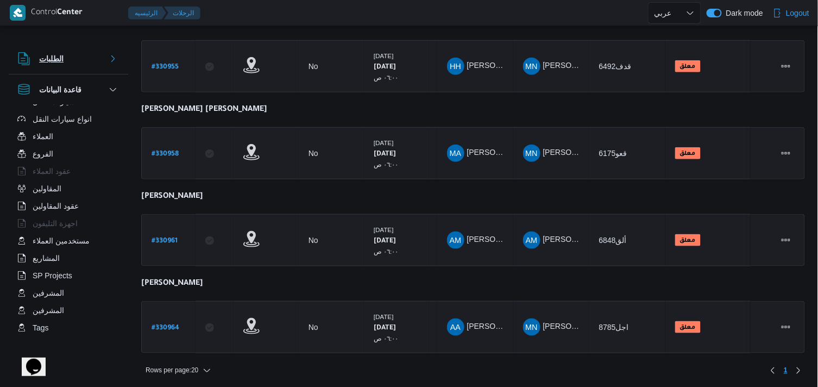
click at [42, 60] on h3 "الطلبات" at bounding box center [51, 58] width 24 height 13
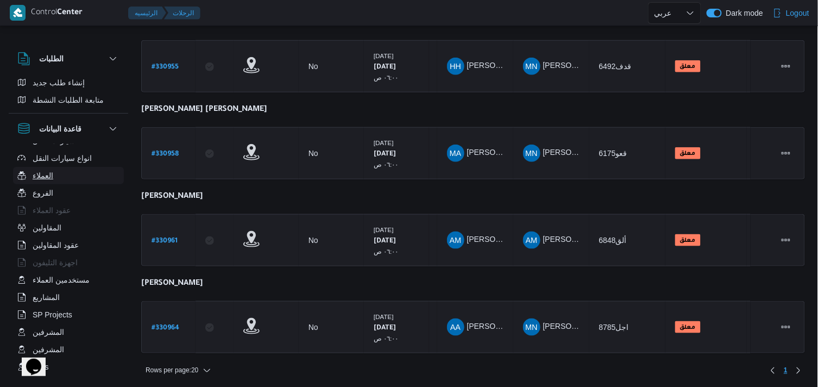
click at [52, 178] on span "العملاء" at bounding box center [43, 175] width 21 height 13
select select "ar"
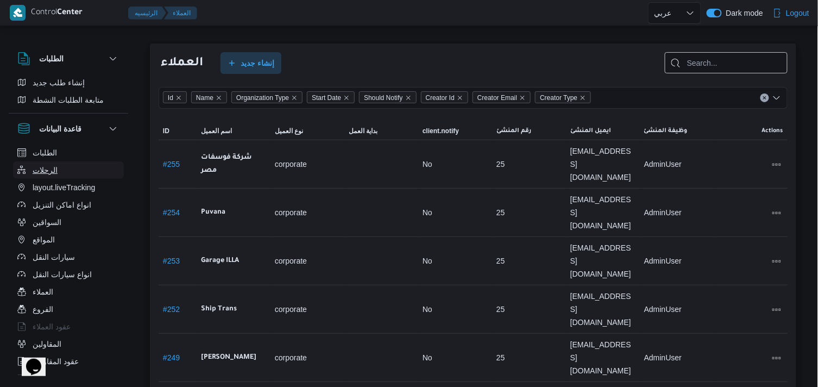
click at [52, 172] on span "الرحلات" at bounding box center [45, 169] width 25 height 13
select select "ar"
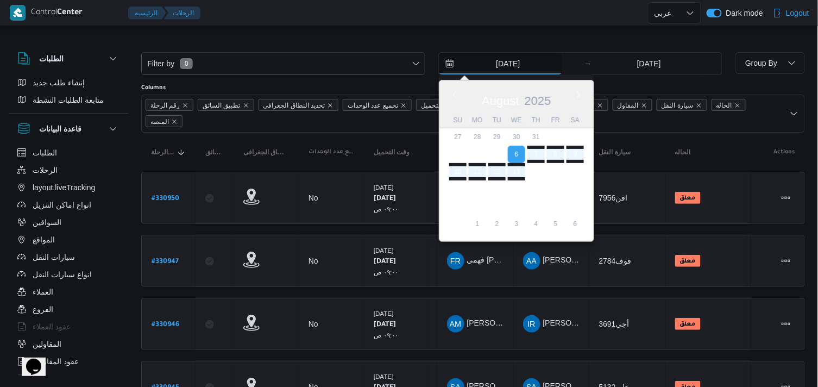
click at [511, 60] on input "[DATE]" at bounding box center [500, 64] width 123 height 22
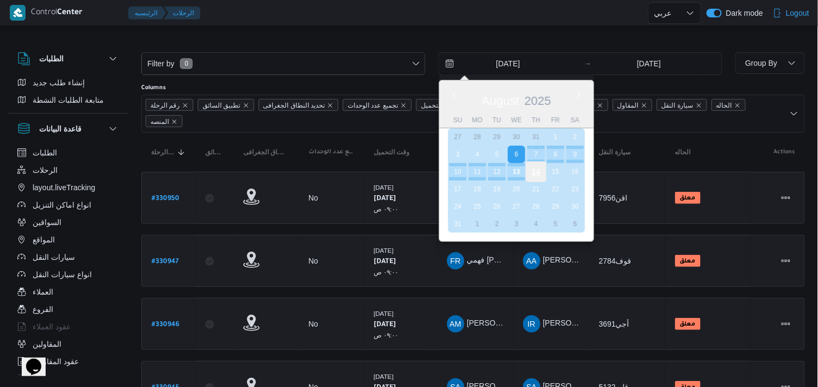
click at [530, 175] on div "14" at bounding box center [536, 171] width 21 height 21
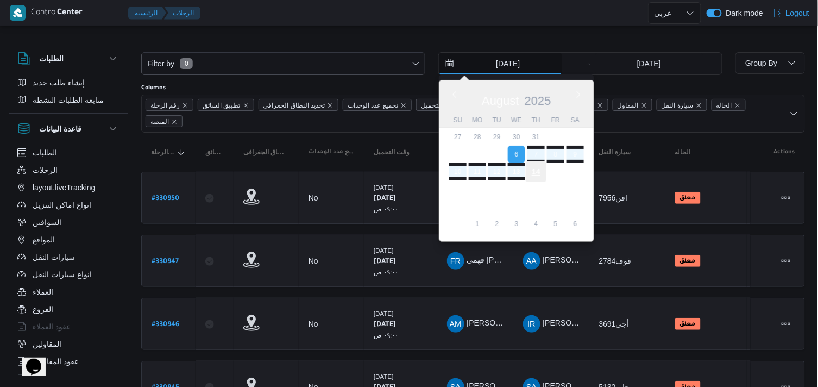
type input "[DATE]"
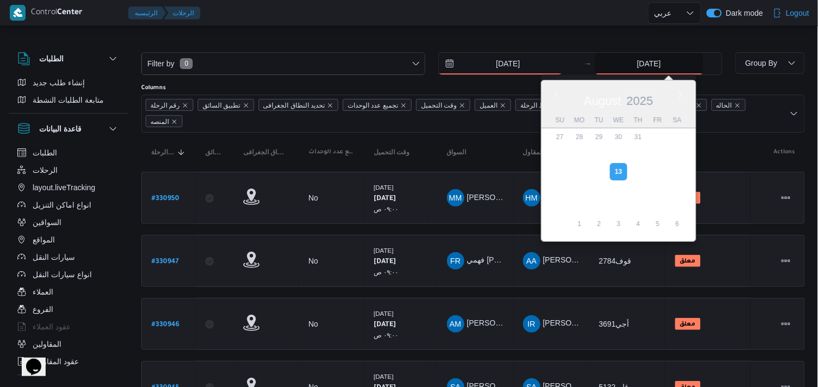
click at [643, 67] on input "[DATE]" at bounding box center [649, 64] width 108 height 22
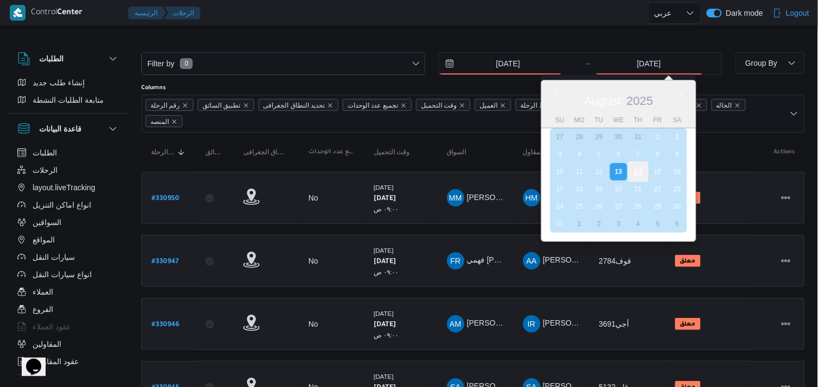
click at [640, 166] on div "14" at bounding box center [637, 171] width 21 height 21
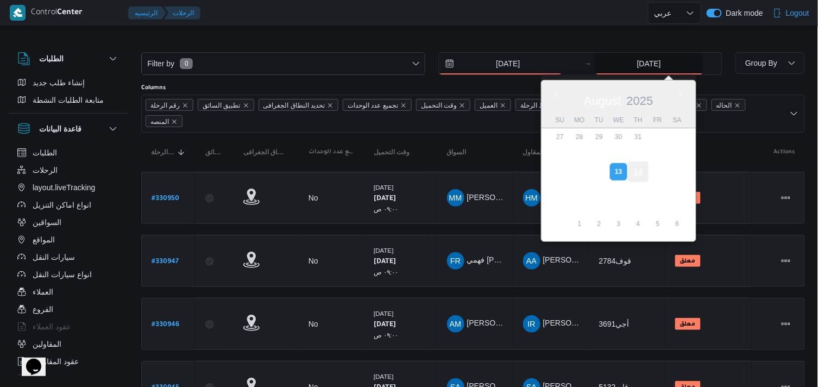
type input "[DATE]"
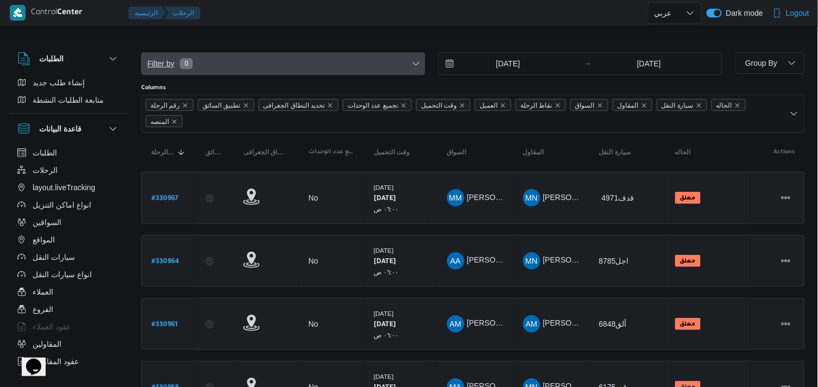
click at [224, 66] on span "Filter by 0" at bounding box center [283, 64] width 283 height 22
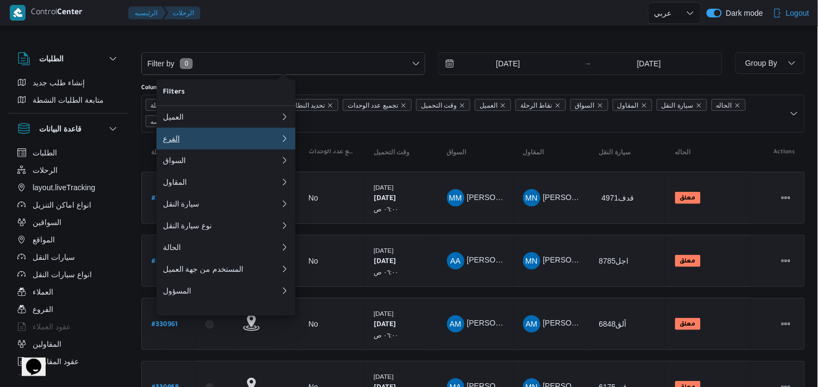
click at [183, 138] on div "الفرع" at bounding box center [221, 138] width 117 height 9
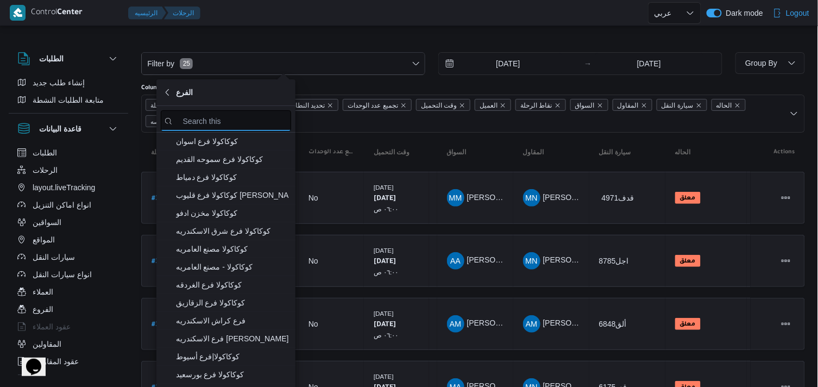
click at [210, 117] on input "search filters" at bounding box center [226, 120] width 130 height 21
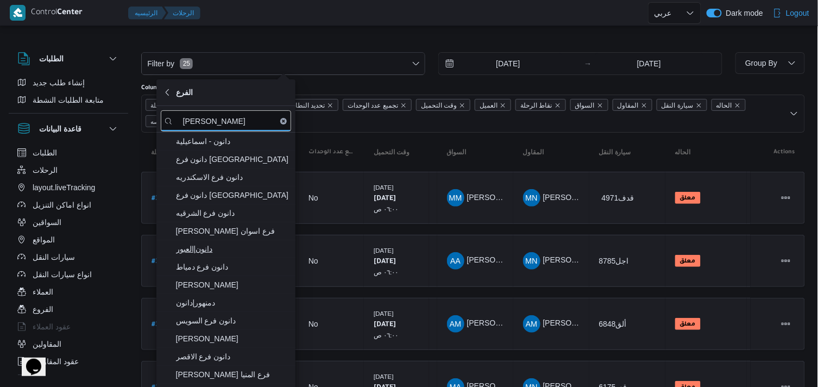
type input "[PERSON_NAME]"
click at [246, 251] on span "دانون|العبور" at bounding box center [232, 248] width 113 height 13
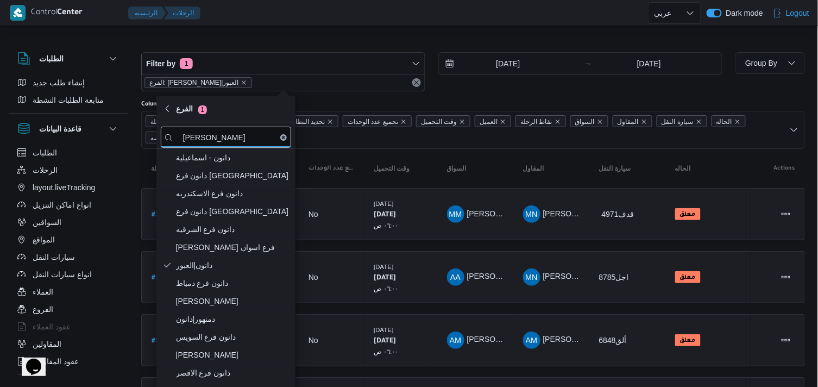
click at [330, 43] on div at bounding box center [473, 43] width 664 height 17
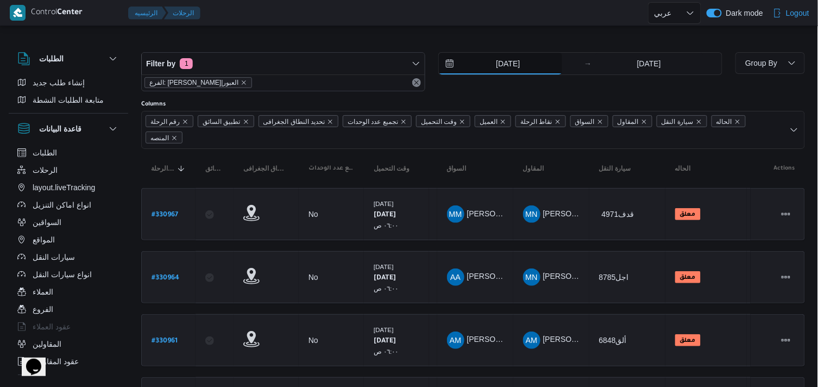
click at [500, 60] on input "[DATE]" at bounding box center [500, 64] width 123 height 22
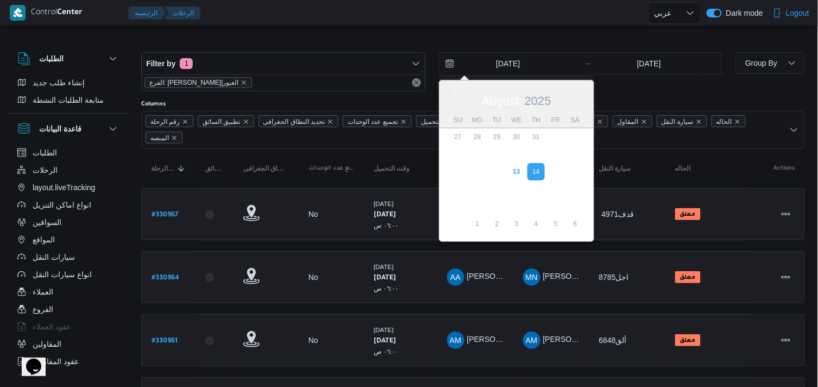
click at [481, 44] on div at bounding box center [473, 43] width 664 height 17
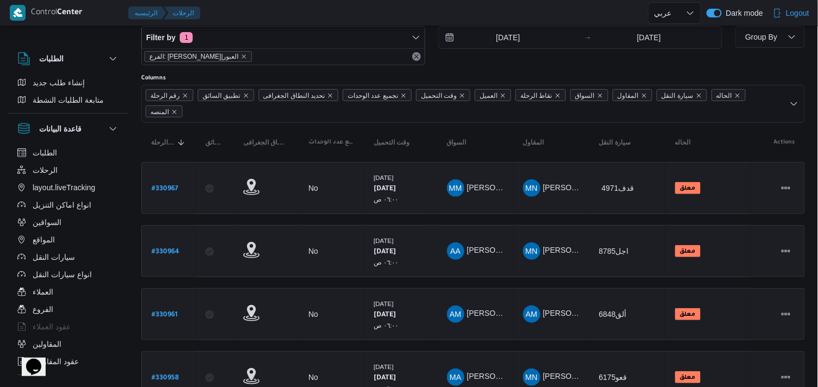
scroll to position [20, 0]
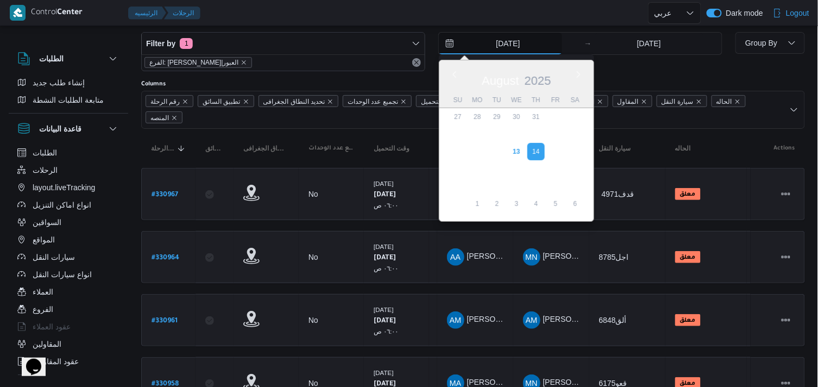
click at [481, 44] on input "[DATE]" at bounding box center [500, 44] width 123 height 22
click at [570, 29] on div "Filter by 1 الفرع: [PERSON_NAME]|العبور [DATE] Previous Month Next month [DATE]…" at bounding box center [432, 52] width 594 height 52
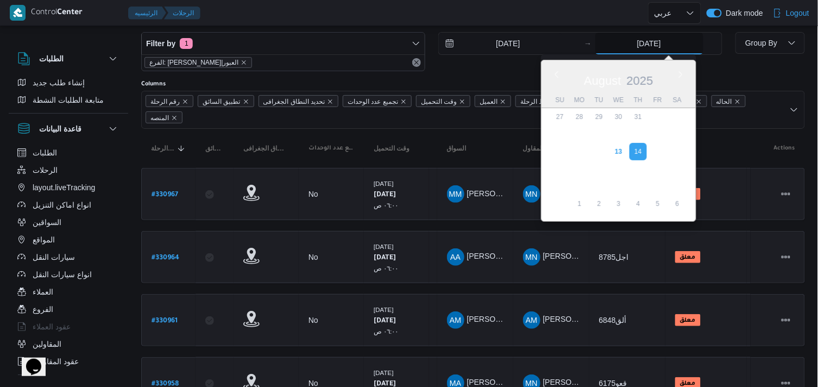
click at [595, 40] on input "[DATE]" at bounding box center [649, 44] width 108 height 22
click at [497, 71] on div "[DATE] → [DATE] Previous Month Next month [DATE] [DATE] Su Mo Tu We Th Fr Sa 27…" at bounding box center [580, 51] width 284 height 39
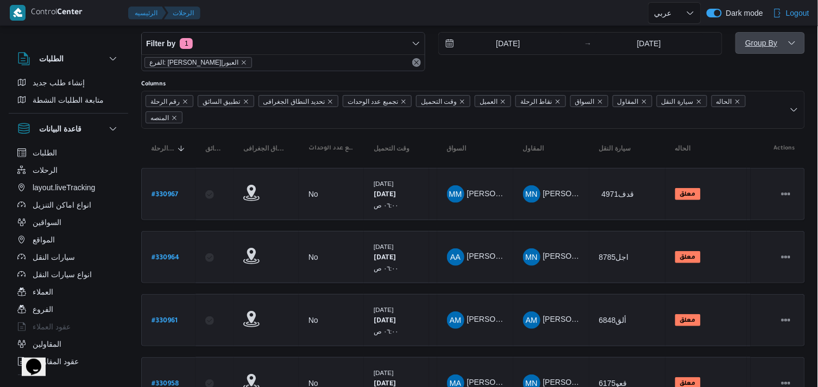
click at [735, 42] on button "Group By" at bounding box center [769, 43] width 69 height 22
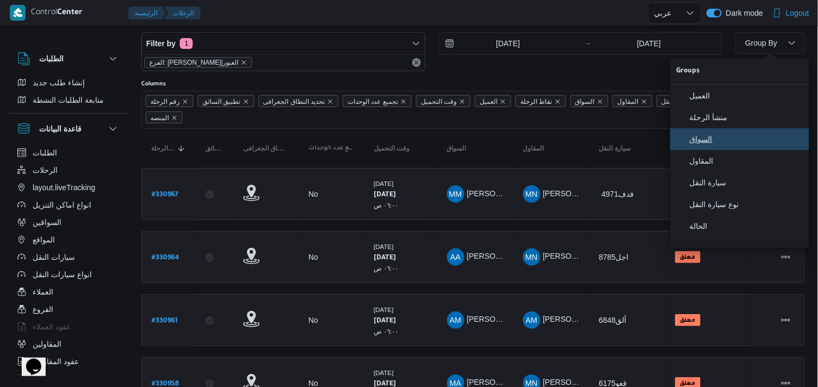
click at [742, 136] on button "السواق" at bounding box center [739, 139] width 139 height 22
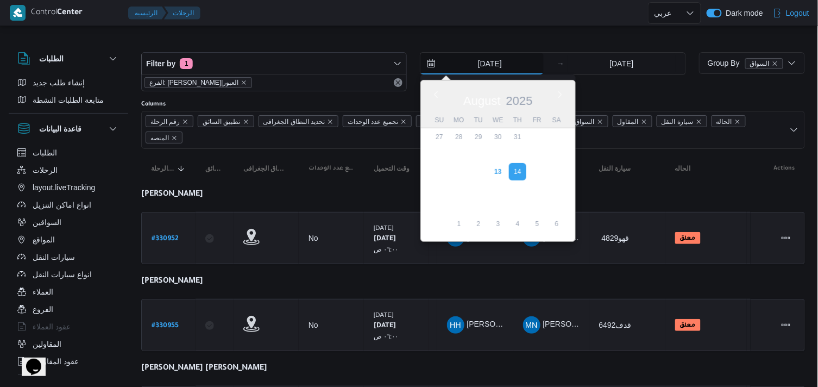
click at [490, 68] on input "[DATE]" at bounding box center [481, 64] width 123 height 22
click at [555, 60] on div "[DATE] Previous Month Next month [DATE] [DATE] Su Mo Tu We Th Fr Sa 27 28 29 30…" at bounding box center [553, 63] width 266 height 23
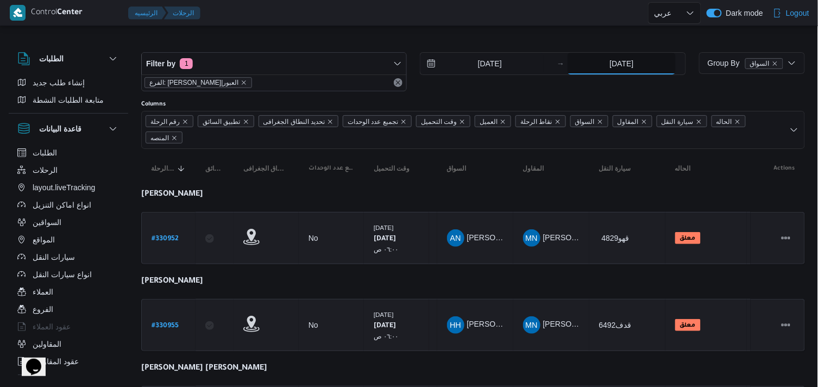
click at [592, 69] on input "[DATE]" at bounding box center [621, 64] width 108 height 22
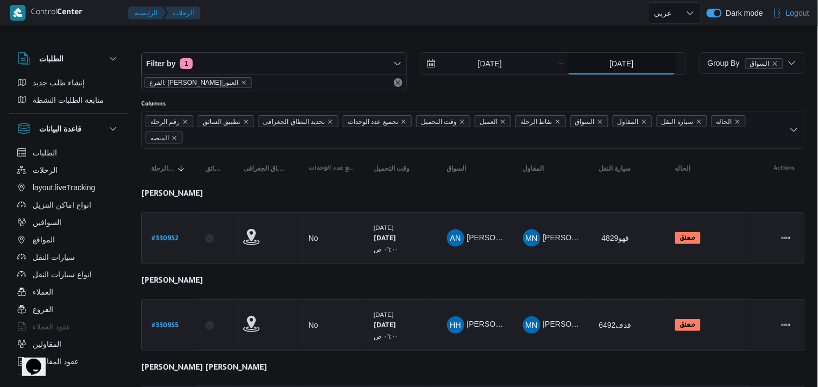
click at [622, 67] on input "[DATE]" at bounding box center [621, 64] width 108 height 22
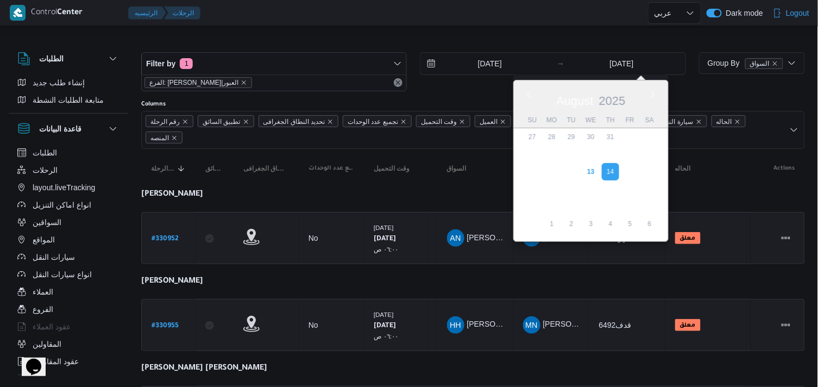
click at [724, 89] on div "Group By السواق" at bounding box center [752, 71] width 106 height 39
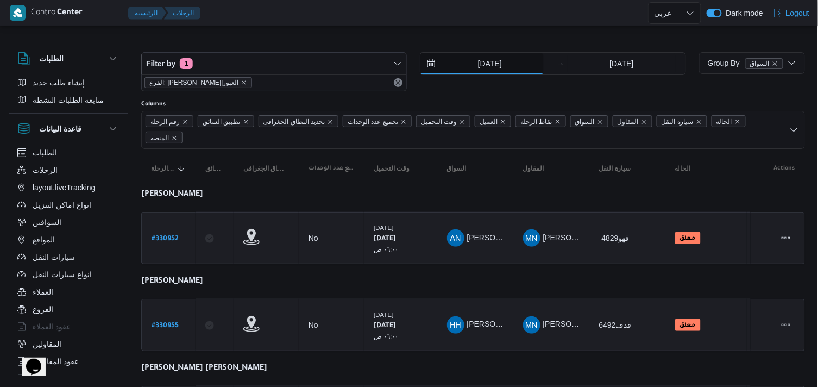
click at [520, 58] on input "[DATE]" at bounding box center [481, 64] width 123 height 22
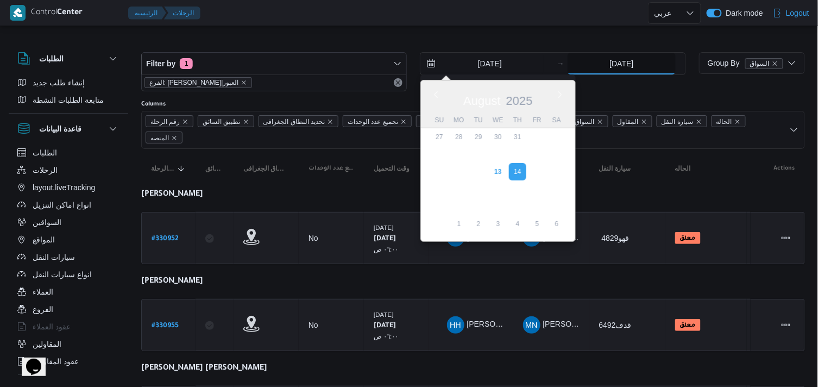
click at [579, 68] on input "[DATE]" at bounding box center [621, 64] width 108 height 22
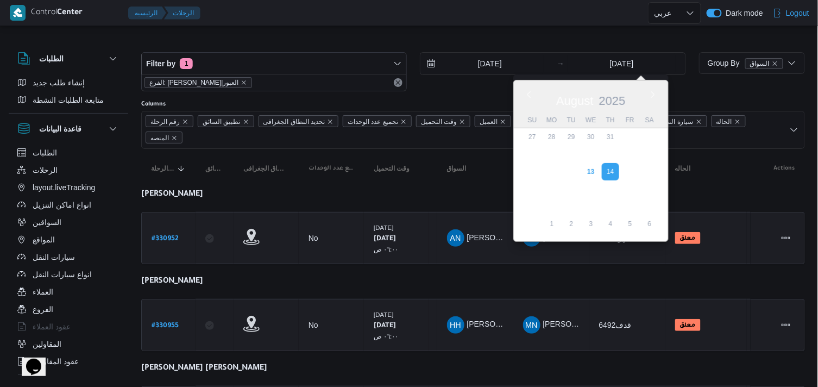
click at [350, 39] on div at bounding box center [473, 43] width 664 height 17
